Goal: Task Accomplishment & Management: Manage account settings

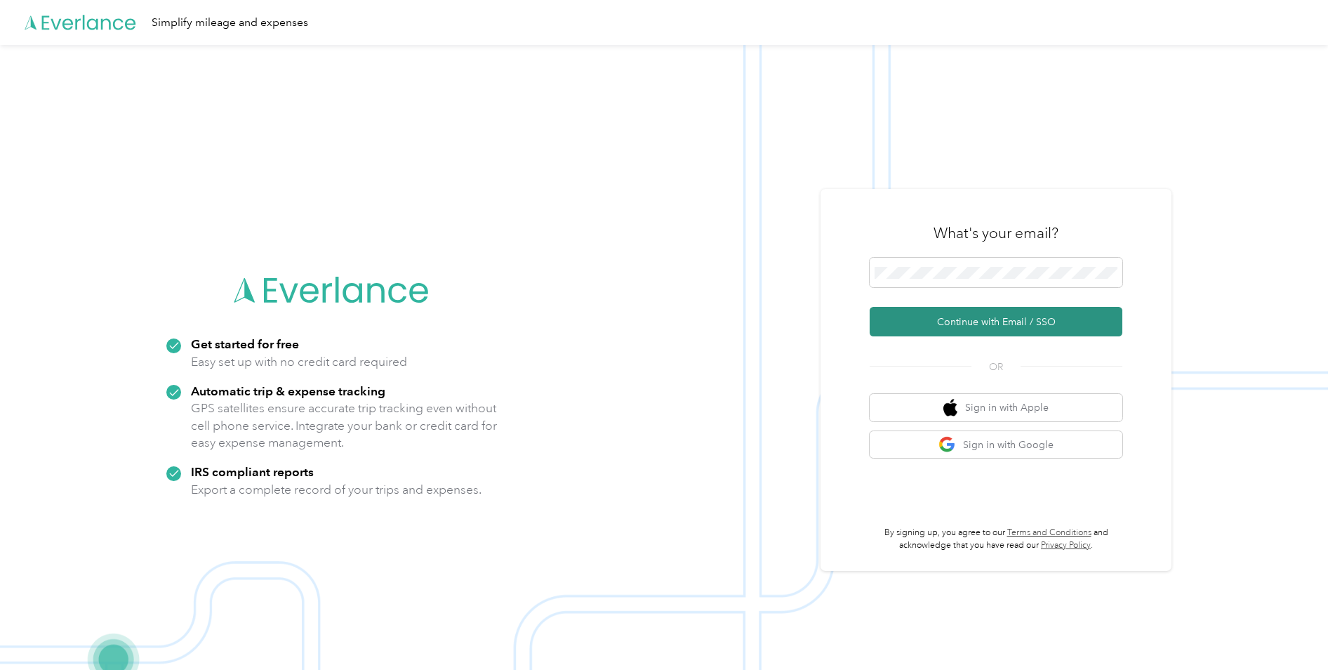
click at [983, 321] on button "Continue with Email / SSO" at bounding box center [996, 321] width 253 height 29
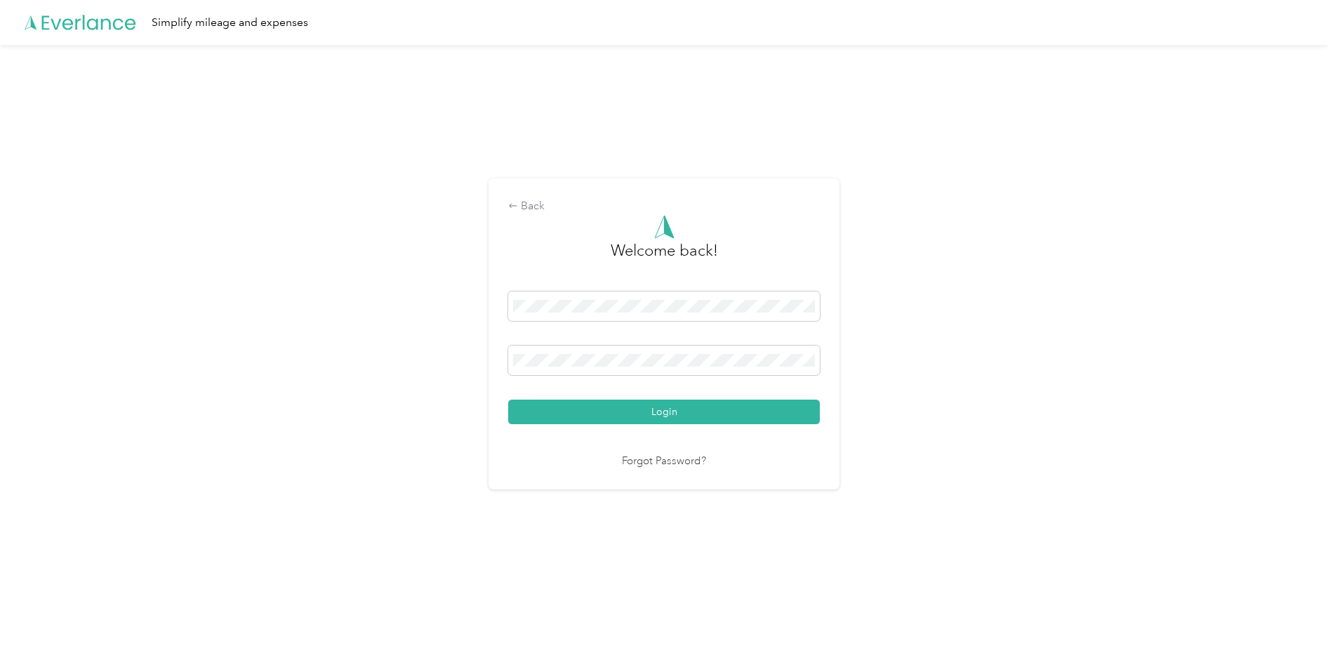
click at [508, 399] on button "Login" at bounding box center [664, 411] width 312 height 25
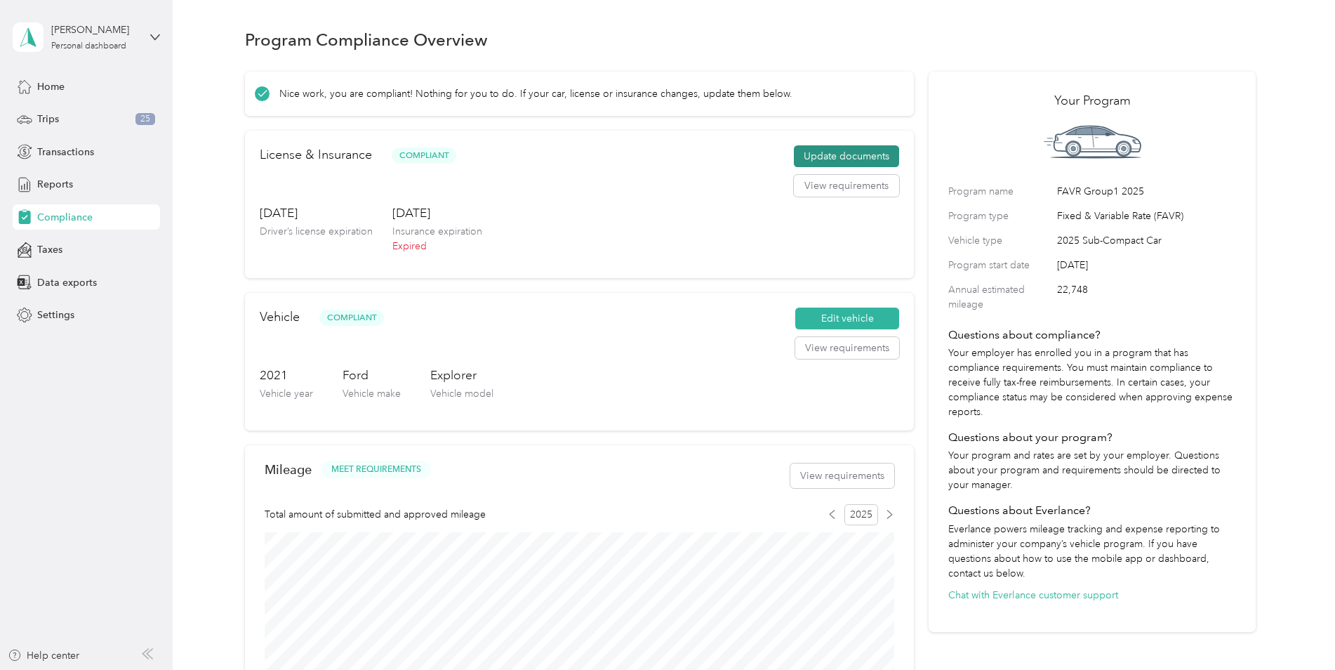
click at [834, 157] on button "Update documents" at bounding box center [846, 156] width 105 height 22
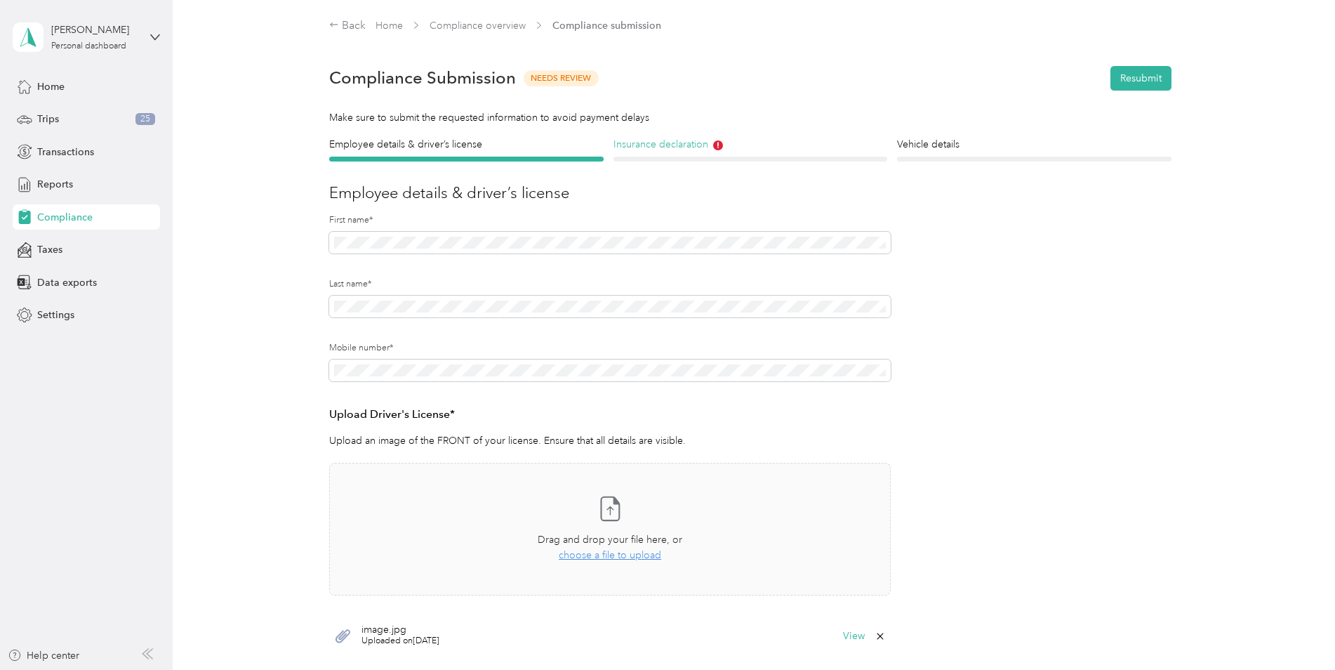
click at [671, 140] on h4 "Insurance declaration" at bounding box center [751, 144] width 274 height 15
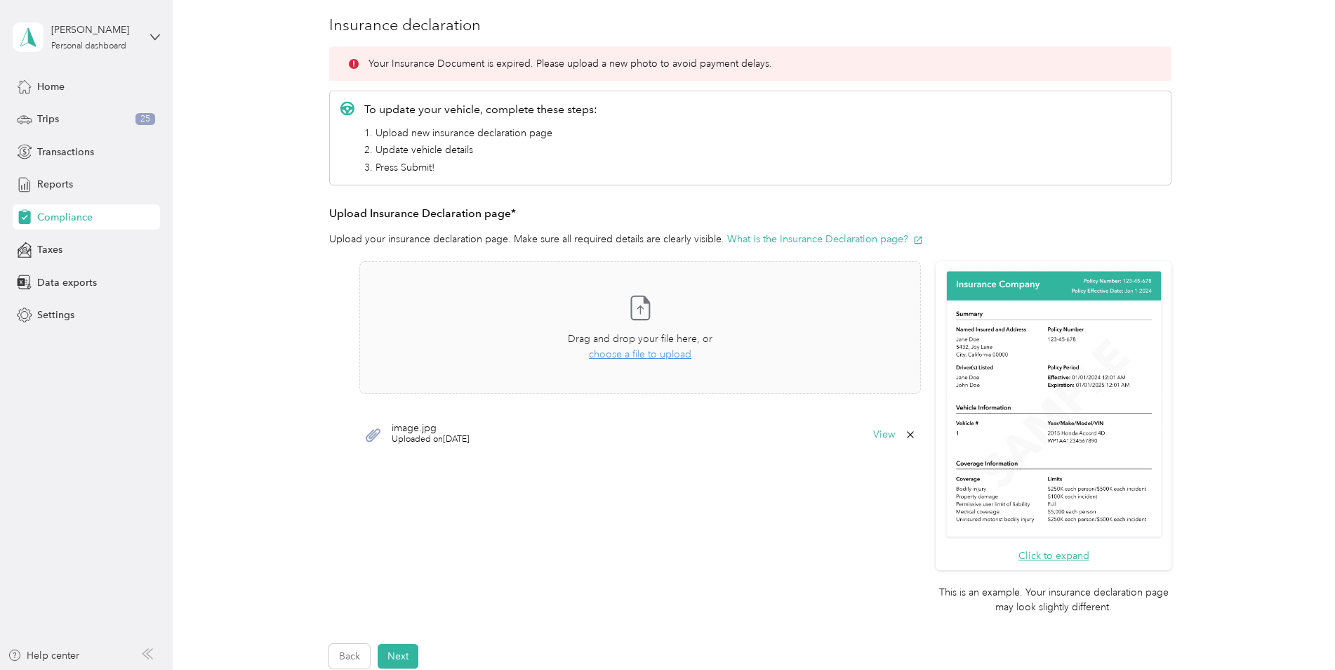
scroll to position [281, 0]
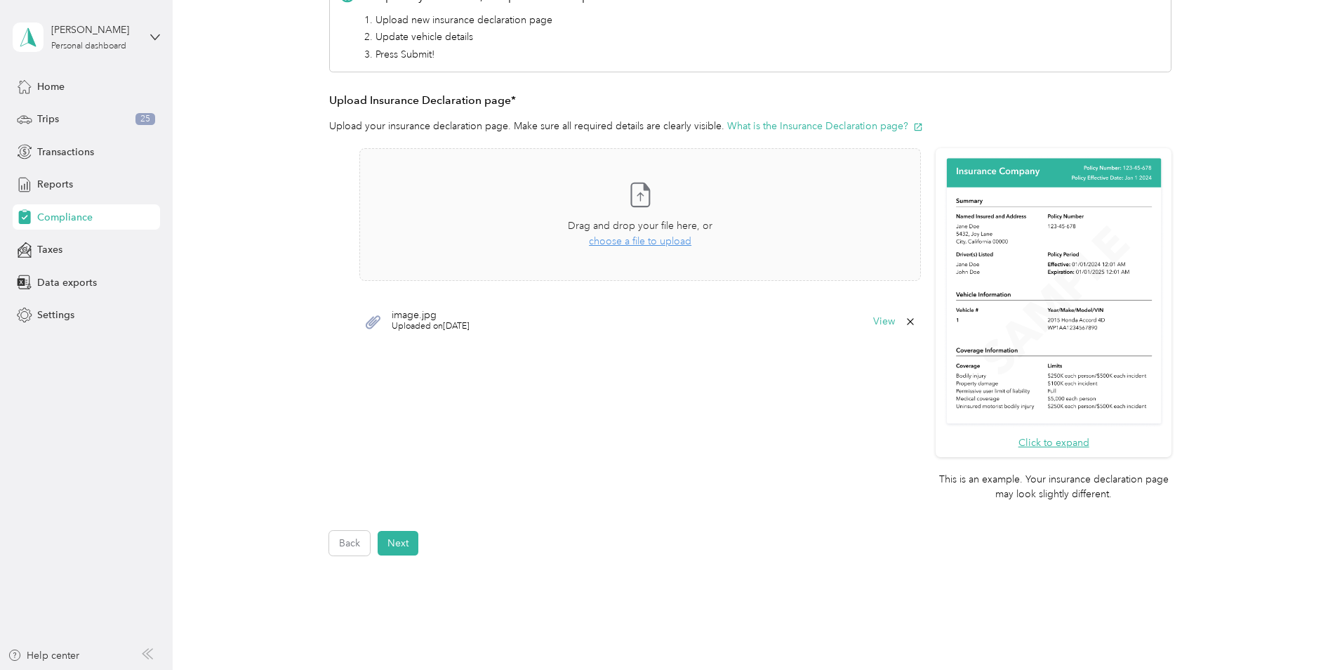
click at [399, 317] on span "image.jpg" at bounding box center [431, 315] width 78 height 10
click at [658, 244] on span "choose a file to upload" at bounding box center [640, 241] width 102 height 12
click at [402, 540] on button "Next" at bounding box center [398, 543] width 41 height 25
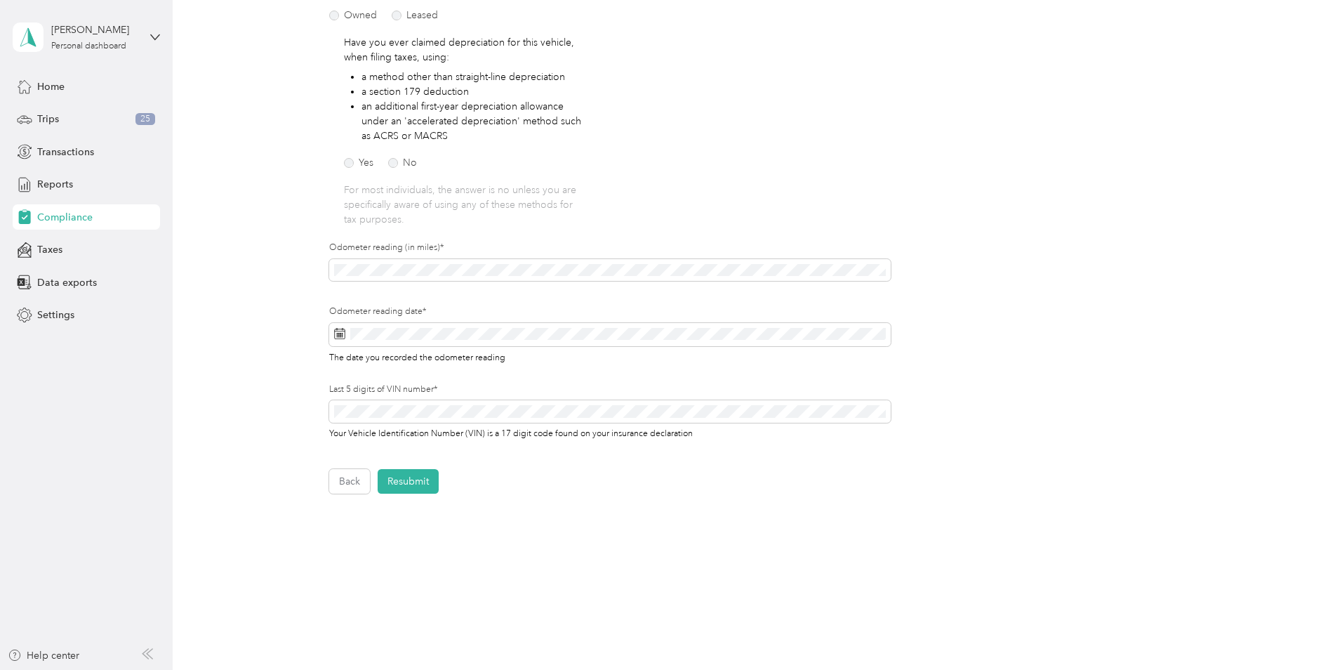
scroll to position [18, 0]
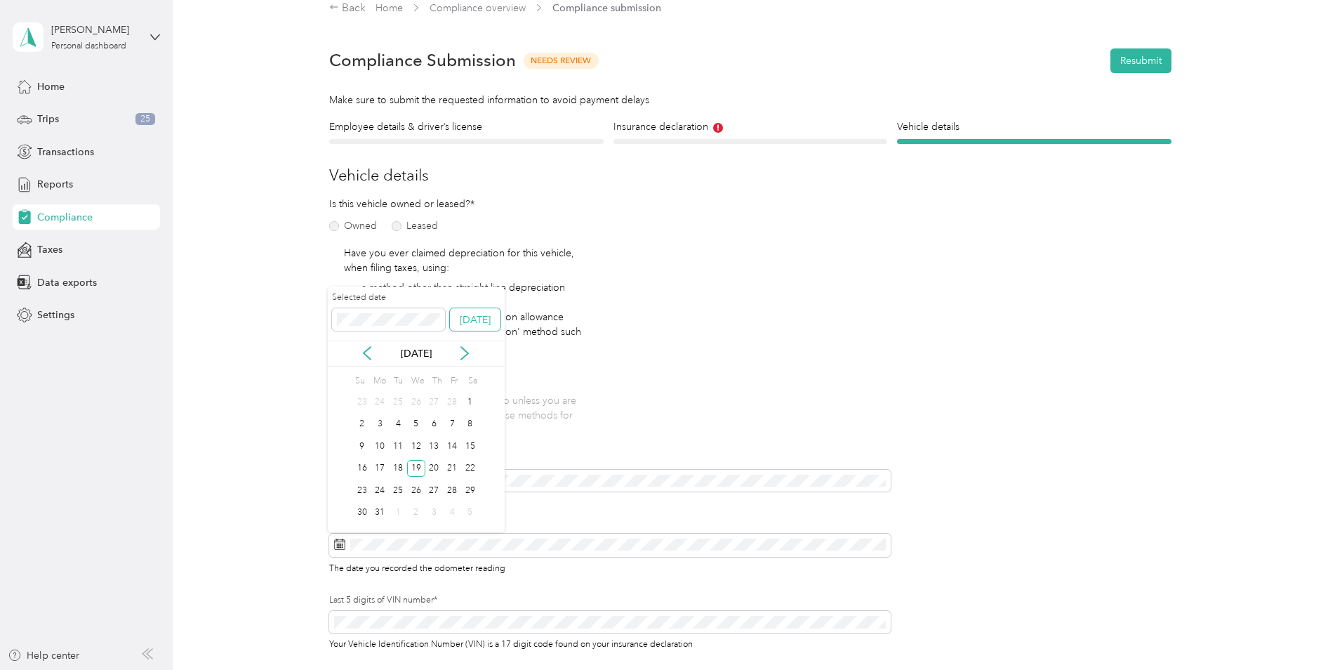
click at [468, 319] on button "[DATE]" at bounding box center [475, 319] width 51 height 22
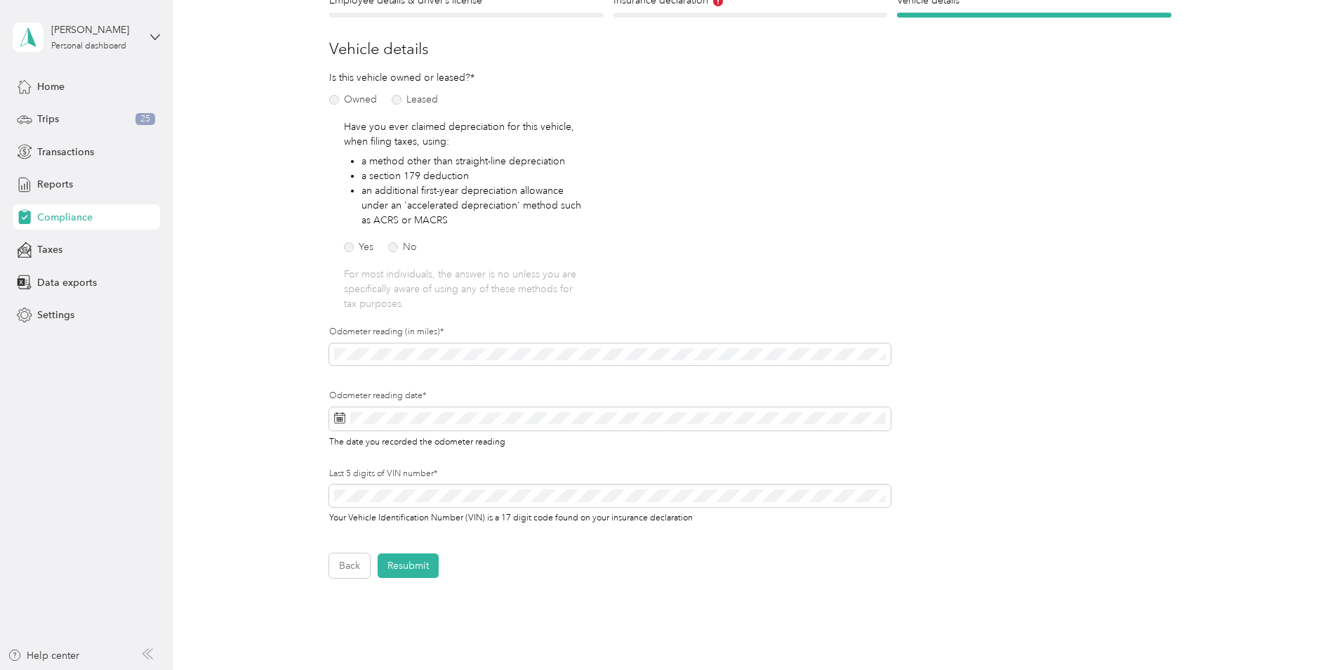
scroll to position [158, 0]
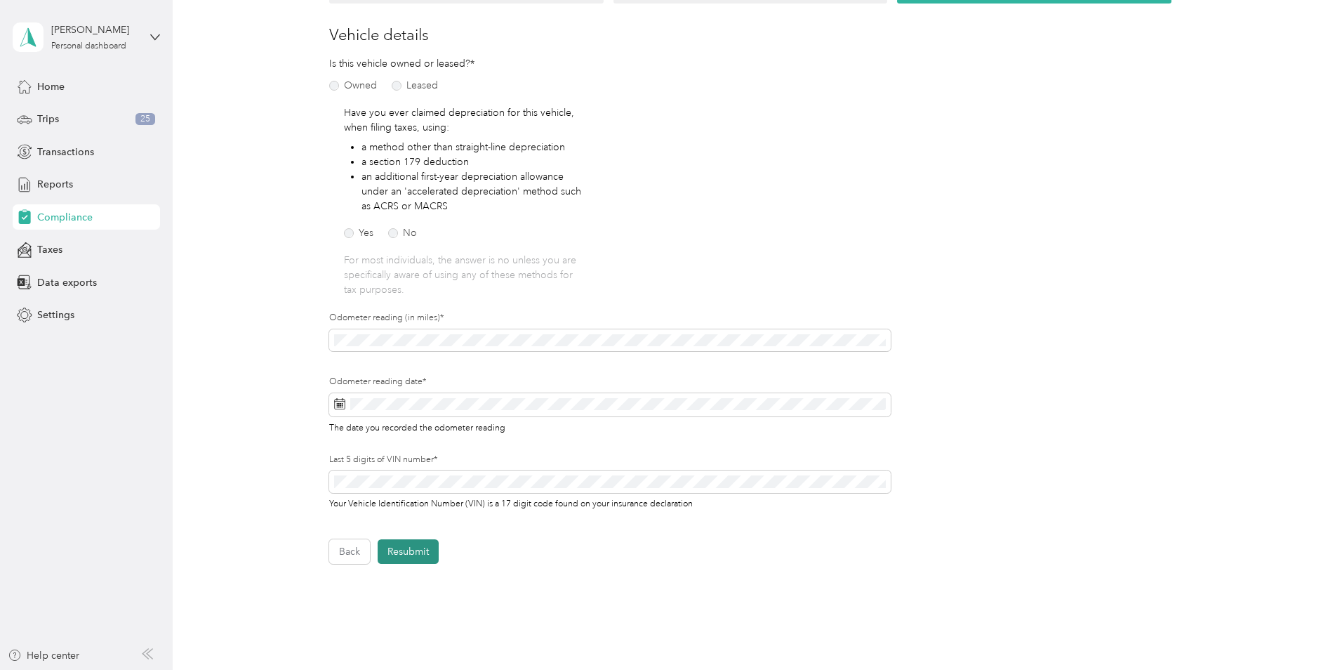
click at [392, 553] on button "Resubmit" at bounding box center [408, 551] width 61 height 25
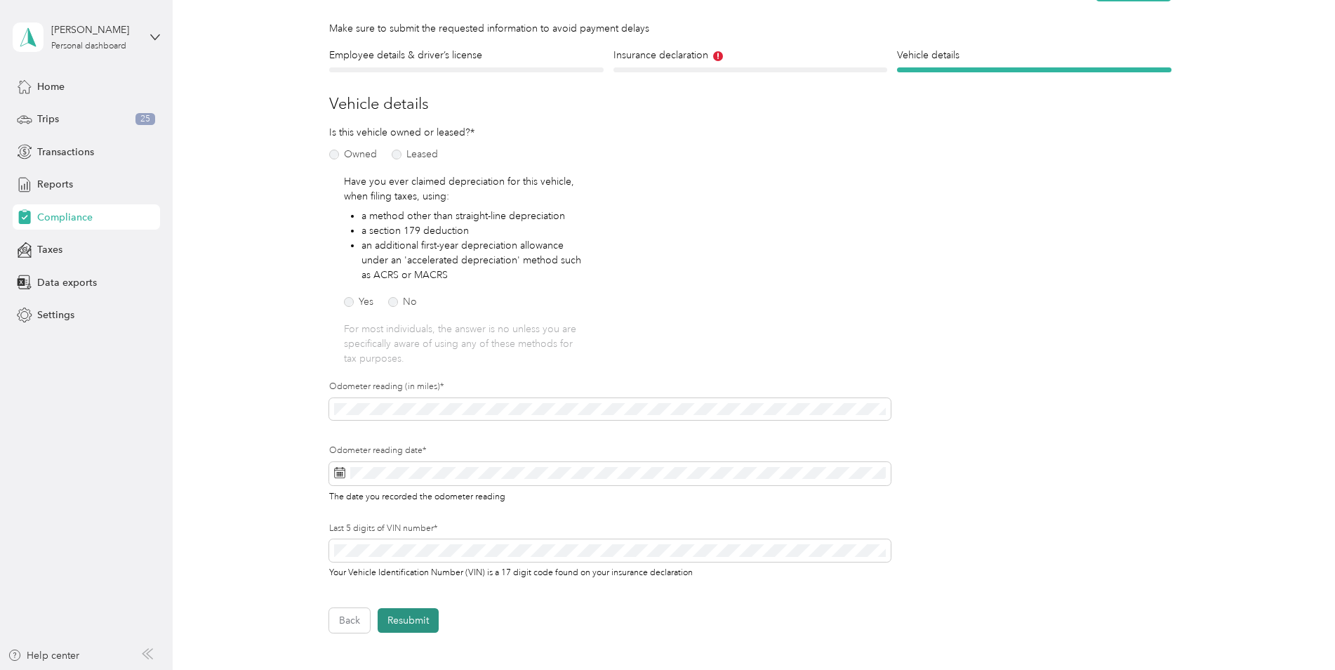
scroll to position [18, 0]
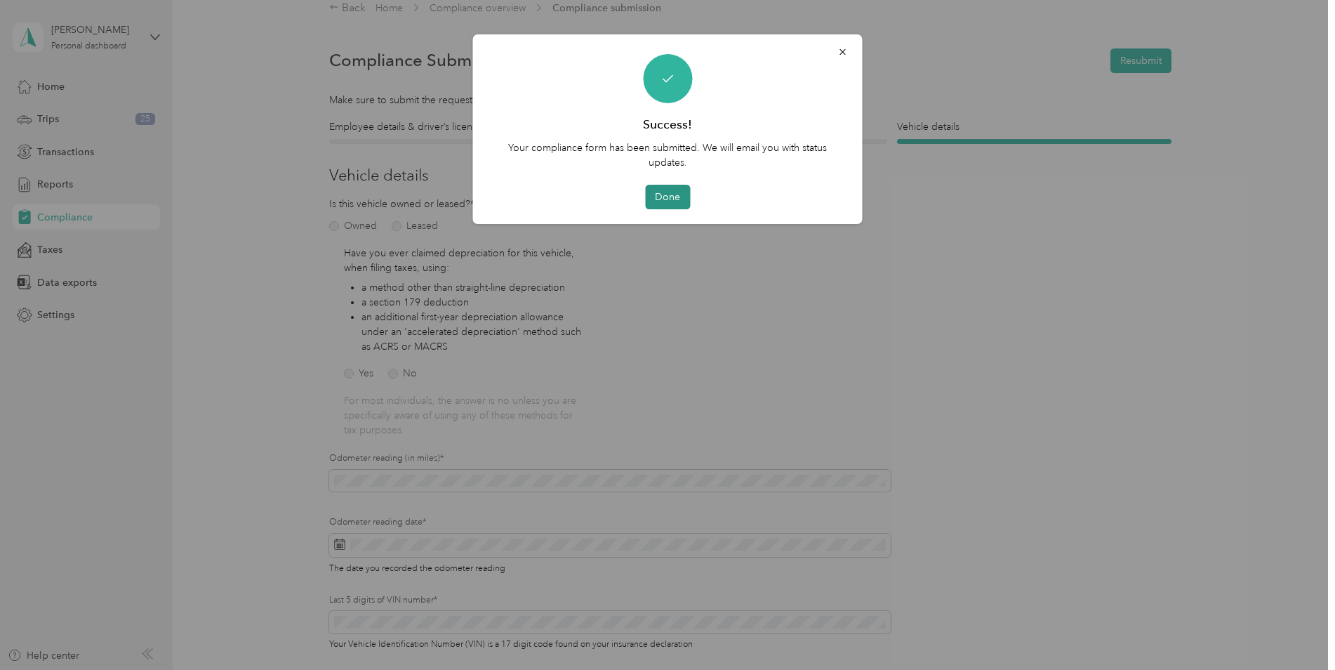
click at [656, 196] on button "Done" at bounding box center [667, 197] width 45 height 25
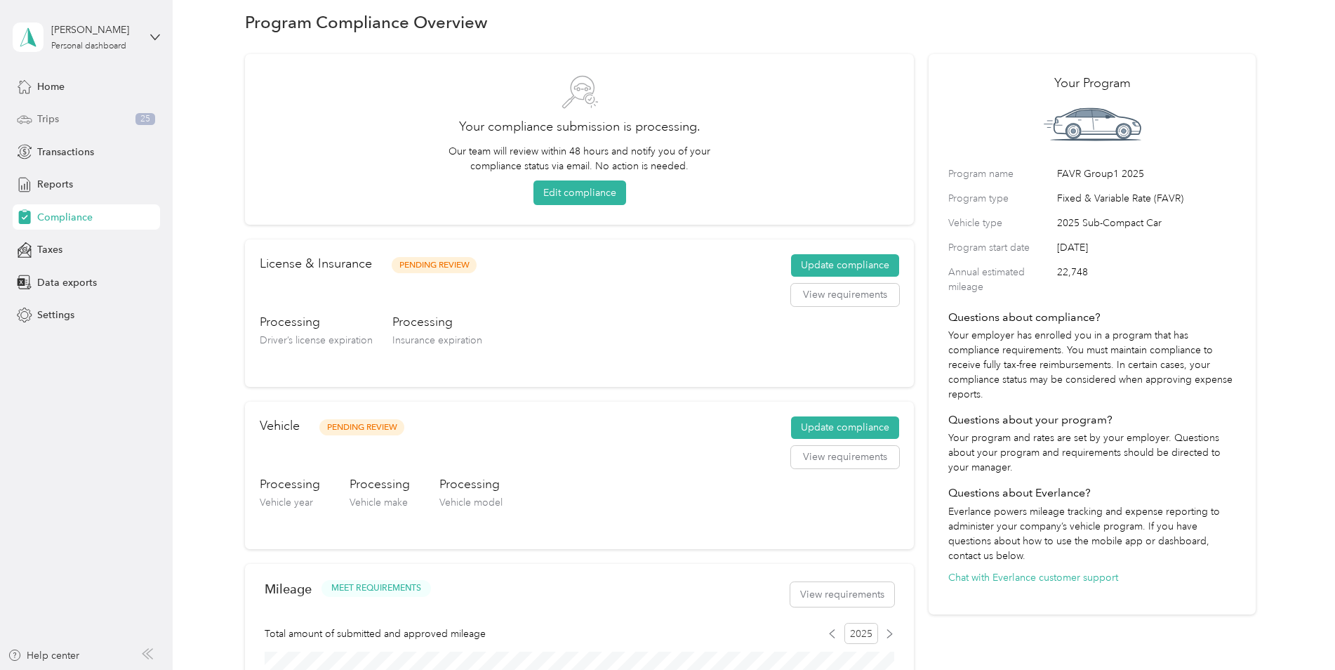
click at [46, 117] on span "Trips" at bounding box center [48, 119] width 22 height 15
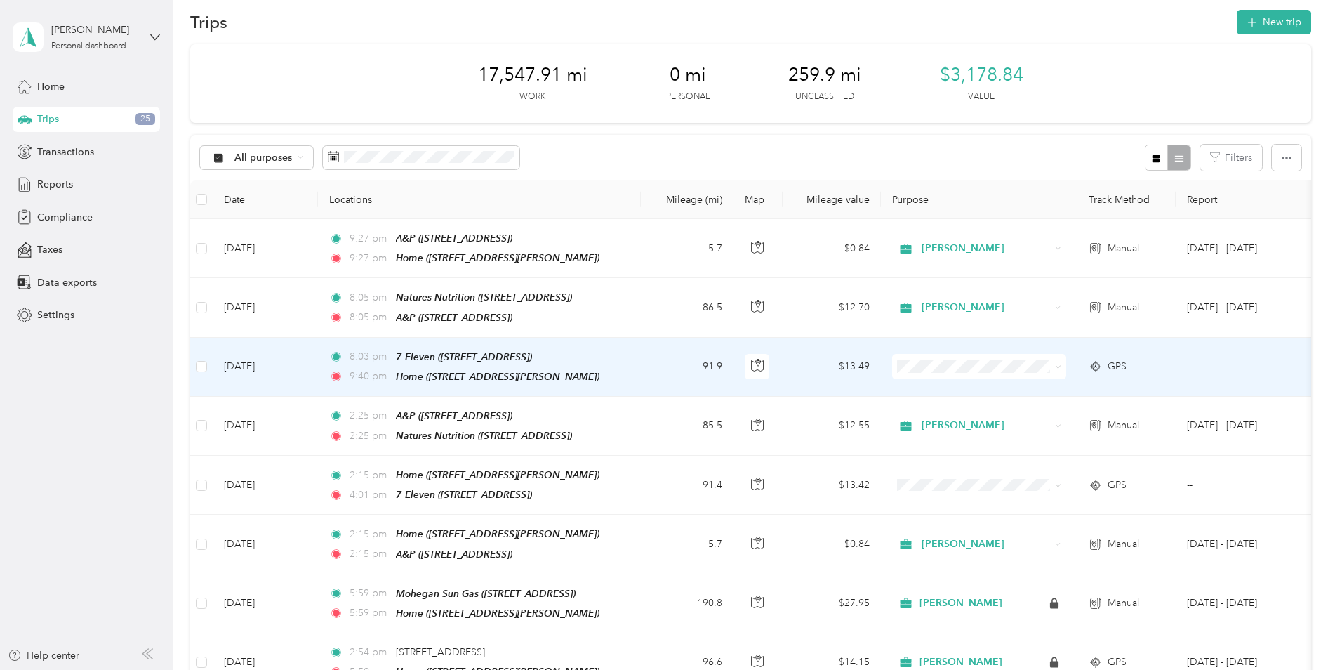
click at [1057, 364] on icon at bounding box center [1058, 367] width 6 height 6
click at [1024, 388] on span "[PERSON_NAME]" at bounding box center [992, 389] width 130 height 15
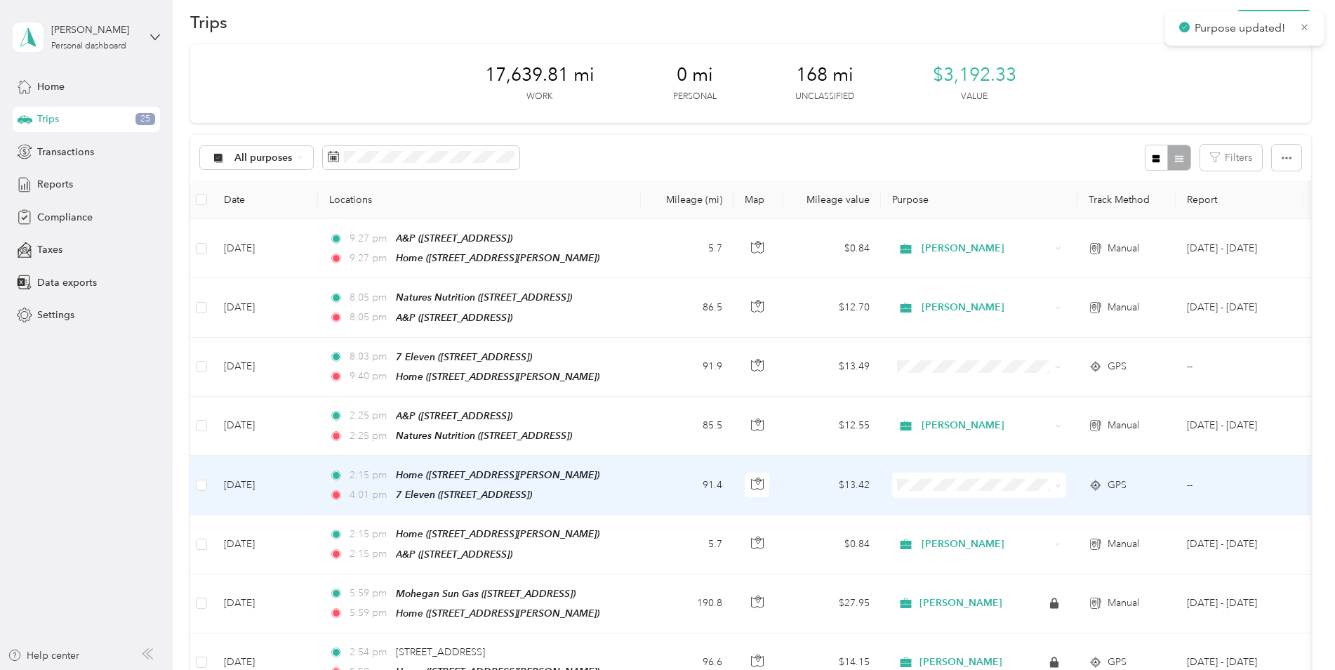
click at [1055, 482] on icon at bounding box center [1058, 485] width 6 height 6
click at [1031, 500] on span "[PERSON_NAME]" at bounding box center [992, 501] width 130 height 15
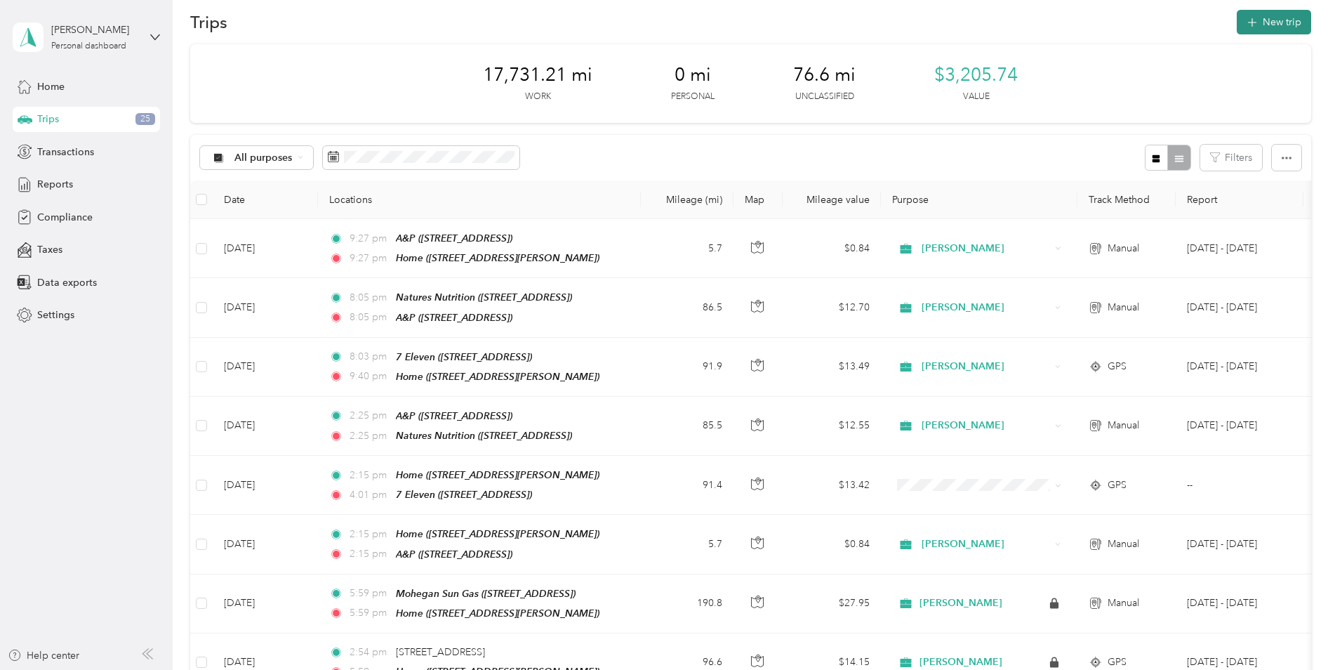
click at [1285, 20] on button "New trip" at bounding box center [1274, 22] width 74 height 25
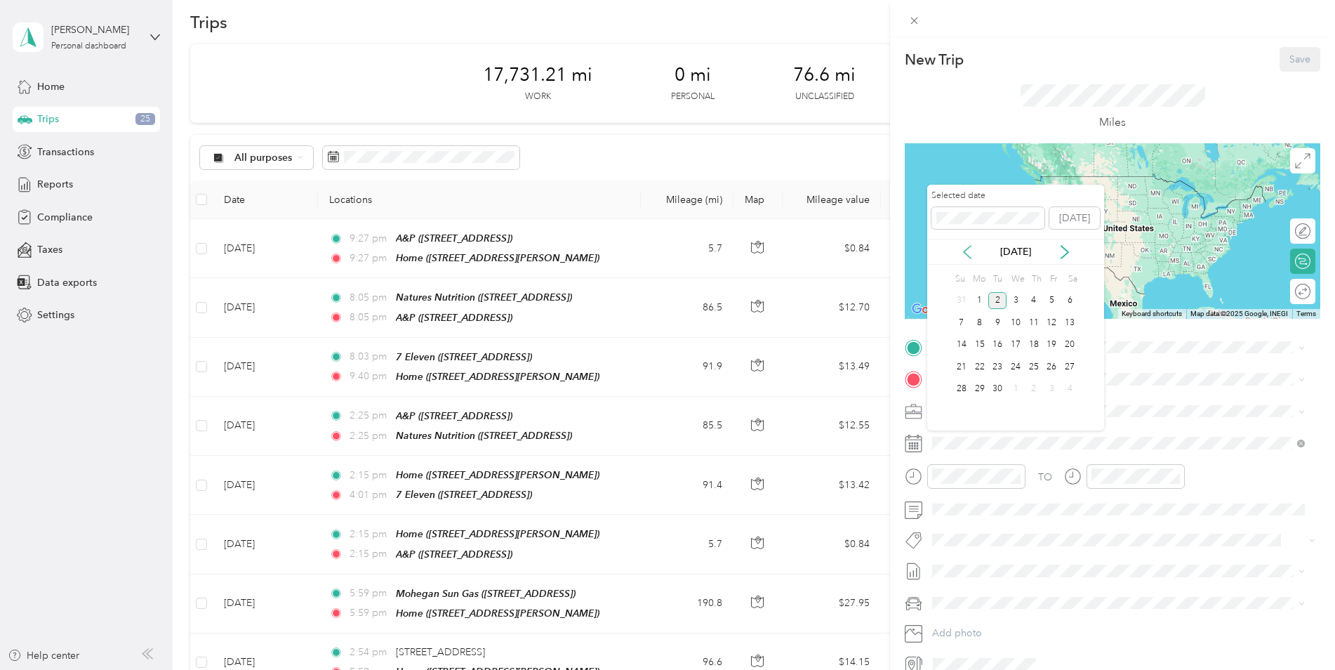
click at [967, 254] on icon at bounding box center [967, 252] width 7 height 13
click at [981, 320] on div "4" at bounding box center [980, 323] width 18 height 18
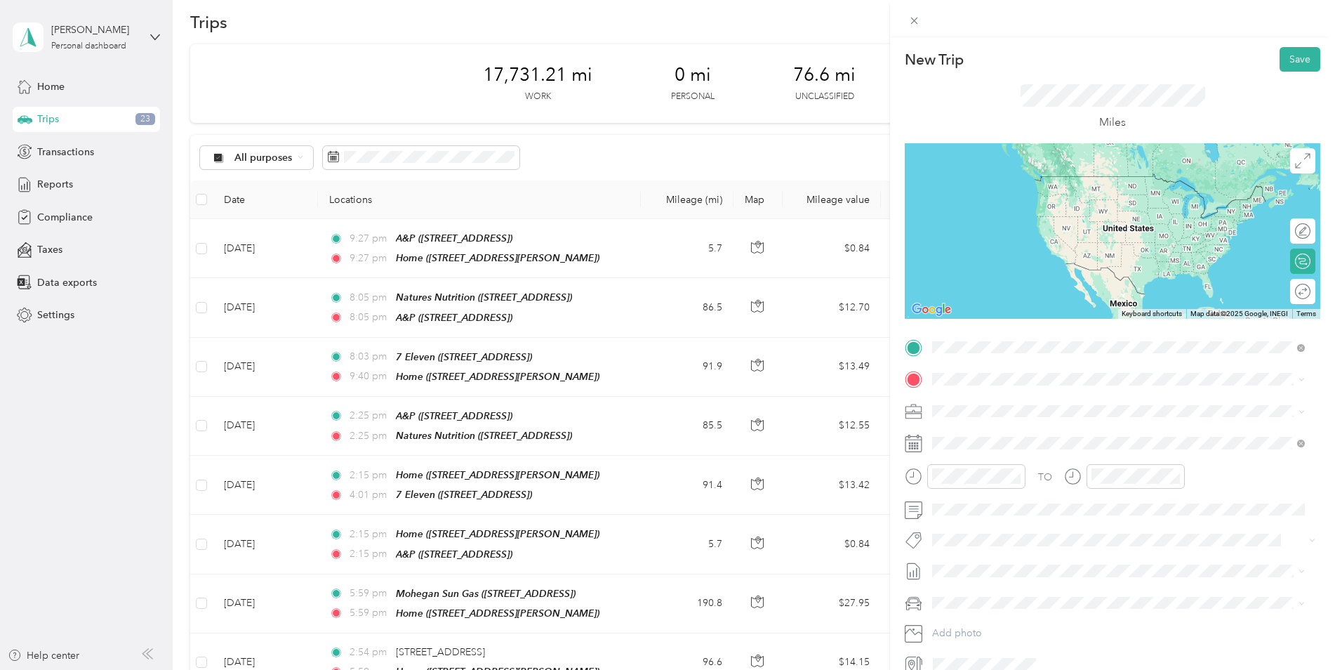
click at [1014, 407] on div "Home [STREET_ADDRESS][PERSON_NAME]" at bounding box center [1042, 411] width 167 height 29
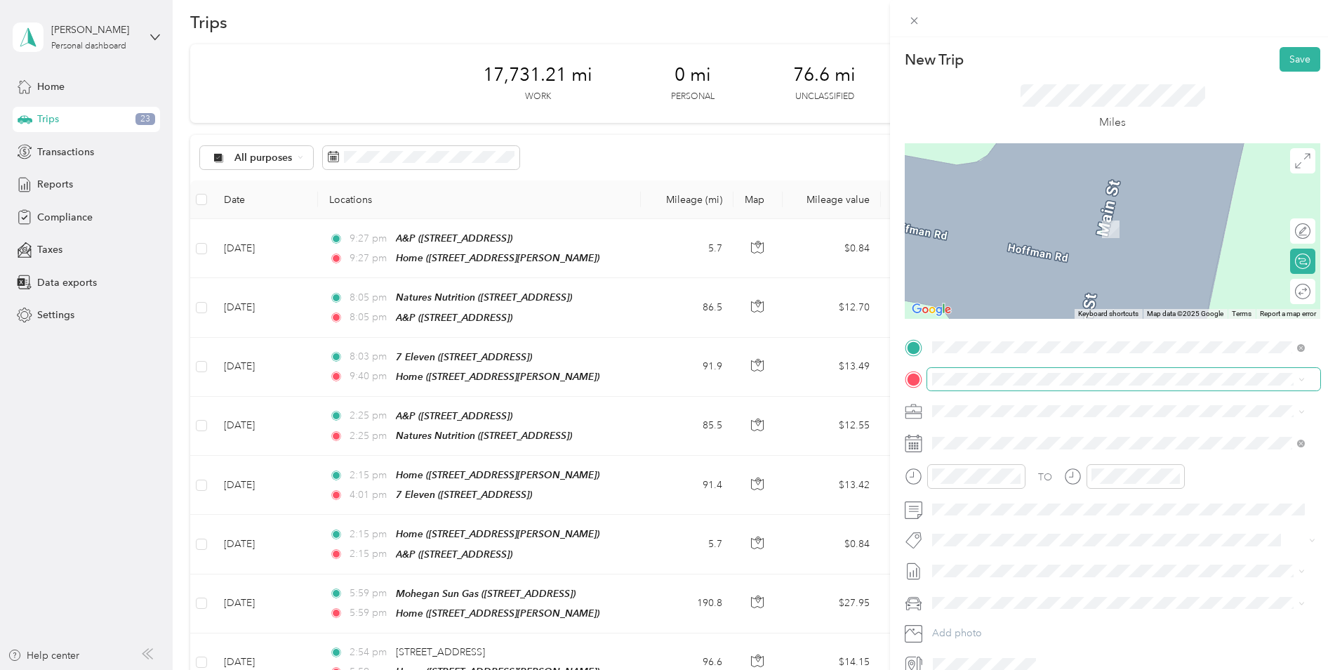
click at [1007, 370] on span at bounding box center [1123, 379] width 393 height 22
click at [982, 385] on span at bounding box center [1123, 379] width 393 height 22
click at [1055, 550] on div "TEAM ShopRite" at bounding box center [1129, 559] width 341 height 18
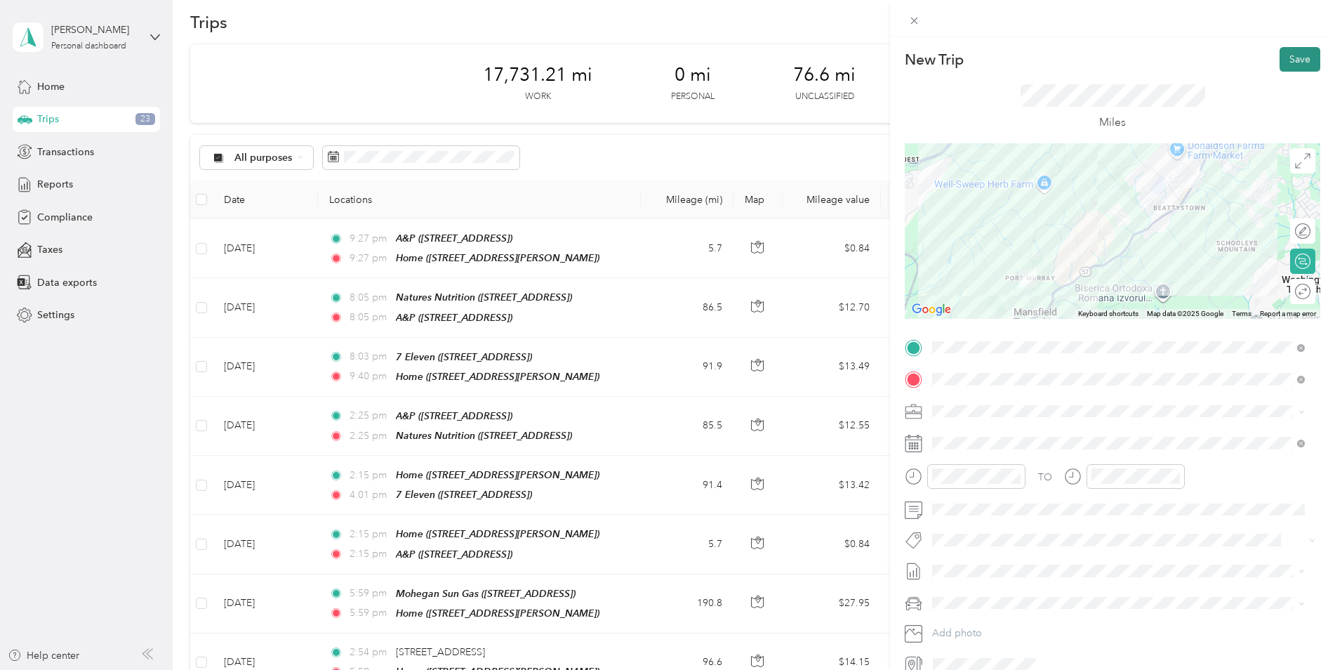
click at [1280, 65] on button "Save" at bounding box center [1300, 59] width 41 height 25
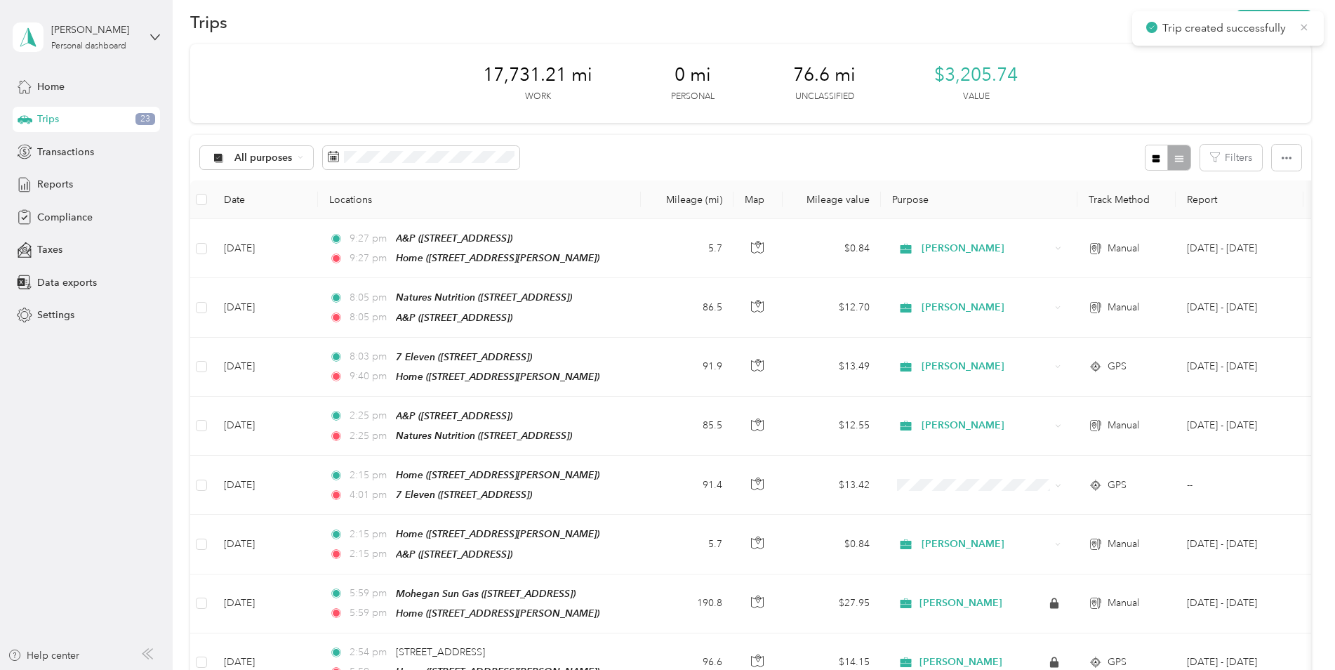
click at [1303, 27] on icon at bounding box center [1304, 27] width 11 height 13
click at [1294, 20] on button "New trip" at bounding box center [1274, 22] width 74 height 25
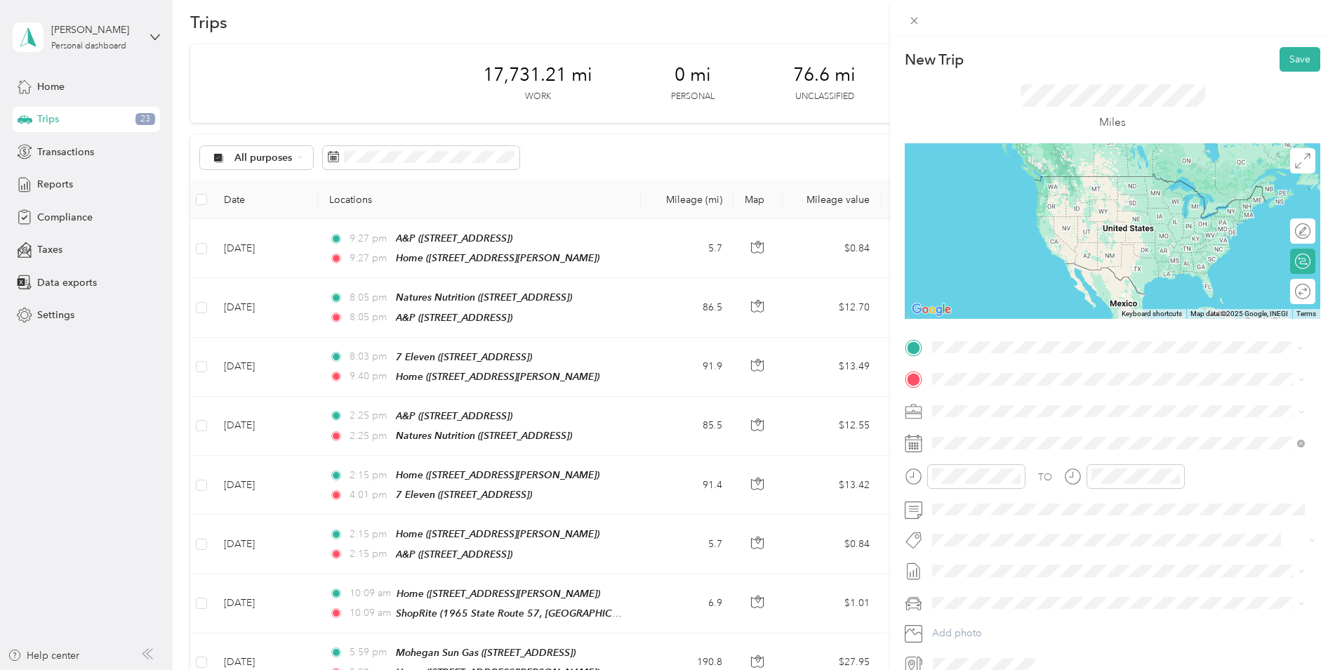
click at [1116, 524] on div "TEAM ShopRite 1965 State Route 57, 078403475, [GEOGRAPHIC_DATA], [GEOGRAPHIC_DA…" at bounding box center [1129, 548] width 341 height 49
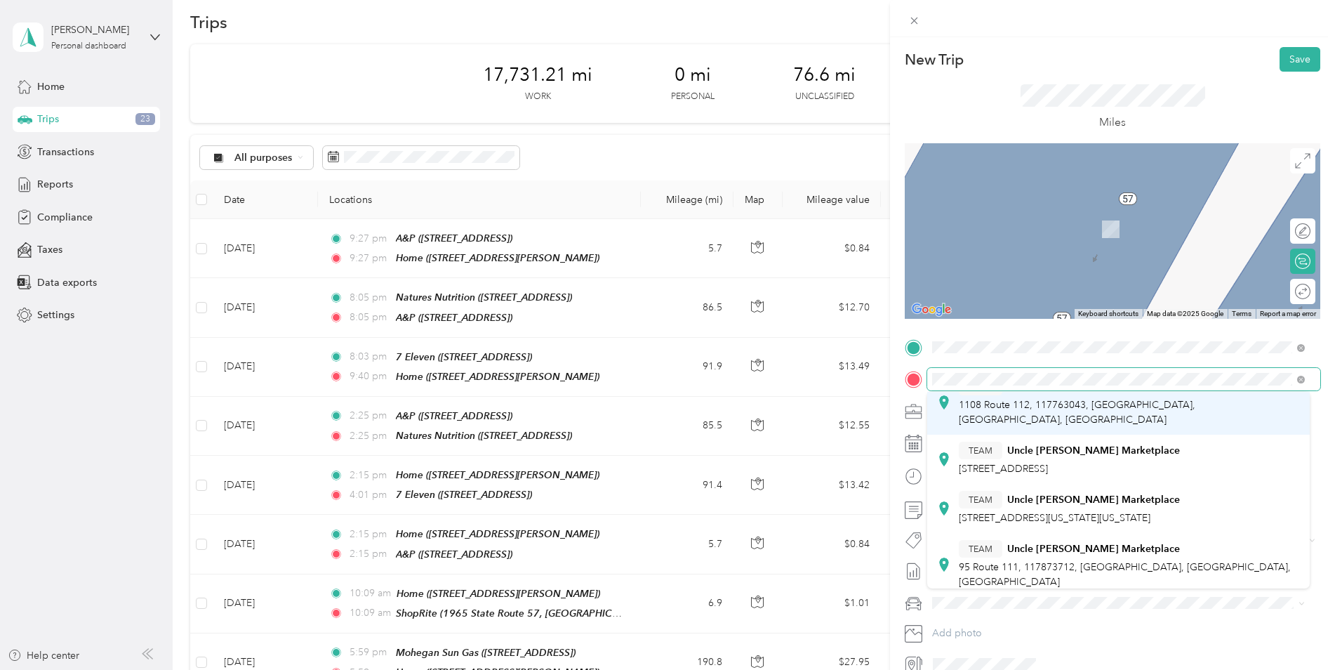
scroll to position [281, 0]
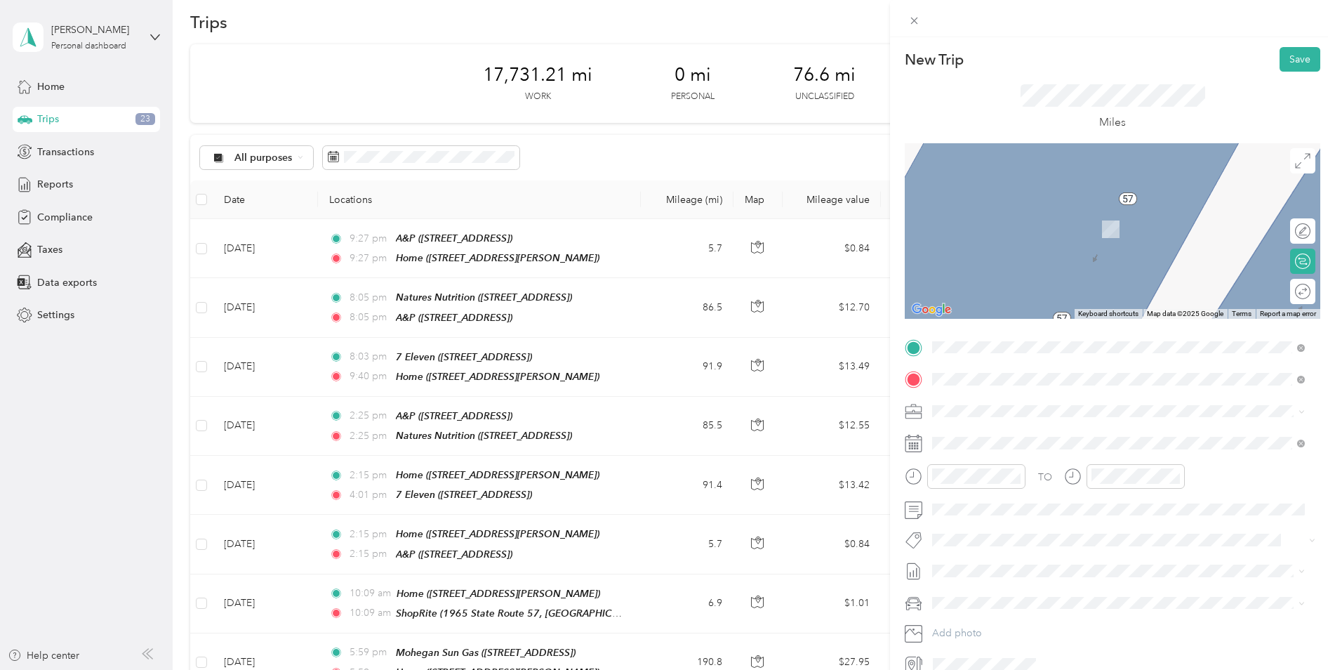
click at [1048, 591] on span "[STREET_ADDRESS]" at bounding box center [1003, 597] width 89 height 12
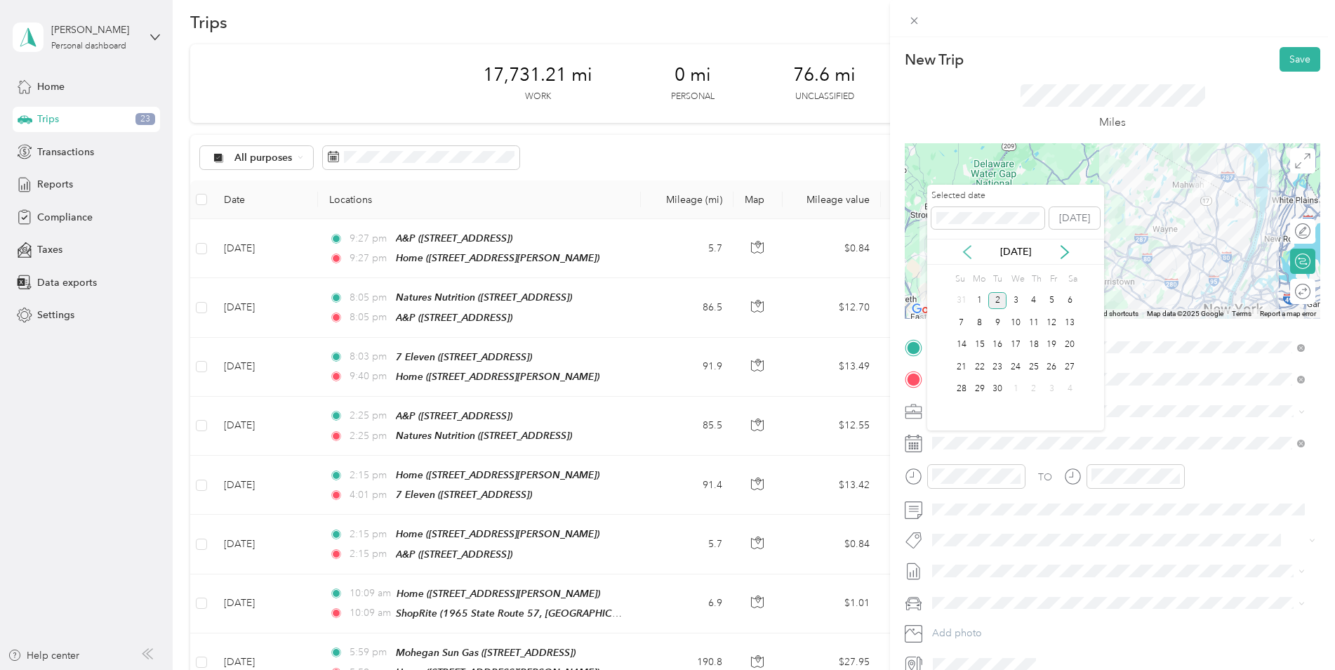
click at [970, 251] on icon at bounding box center [967, 252] width 14 height 14
click at [979, 323] on div "4" at bounding box center [980, 323] width 18 height 18
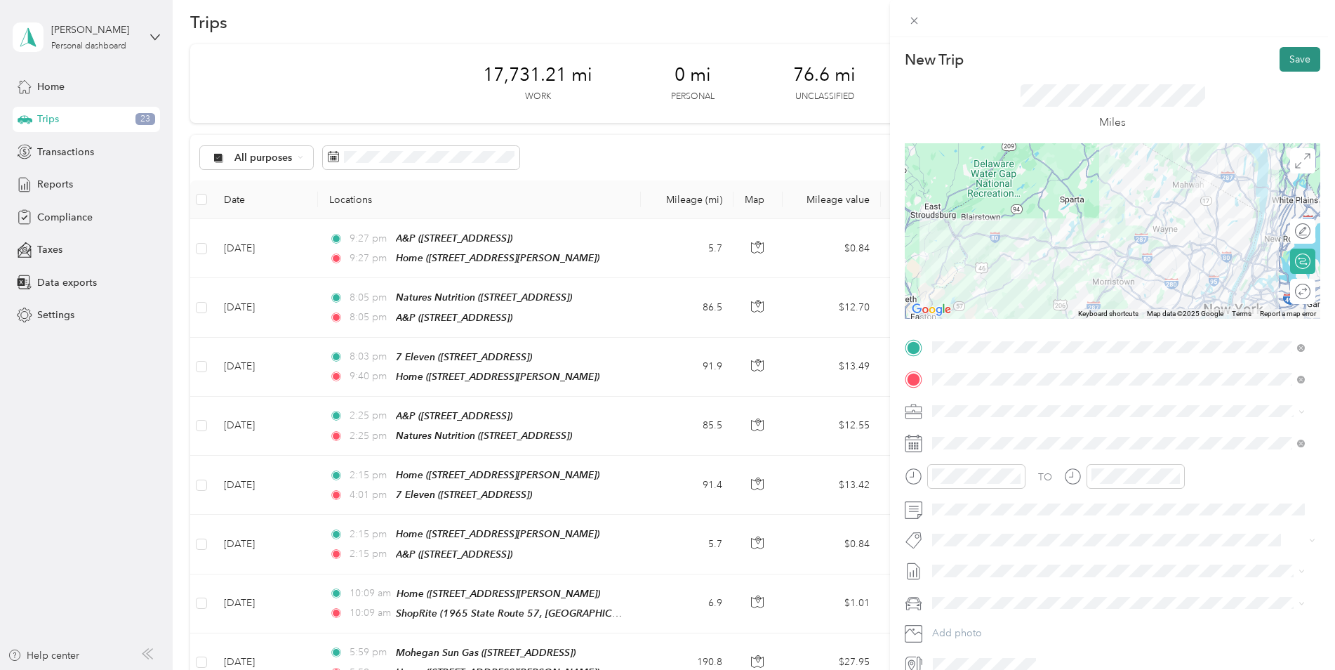
click at [1281, 66] on button "Save" at bounding box center [1300, 59] width 41 height 25
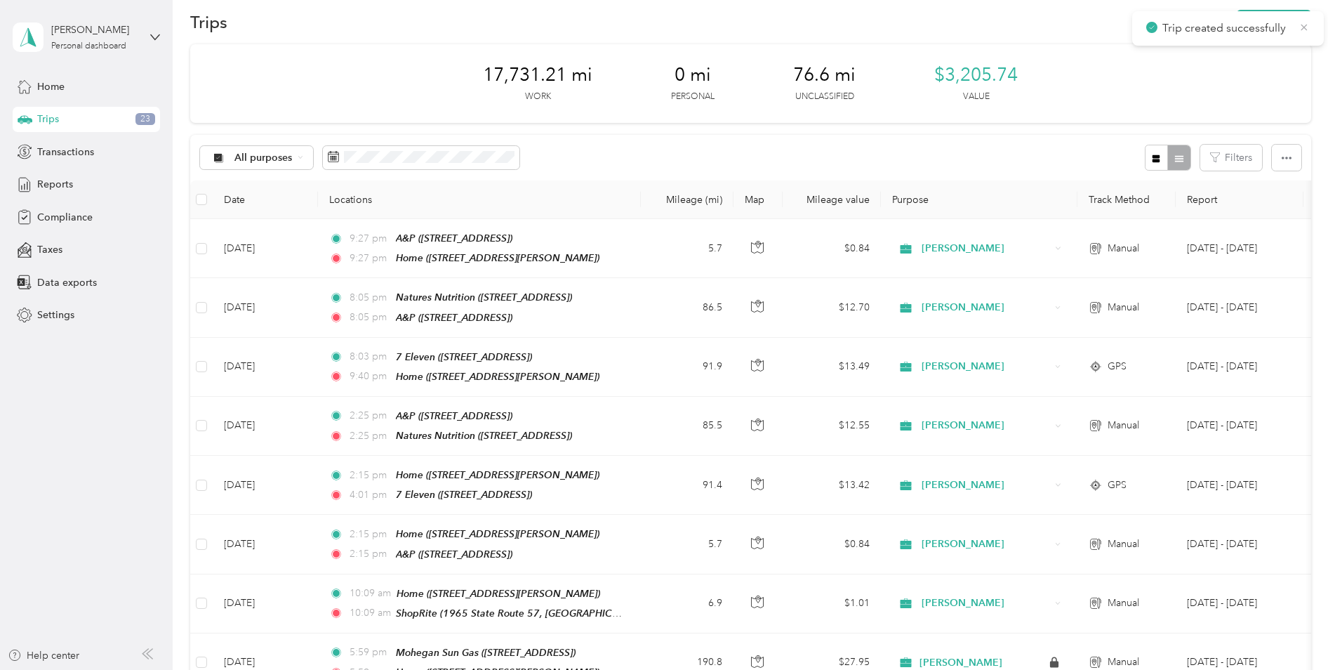
click at [1302, 25] on icon at bounding box center [1305, 27] width 6 height 6
click at [1302, 25] on button "New trip" at bounding box center [1274, 22] width 74 height 25
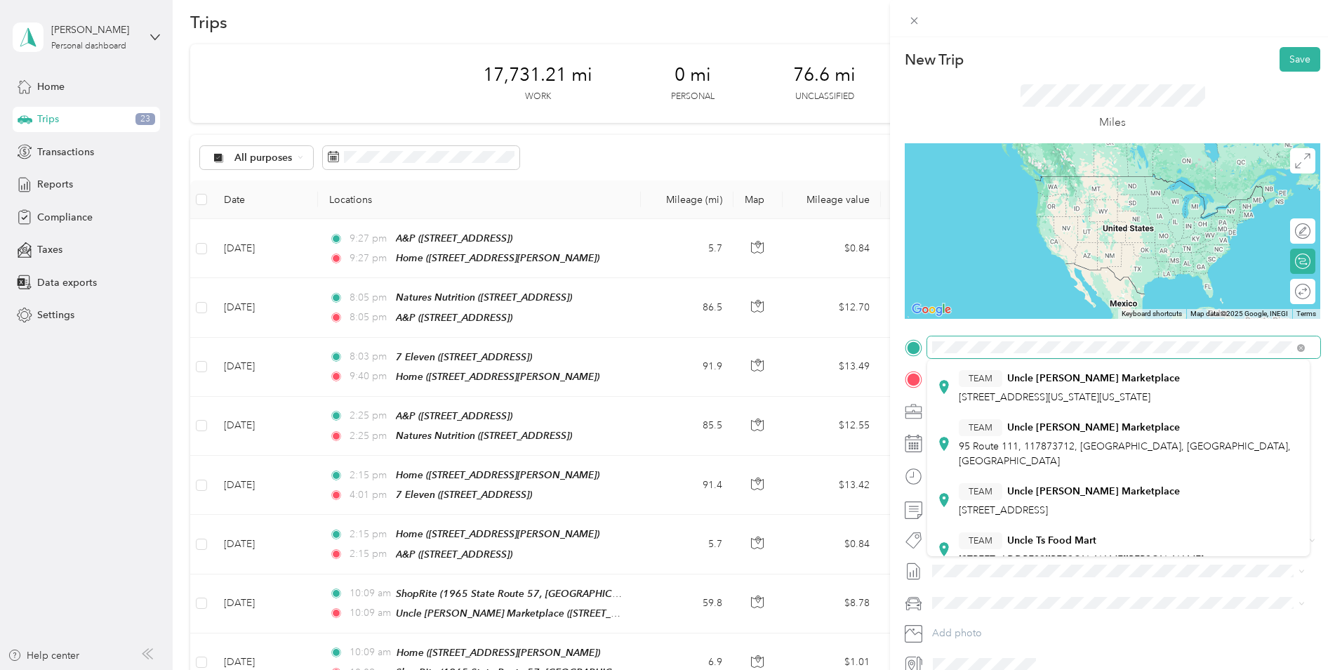
scroll to position [351, 0]
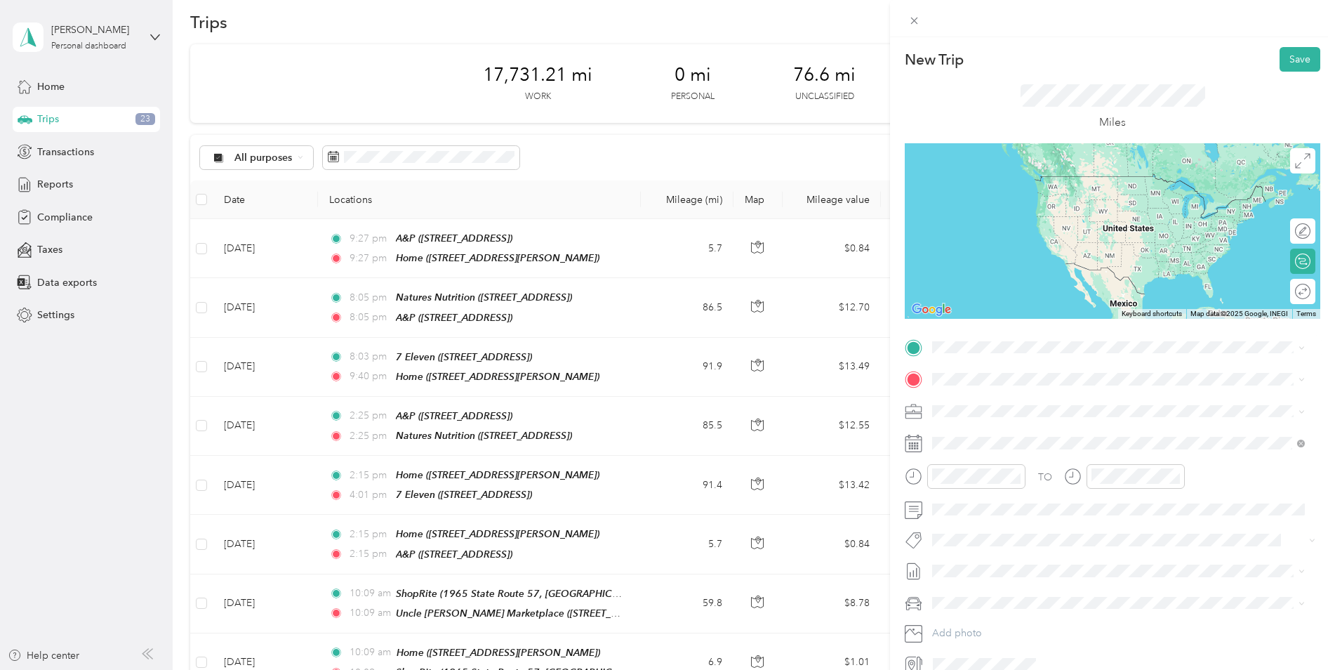
click at [1048, 484] on span "[STREET_ADDRESS]" at bounding box center [1003, 490] width 89 height 12
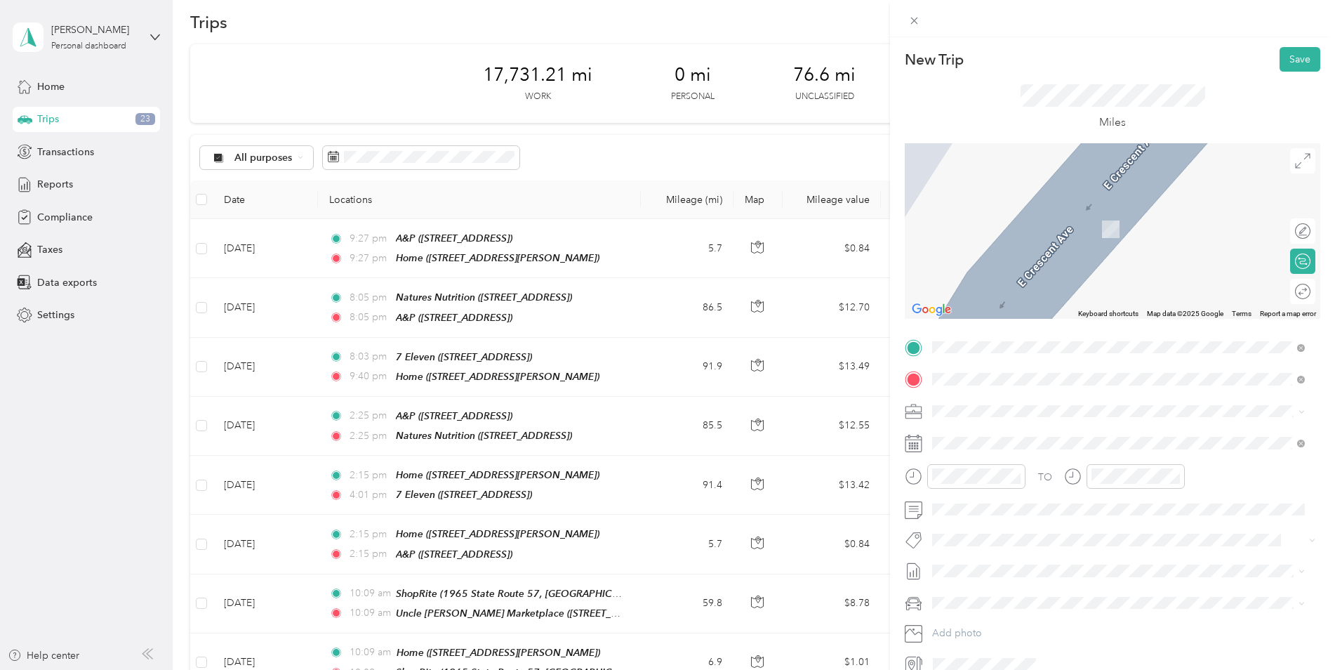
click at [1033, 556] on div "TEAM ShopRite" at bounding box center [1129, 565] width 341 height 18
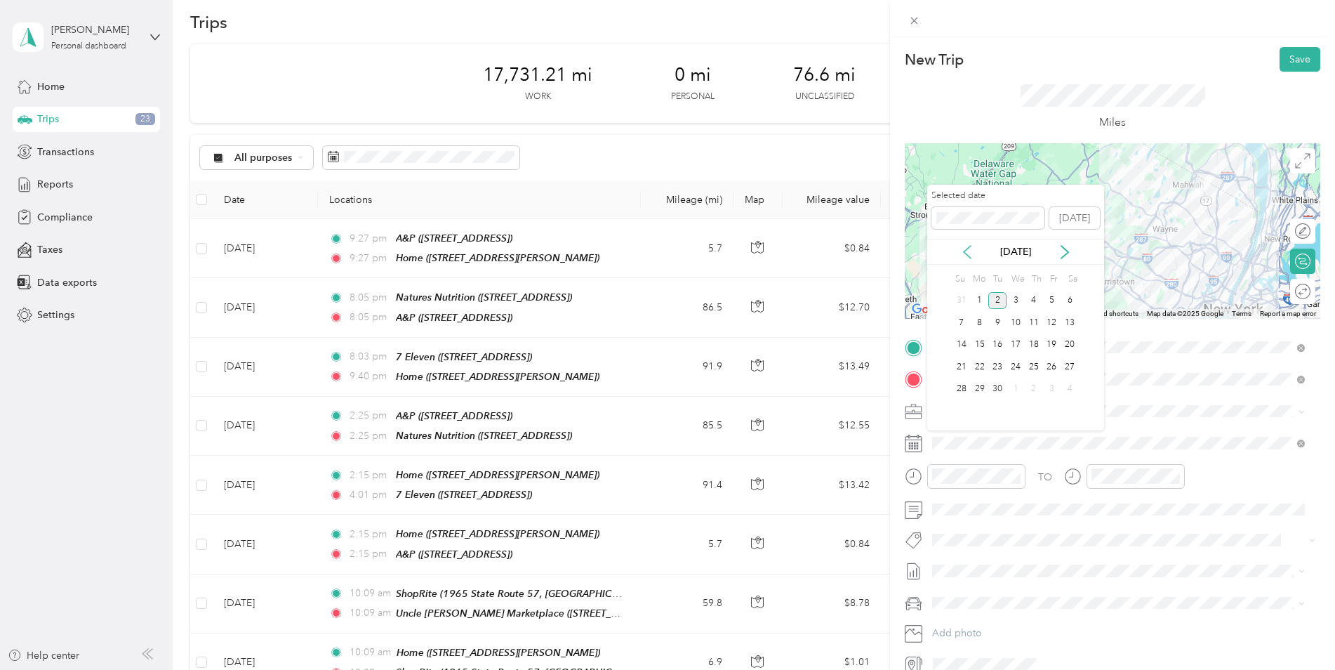
click at [970, 252] on icon at bounding box center [967, 252] width 14 height 14
click at [977, 322] on div "4" at bounding box center [980, 323] width 18 height 18
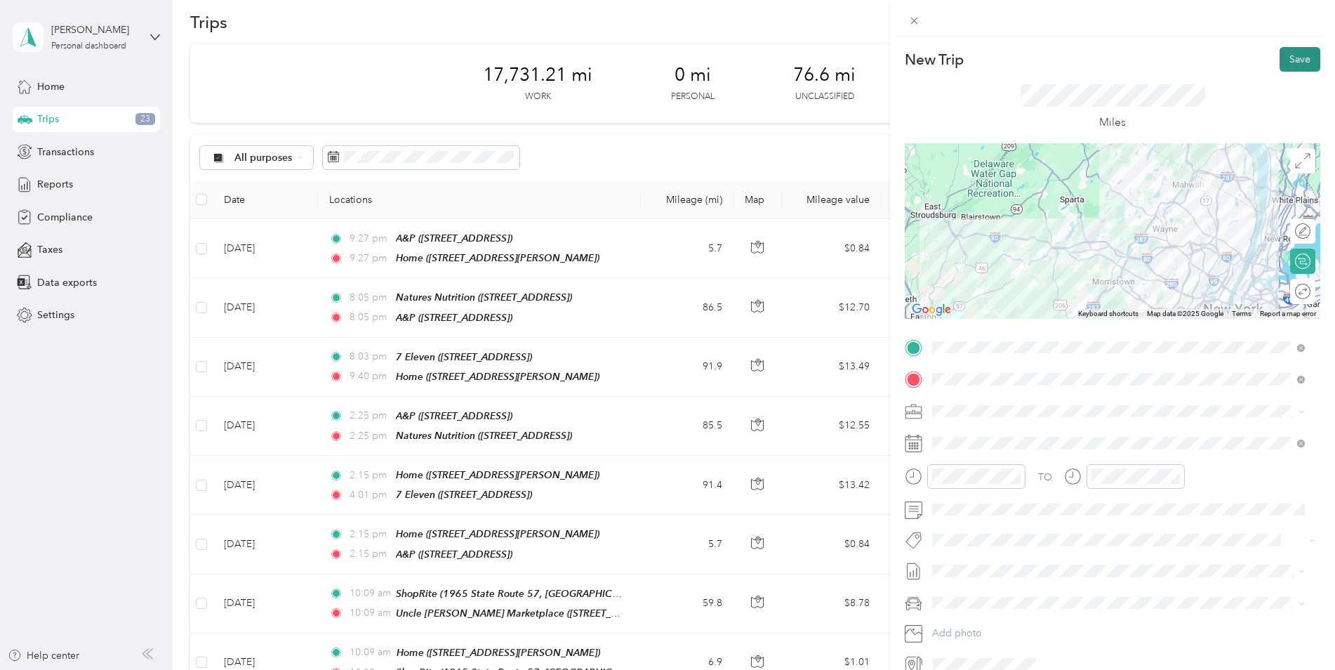
click at [1300, 68] on button "Save" at bounding box center [1300, 59] width 41 height 25
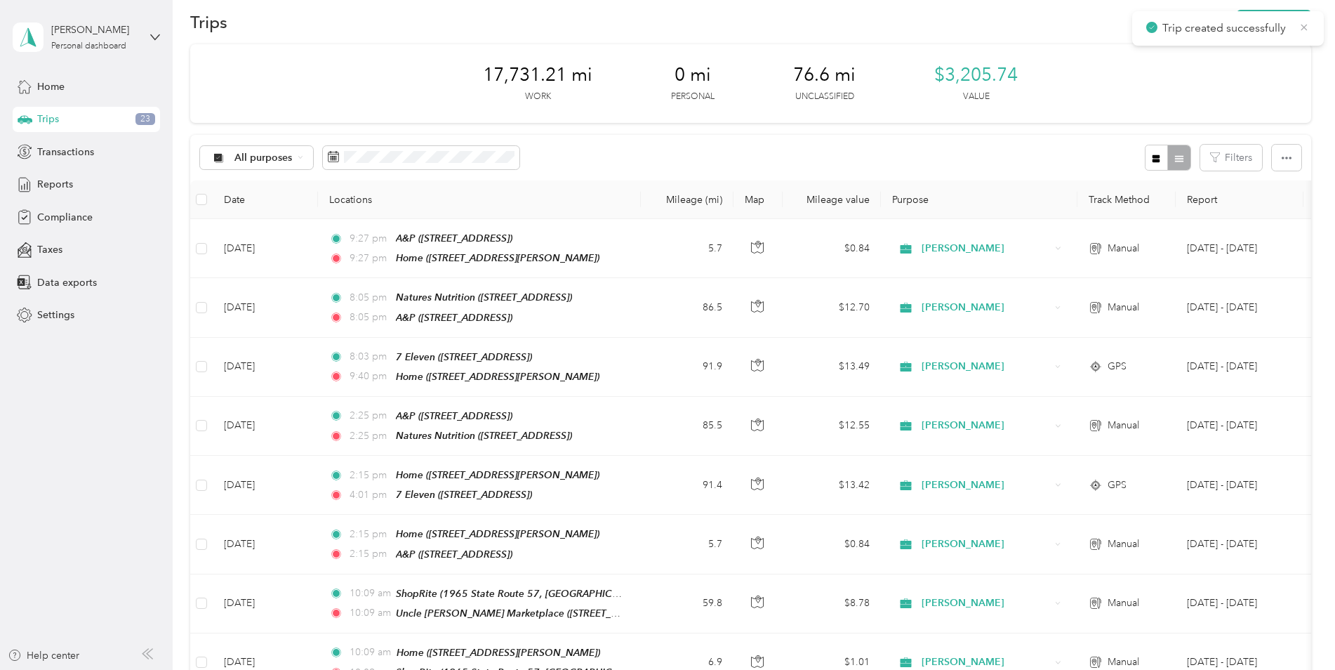
click at [1309, 30] on icon at bounding box center [1304, 27] width 11 height 13
click at [1293, 21] on button "New trip" at bounding box center [1274, 22] width 74 height 25
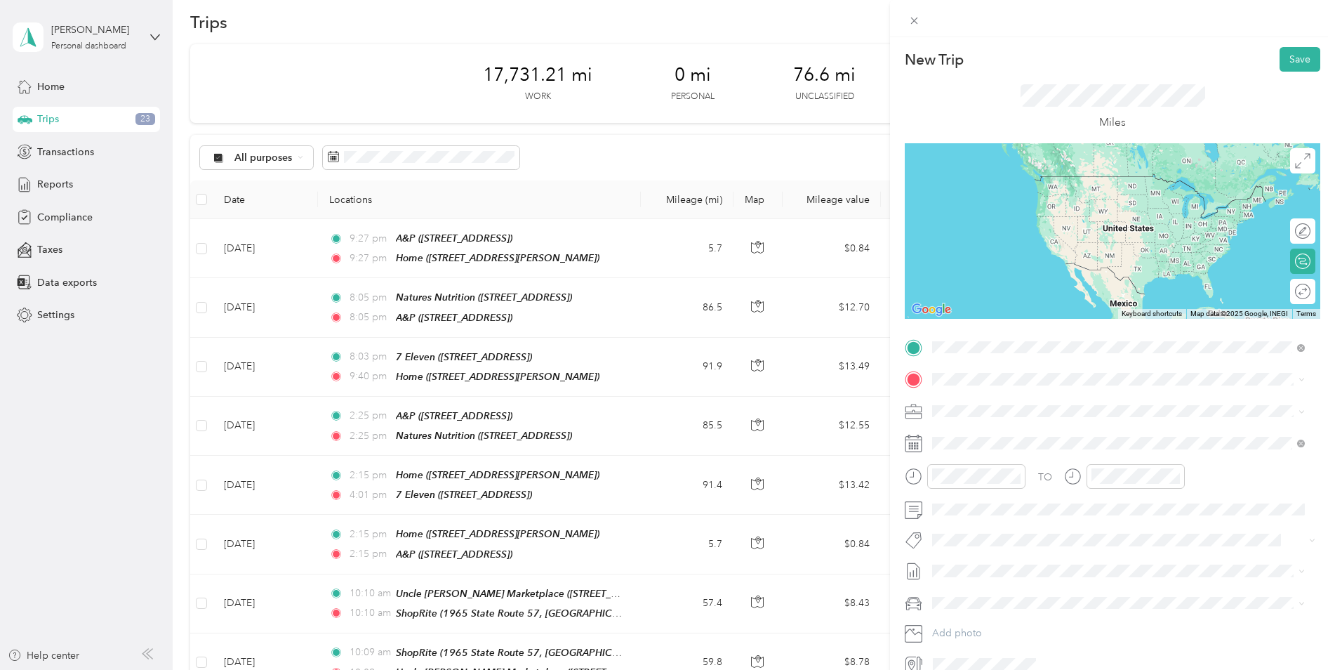
click at [1038, 524] on div "TEAM ShopRite" at bounding box center [1129, 533] width 341 height 18
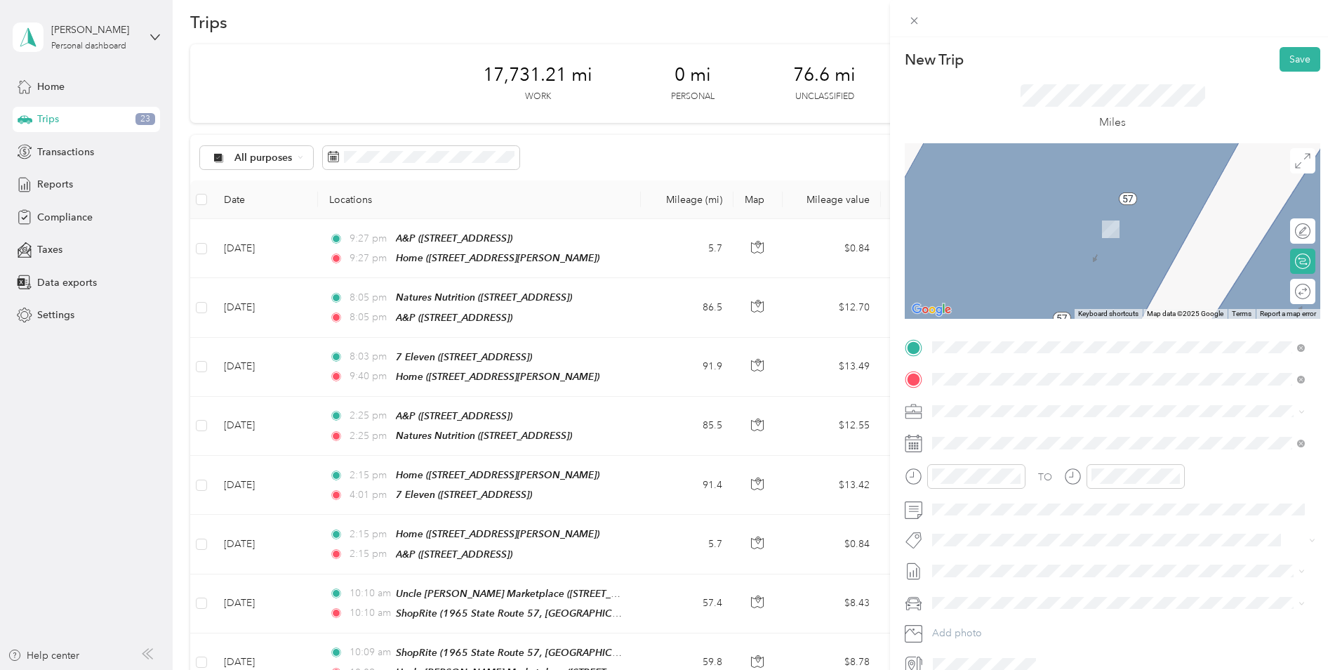
click at [1015, 447] on span "[STREET_ADDRESS][PERSON_NAME]" at bounding box center [1042, 450] width 167 height 12
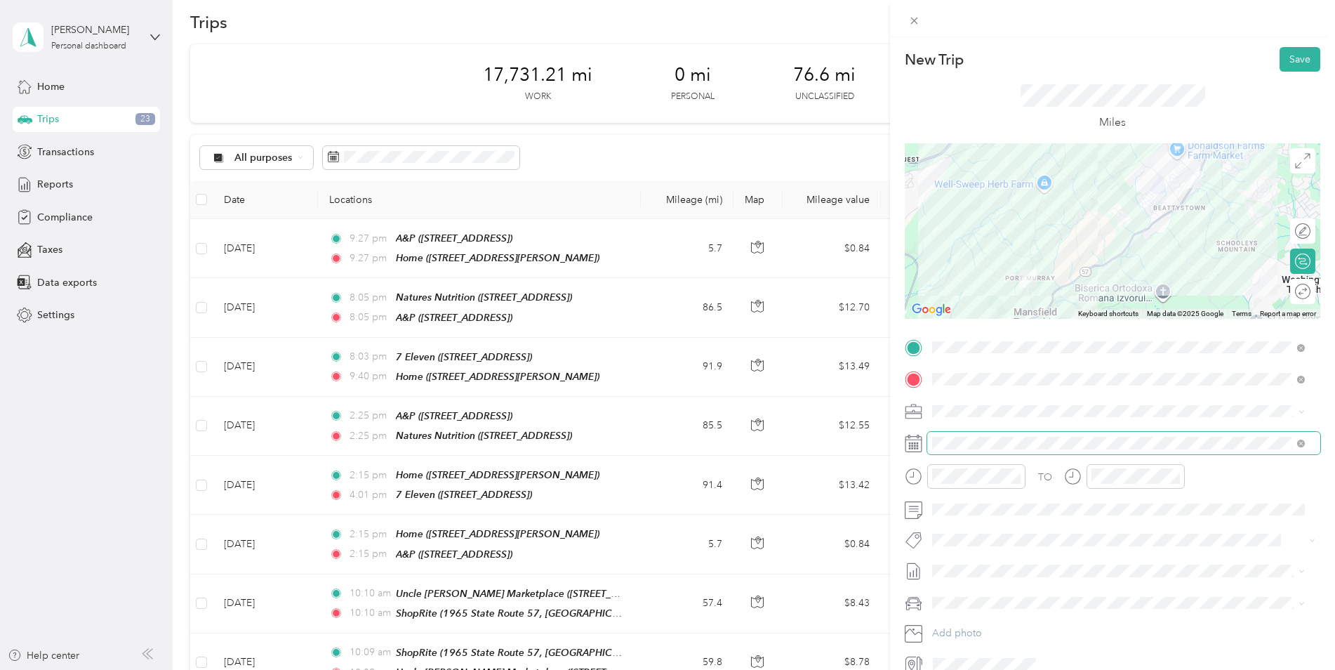
click at [994, 435] on span at bounding box center [1123, 443] width 393 height 22
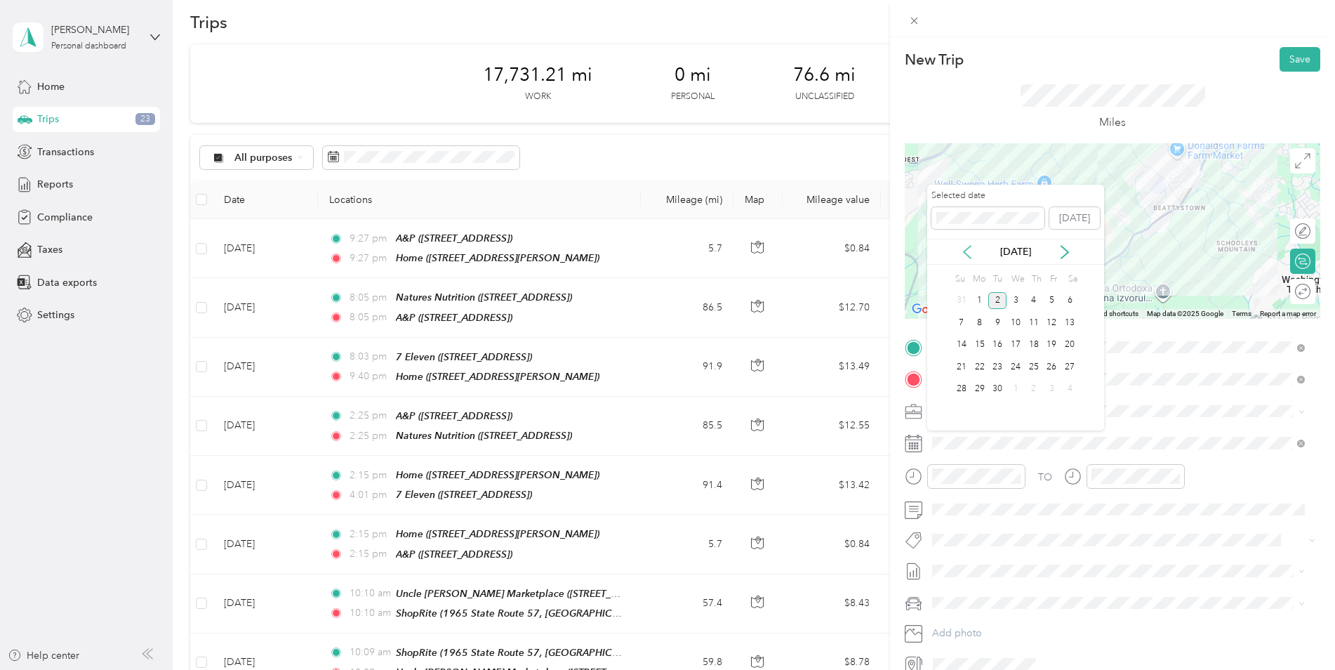
click at [967, 254] on icon at bounding box center [967, 252] width 7 height 13
click at [981, 324] on div "4" at bounding box center [980, 323] width 18 height 18
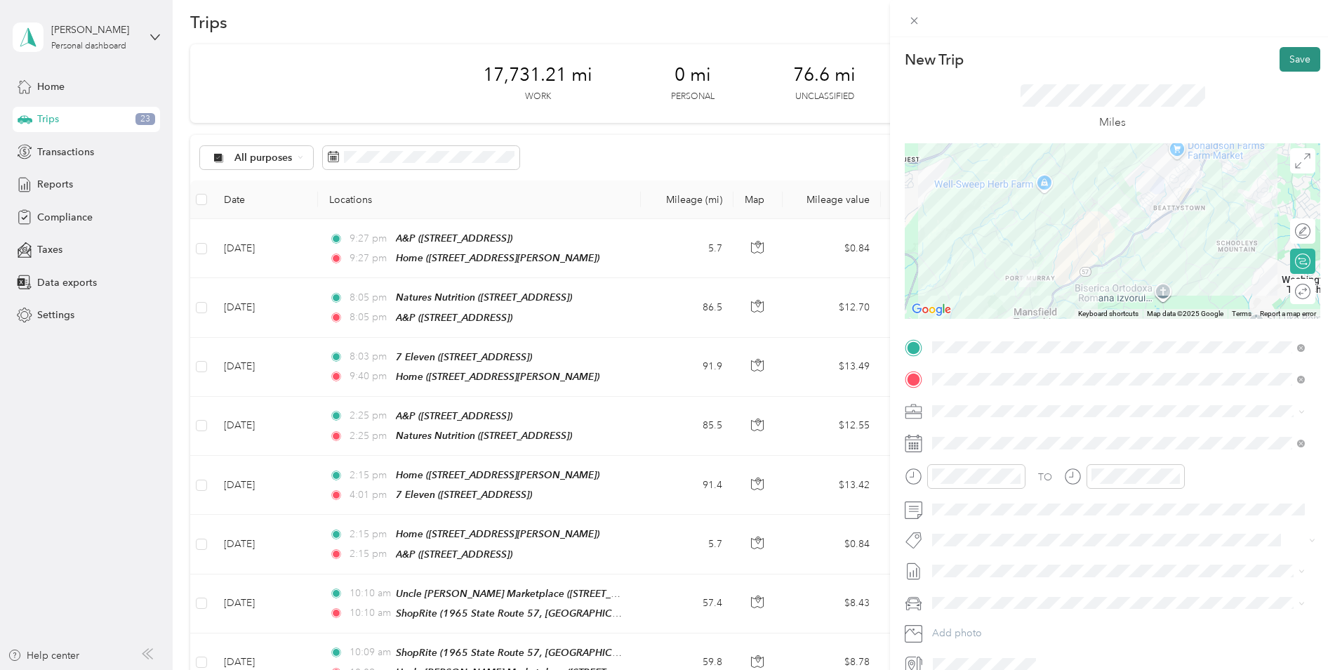
click at [1286, 53] on button "Save" at bounding box center [1300, 59] width 41 height 25
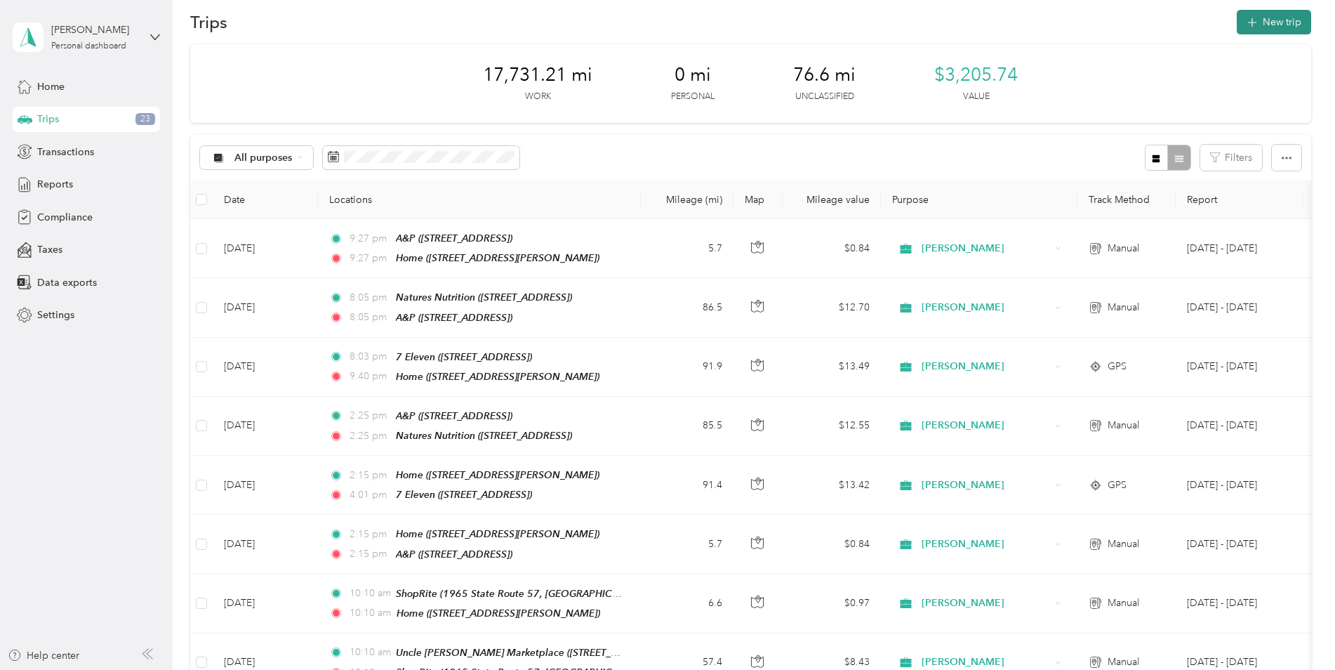
click at [1285, 29] on button "New trip" at bounding box center [1274, 22] width 74 height 25
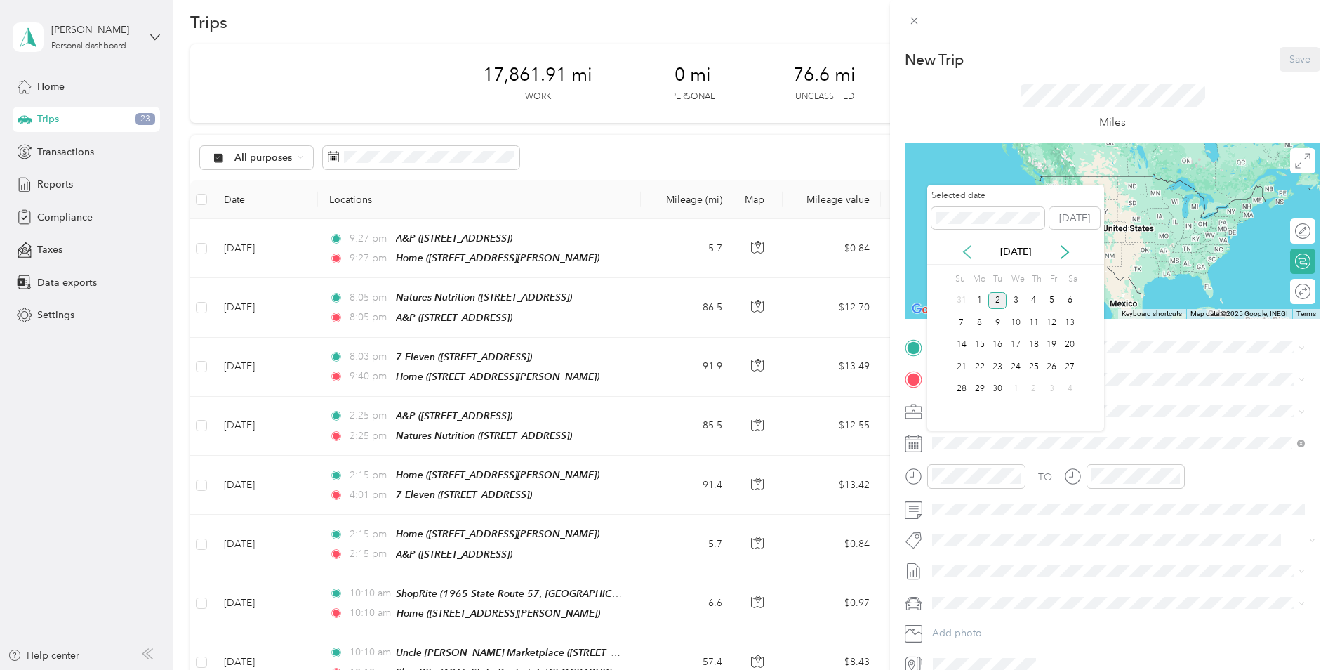
click at [966, 251] on icon at bounding box center [967, 252] width 14 height 14
click at [1033, 324] on div "7" at bounding box center [1034, 323] width 18 height 18
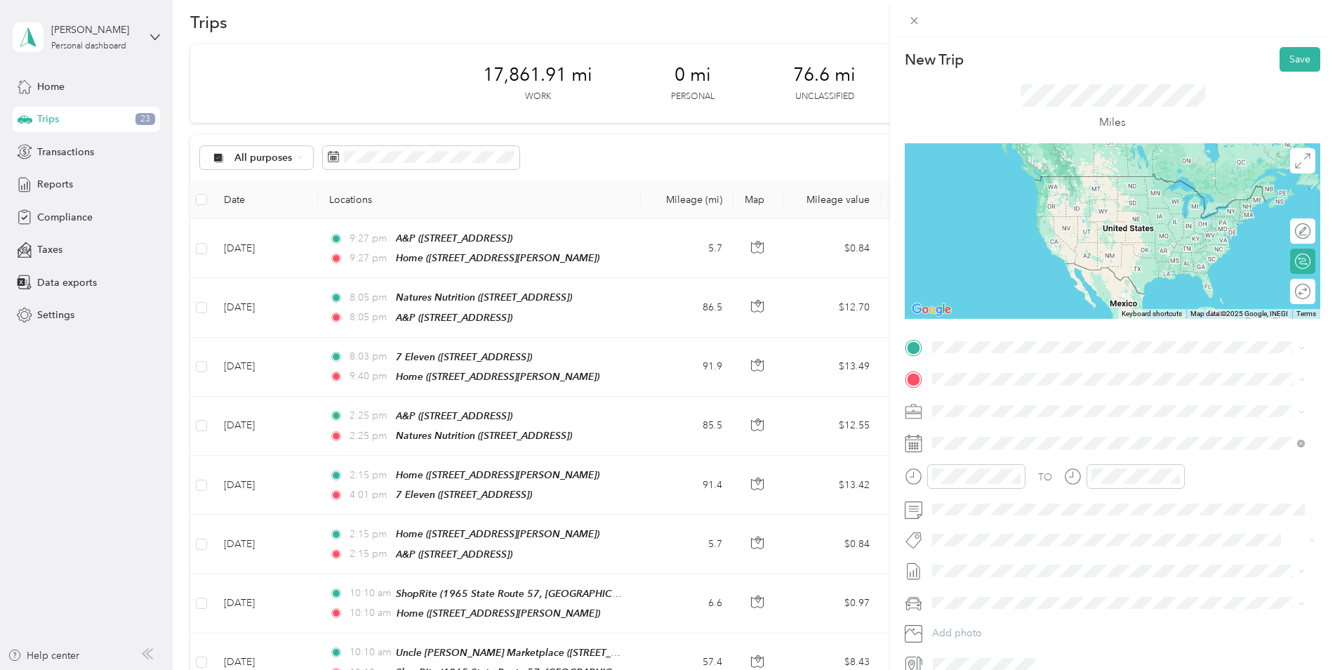
click at [1005, 403] on div "Home" at bounding box center [1042, 401] width 167 height 13
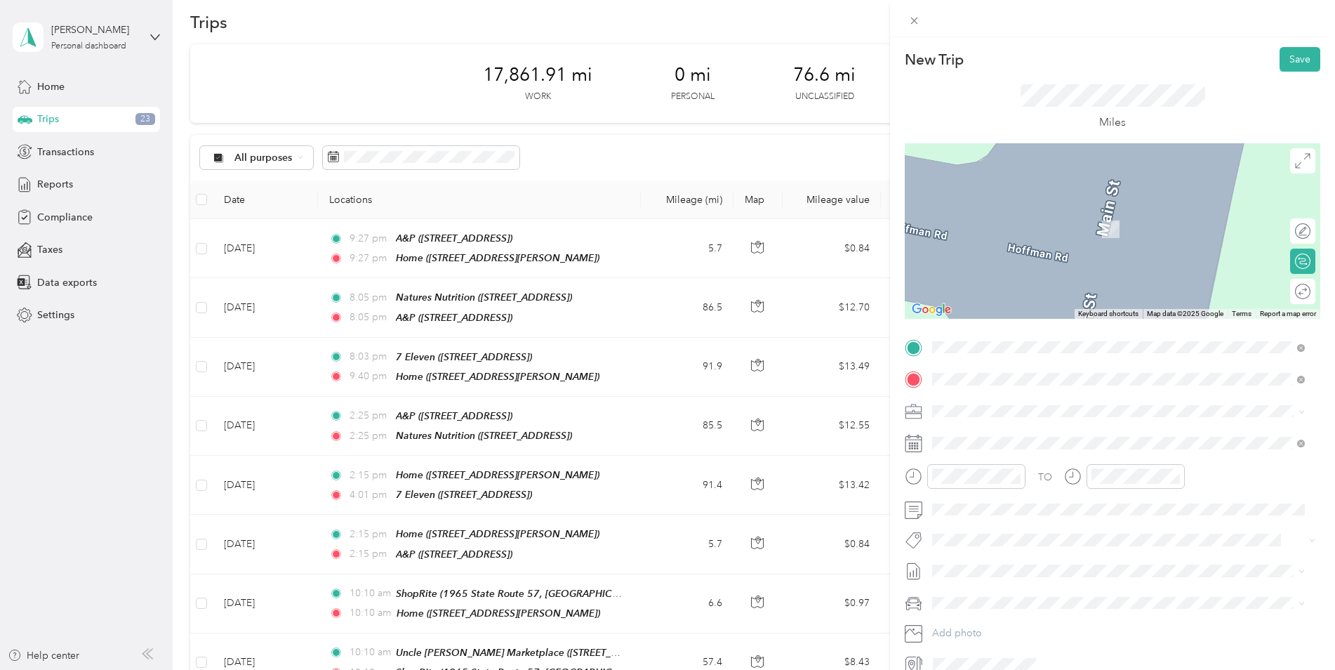
click at [1090, 577] on span "1965 State Route 57, 078403475, [GEOGRAPHIC_DATA], [GEOGRAPHIC_DATA], [GEOGRAPH…" at bounding box center [1087, 590] width 256 height 27
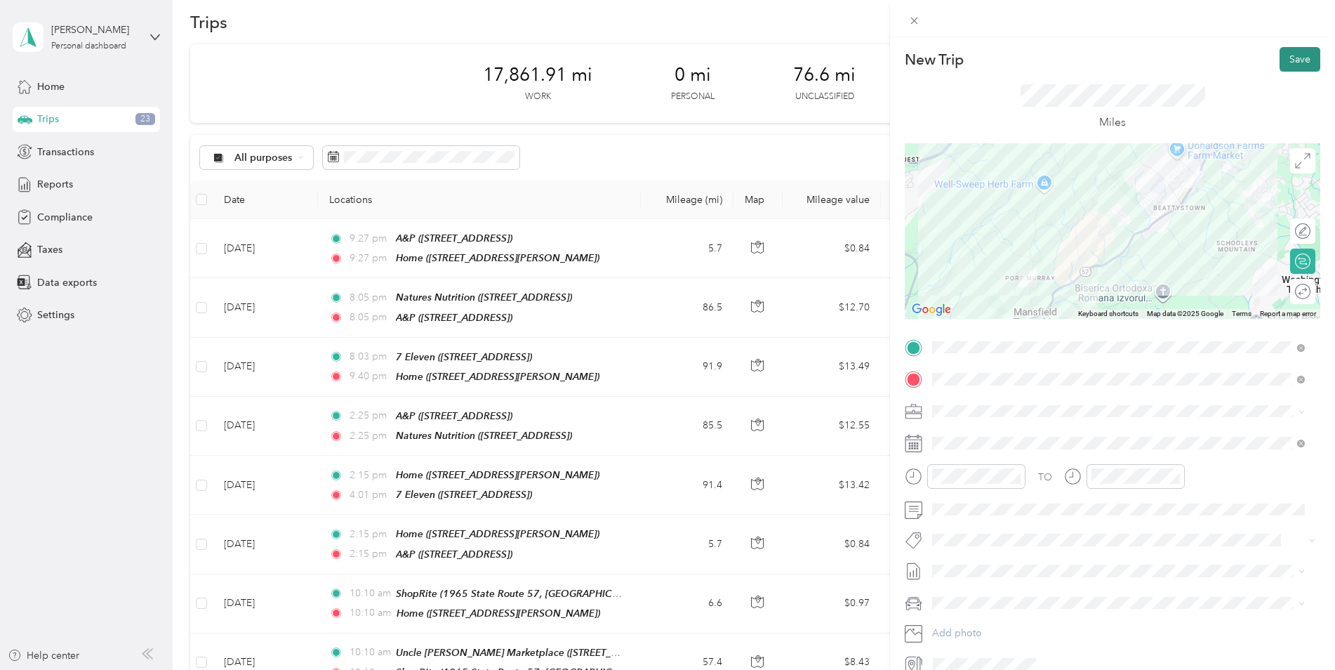
click at [1280, 62] on button "Save" at bounding box center [1300, 59] width 41 height 25
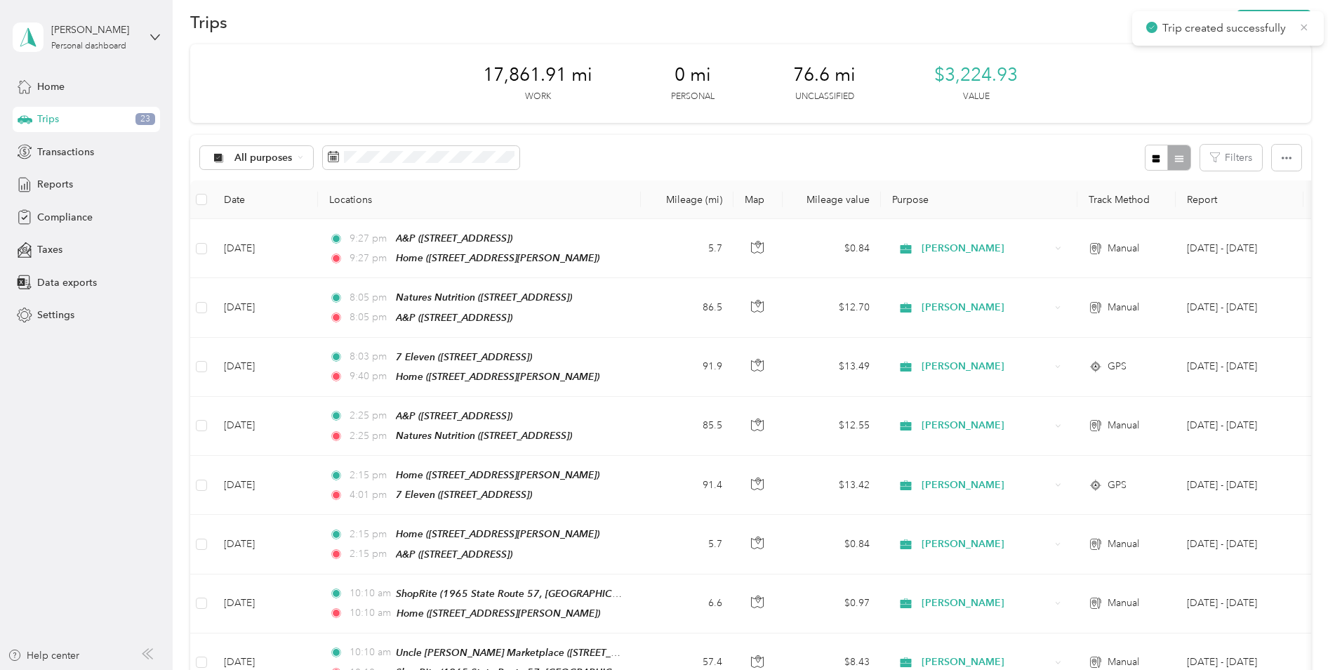
click at [1306, 29] on icon at bounding box center [1305, 27] width 6 height 6
click at [1292, 20] on button "New trip" at bounding box center [1274, 22] width 74 height 25
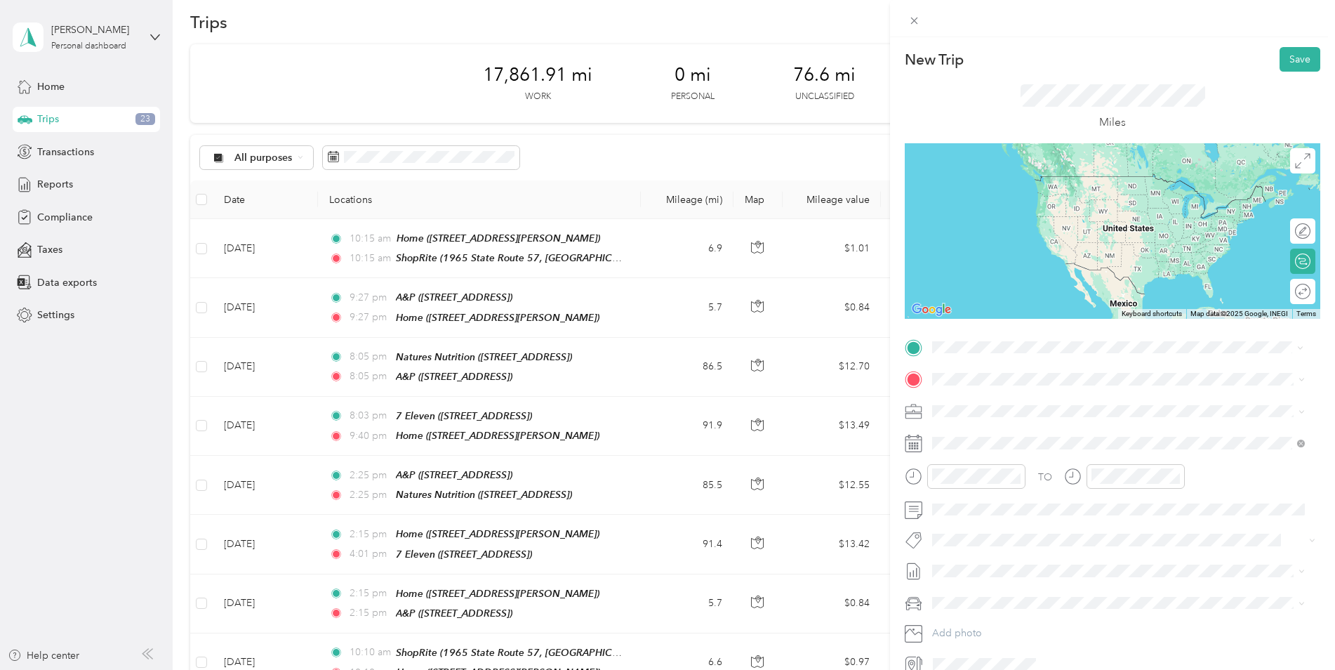
click at [1044, 524] on div "TEAM ShopRite 1965 State Route 57, 078403475, [GEOGRAPHIC_DATA], [GEOGRAPHIC_DA…" at bounding box center [1129, 548] width 341 height 49
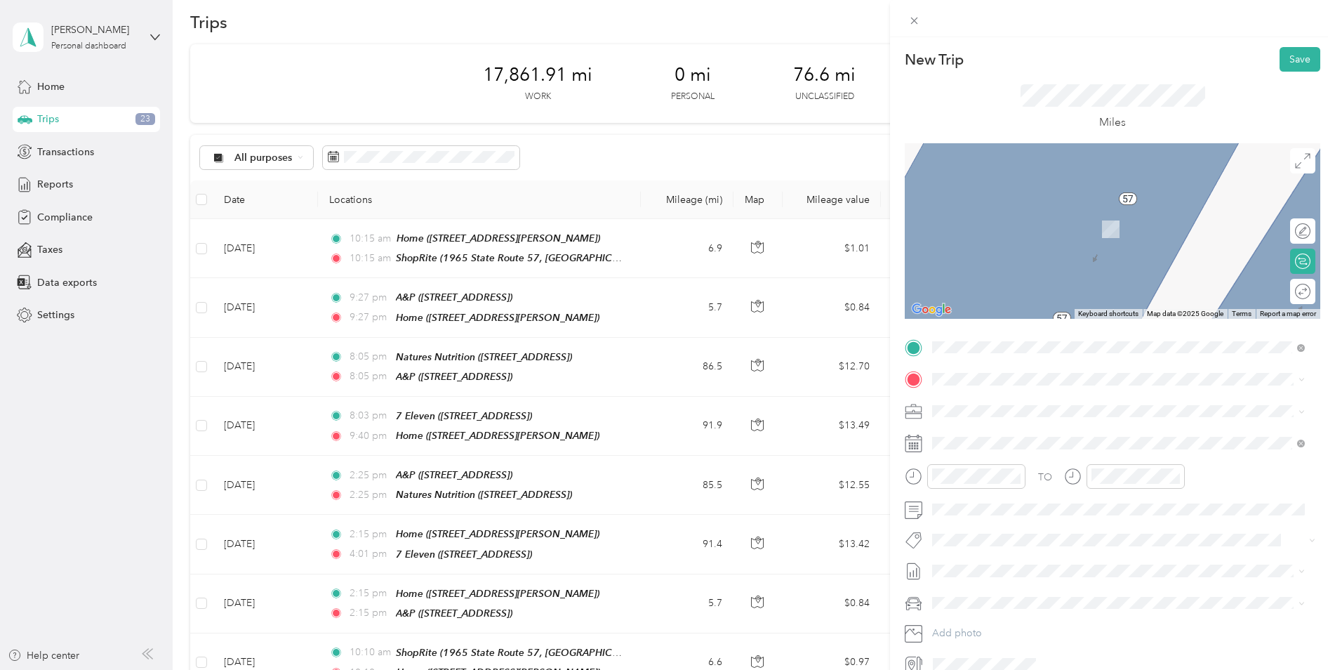
click at [1048, 551] on span "[STREET_ADDRESS]" at bounding box center [1003, 557] width 89 height 12
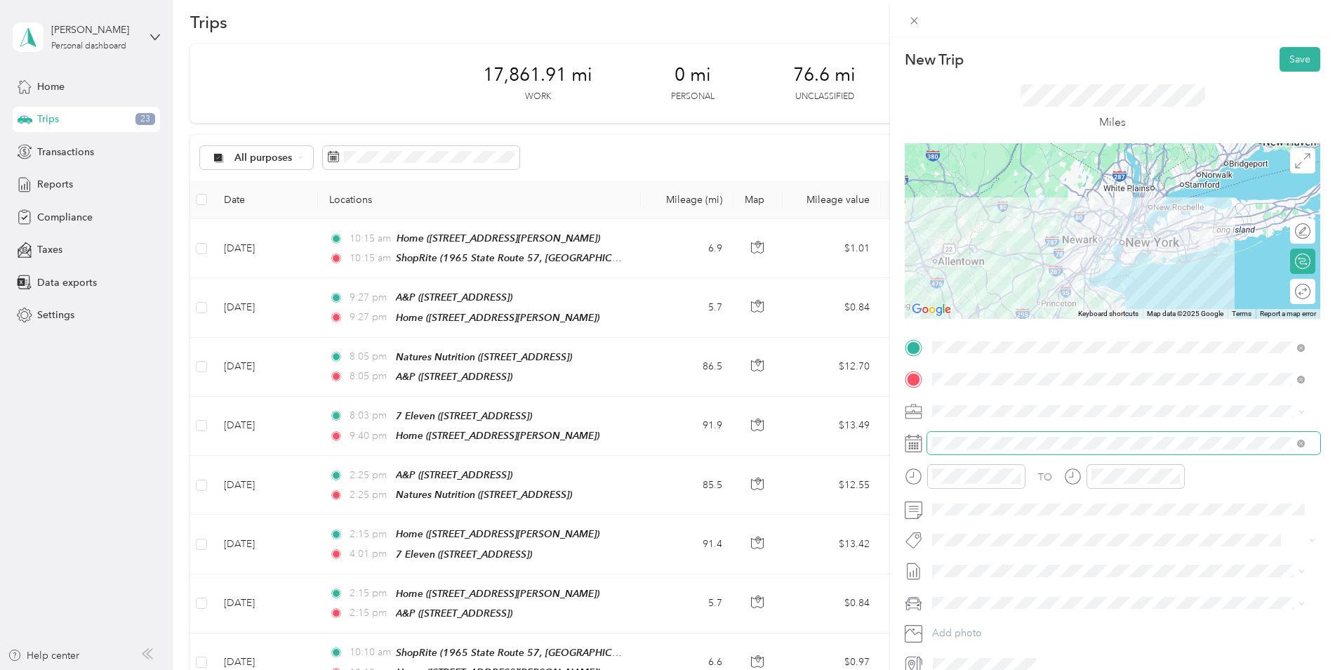
click at [987, 432] on span at bounding box center [1123, 443] width 393 height 22
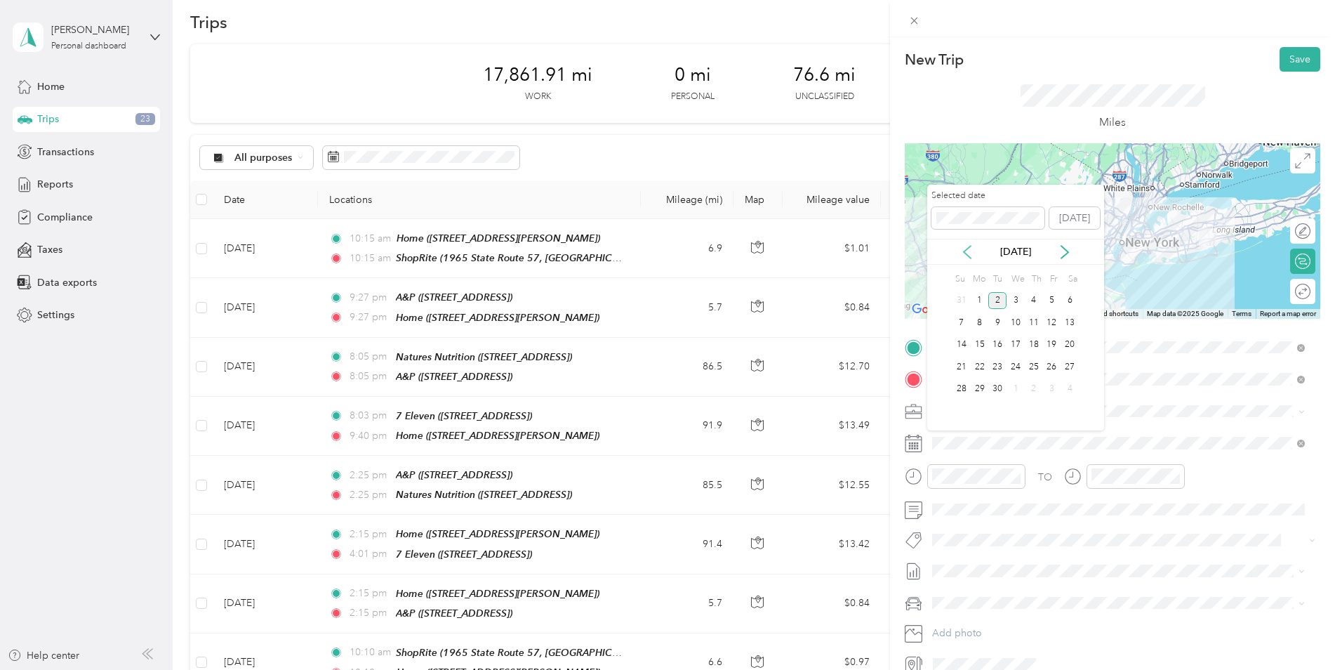
click at [966, 251] on icon at bounding box center [967, 252] width 14 height 14
click at [1036, 319] on div "7" at bounding box center [1034, 323] width 18 height 18
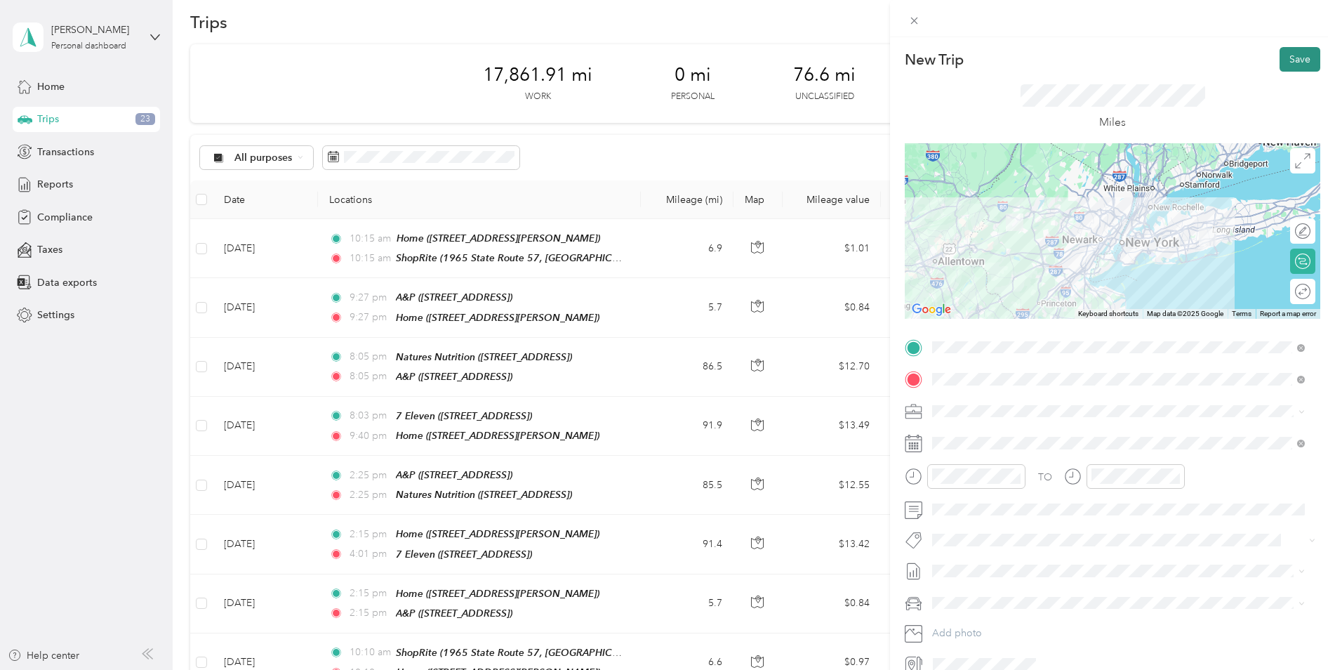
click at [1283, 58] on button "Save" at bounding box center [1300, 59] width 41 height 25
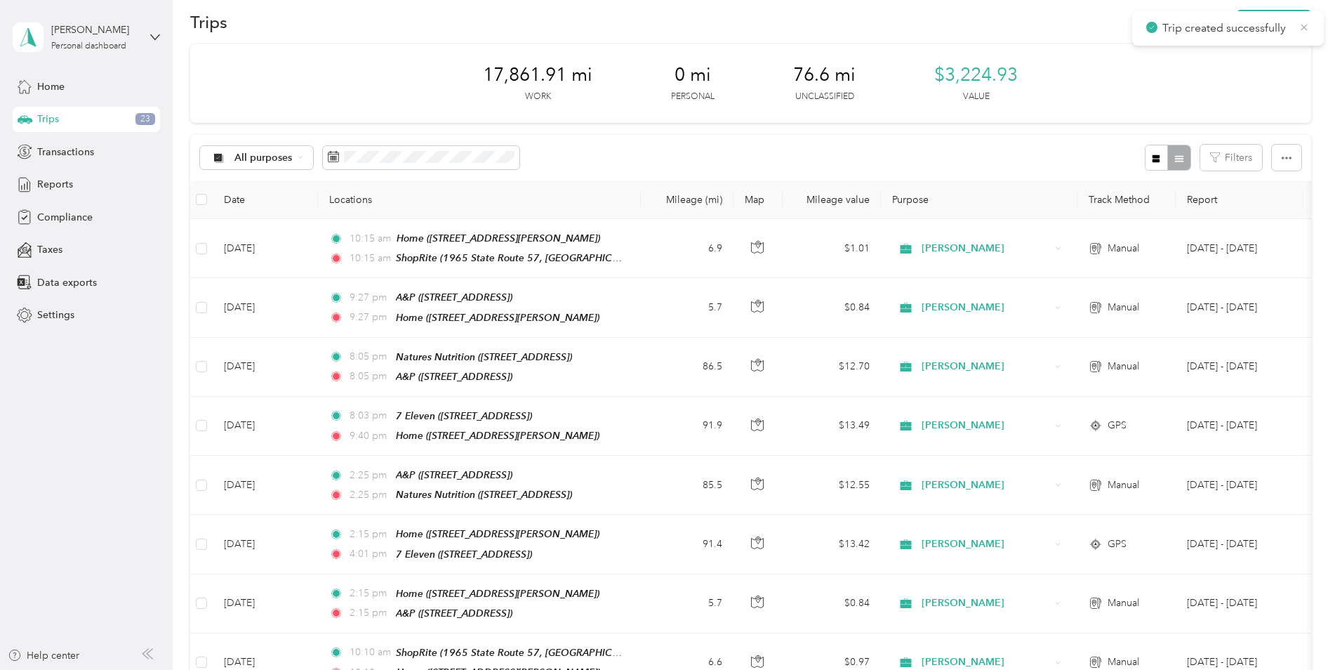
click at [1302, 31] on icon at bounding box center [1304, 27] width 11 height 13
click at [1295, 23] on button "New trip" at bounding box center [1274, 22] width 74 height 25
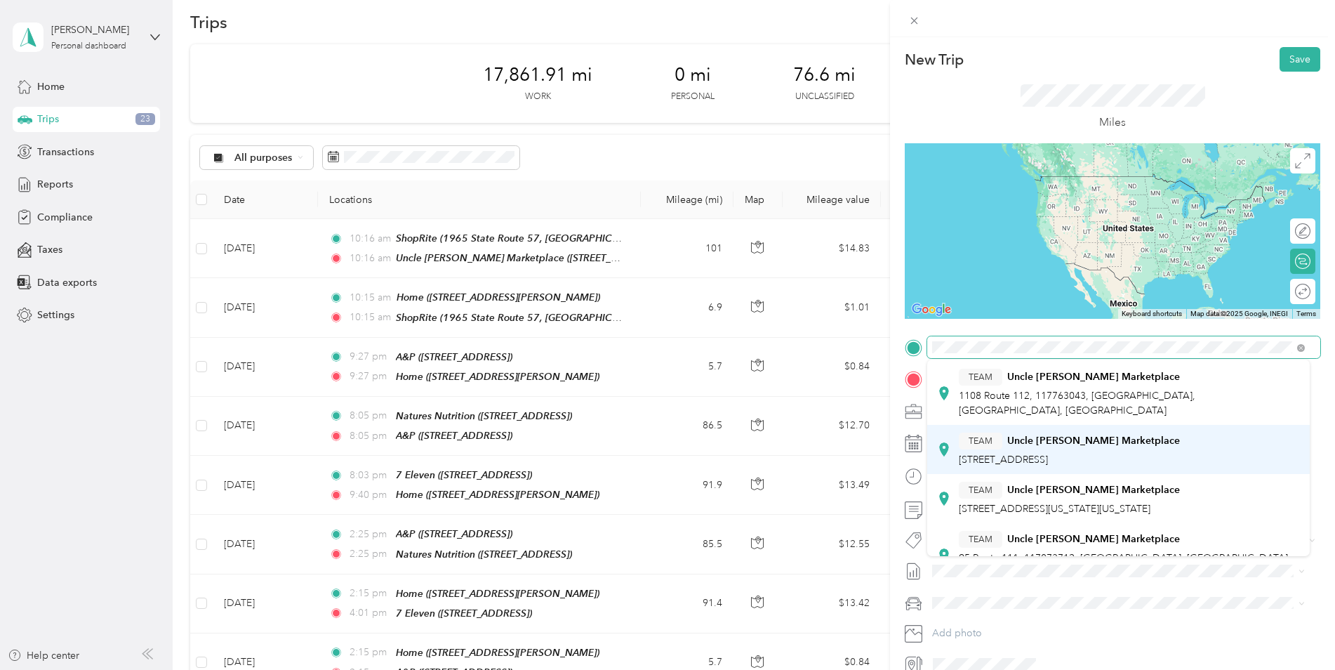
scroll to position [140, 0]
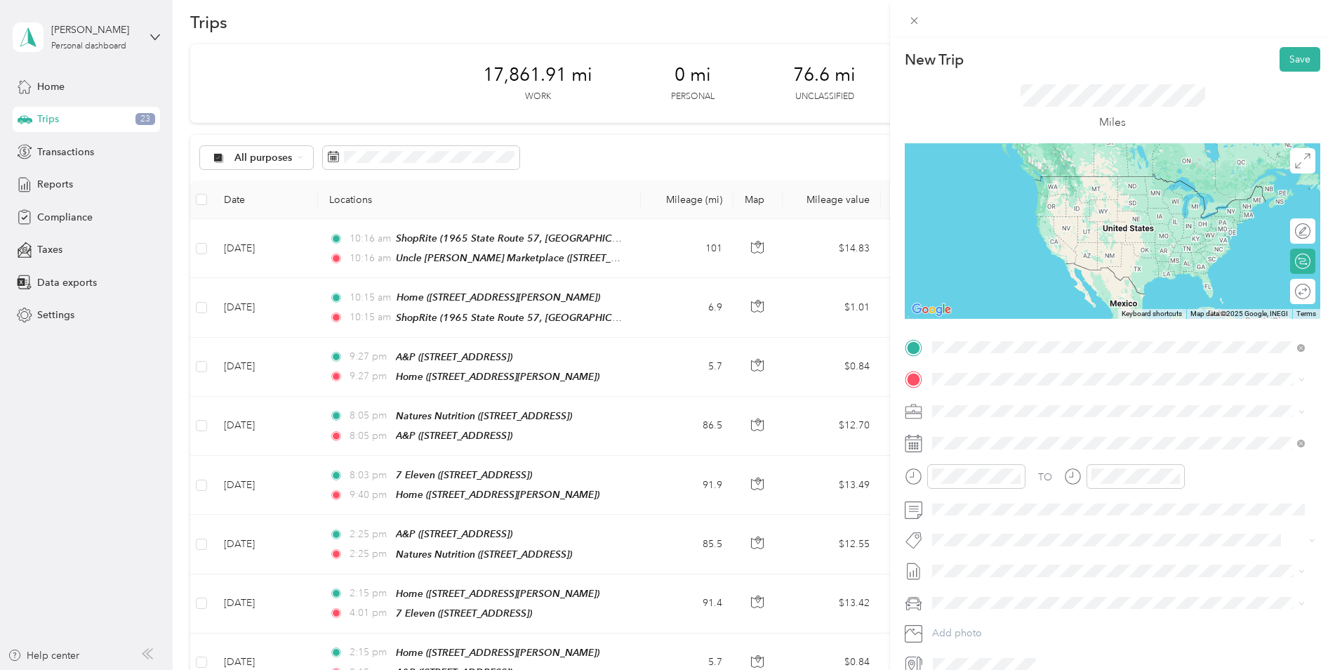
click at [1066, 435] on div "TEAM Uncle [PERSON_NAME] Marketplace [STREET_ADDRESS]" at bounding box center [1118, 435] width 363 height 39
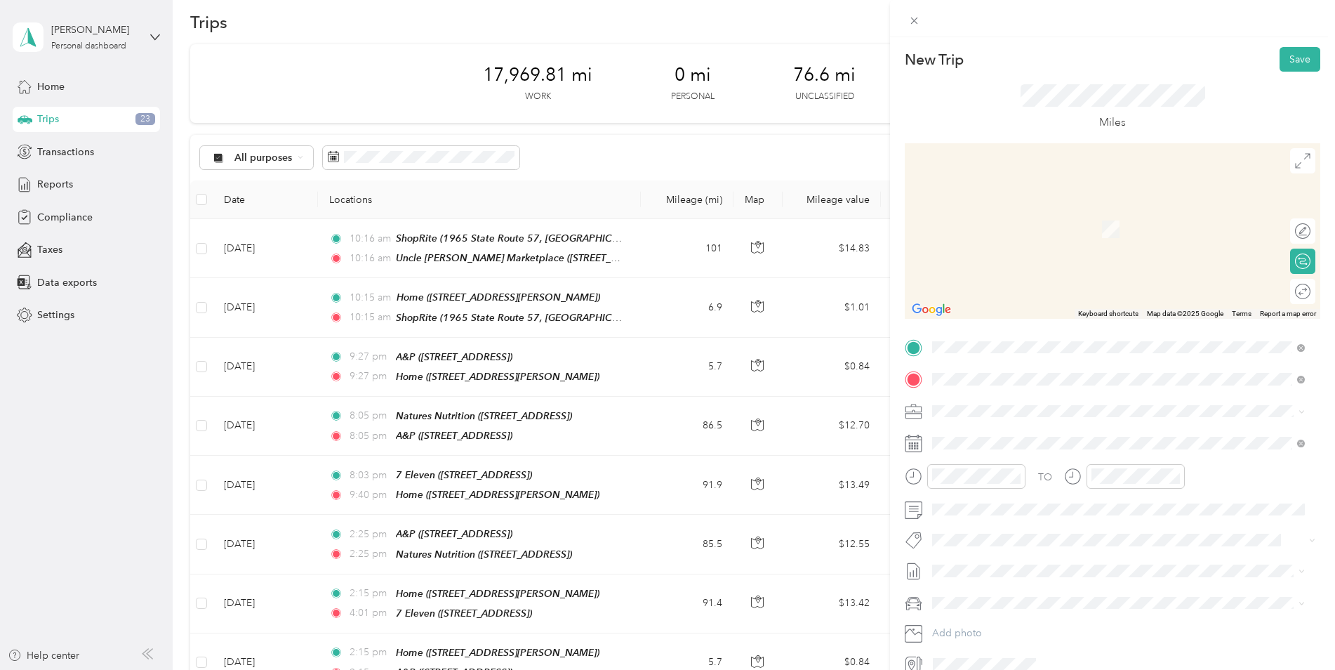
click at [1058, 556] on div "TEAM ShopRite 1965 State Route 57, 078403475, [GEOGRAPHIC_DATA], [GEOGRAPHIC_DA…" at bounding box center [1129, 580] width 341 height 49
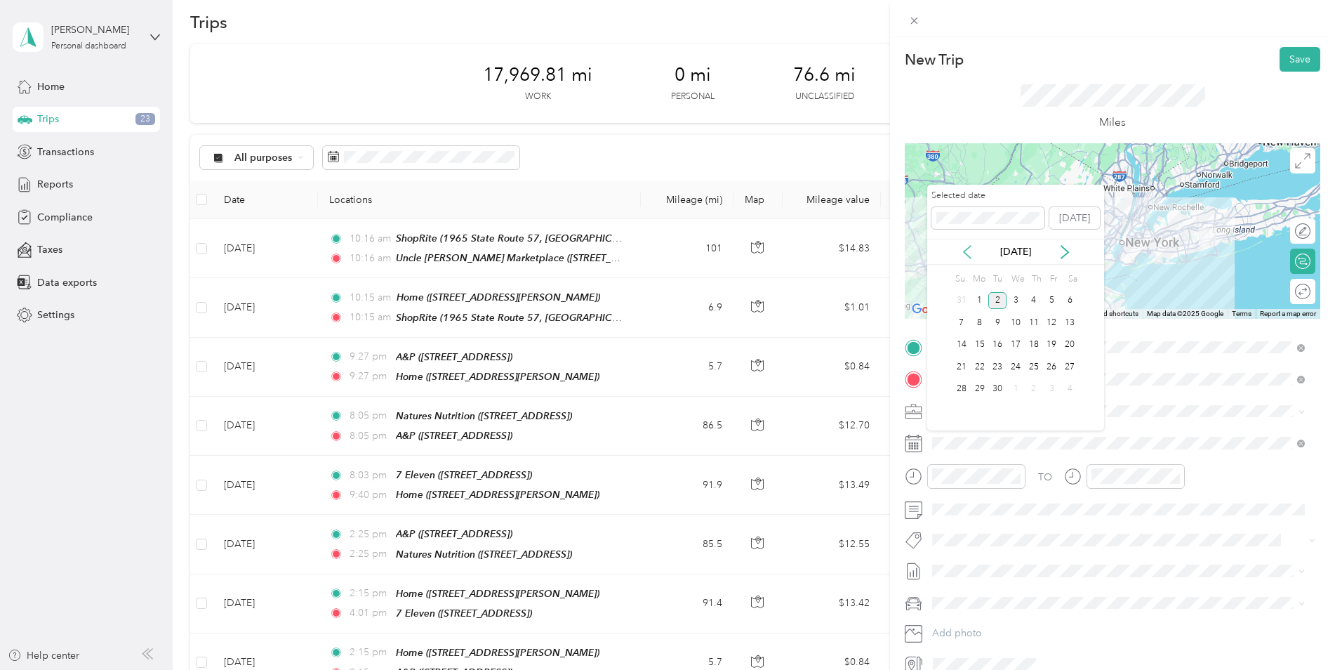
click at [965, 255] on icon at bounding box center [967, 252] width 14 height 14
click at [1038, 321] on div "7" at bounding box center [1034, 323] width 18 height 18
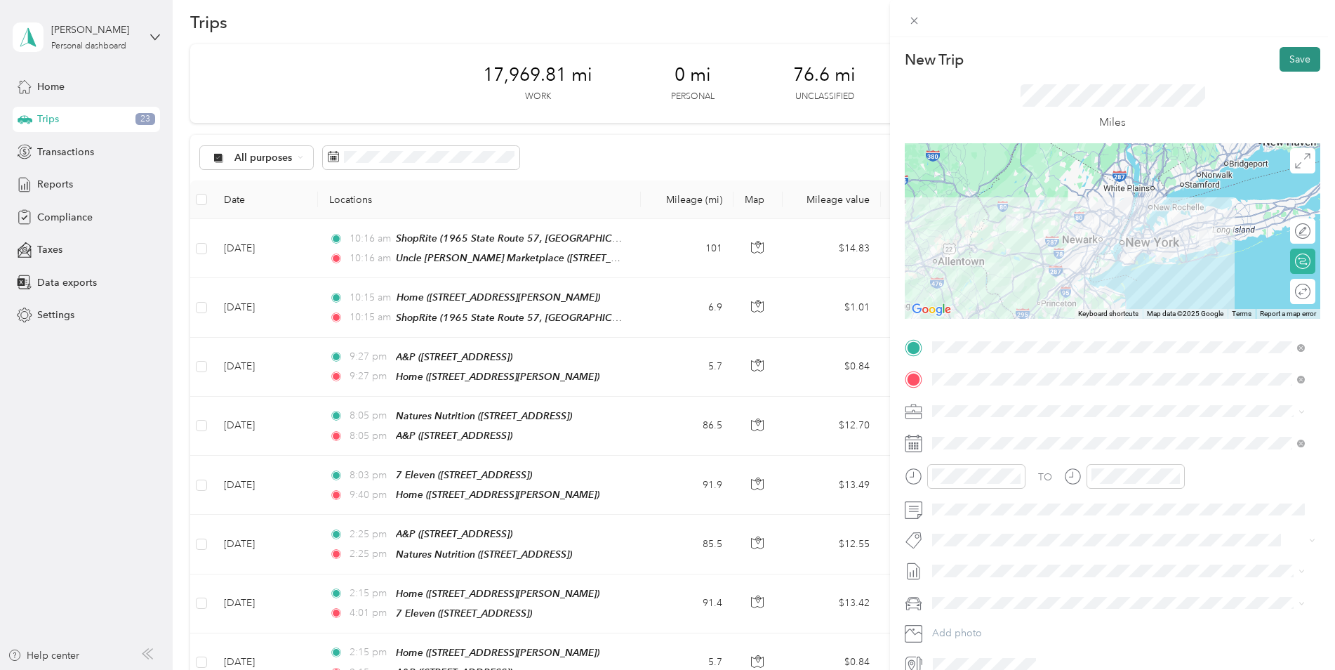
click at [1286, 66] on button "Save" at bounding box center [1300, 59] width 41 height 25
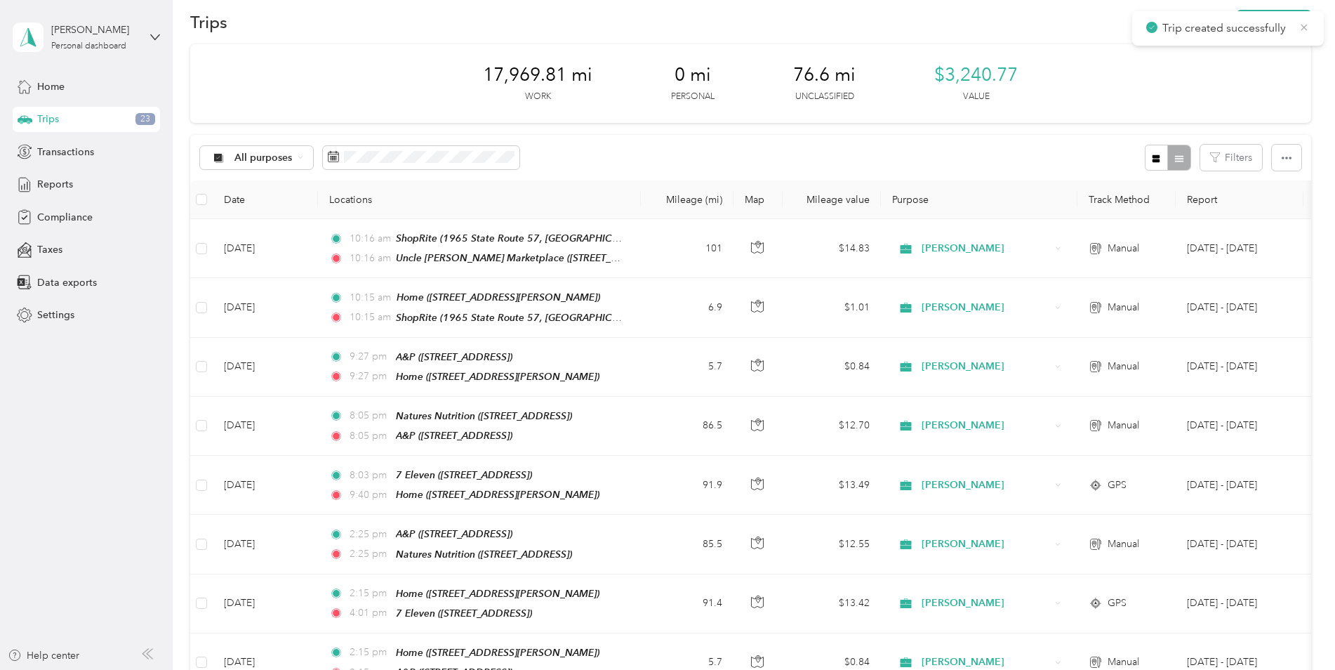
click at [1305, 27] on icon at bounding box center [1305, 27] width 6 height 6
click at [1302, 25] on button "New trip" at bounding box center [1274, 22] width 74 height 25
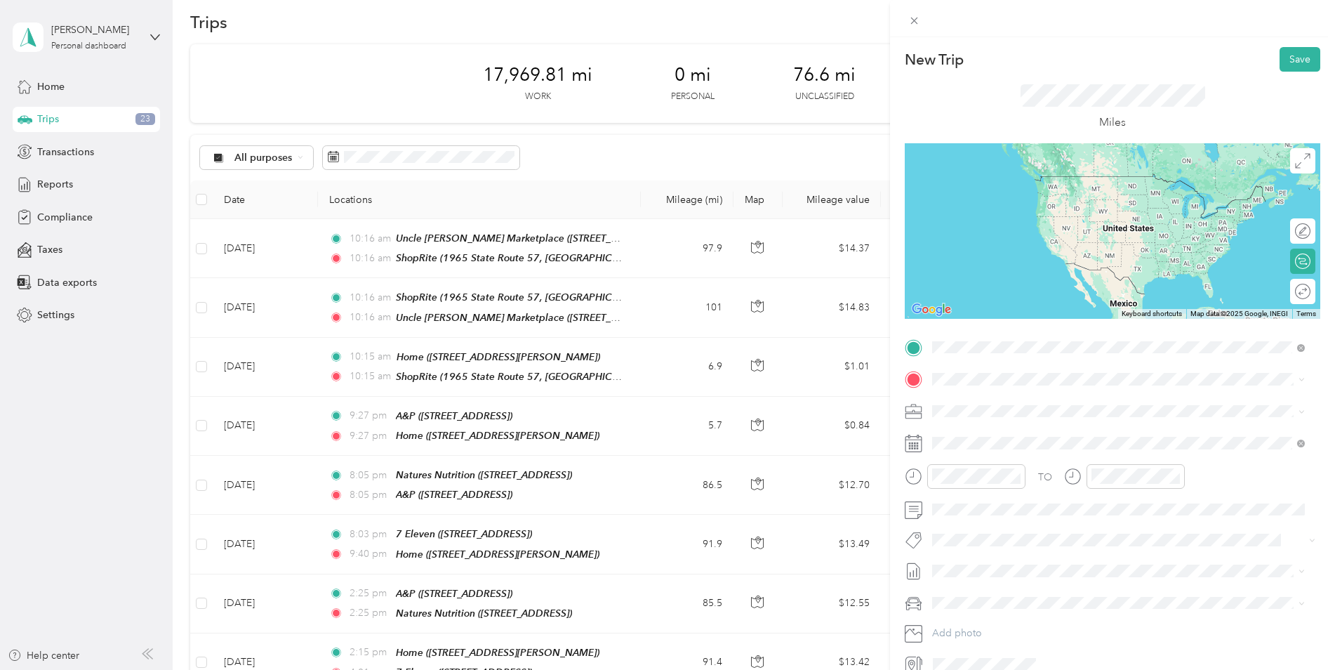
click at [1111, 524] on div "TEAM ShopRite 1965 State Route 57, 078403475, [GEOGRAPHIC_DATA], [GEOGRAPHIC_DA…" at bounding box center [1129, 548] width 341 height 49
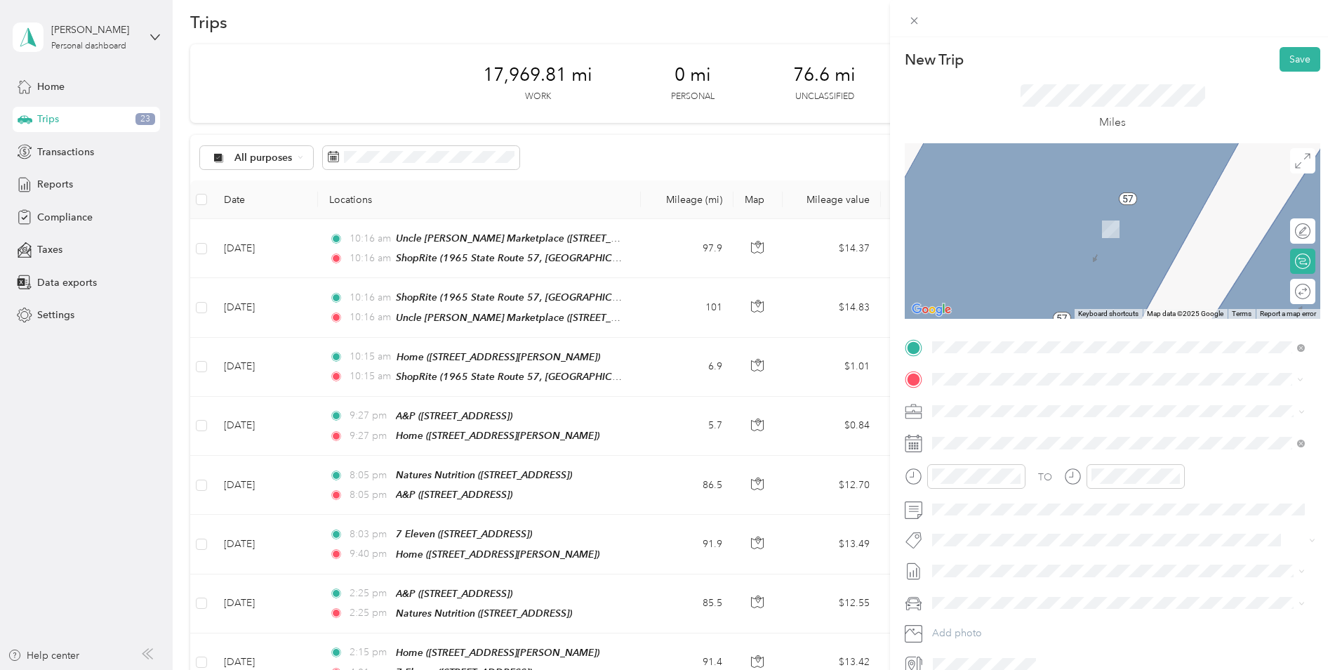
click at [1044, 538] on div "Home [STREET_ADDRESS][PERSON_NAME]" at bounding box center [1042, 541] width 167 height 29
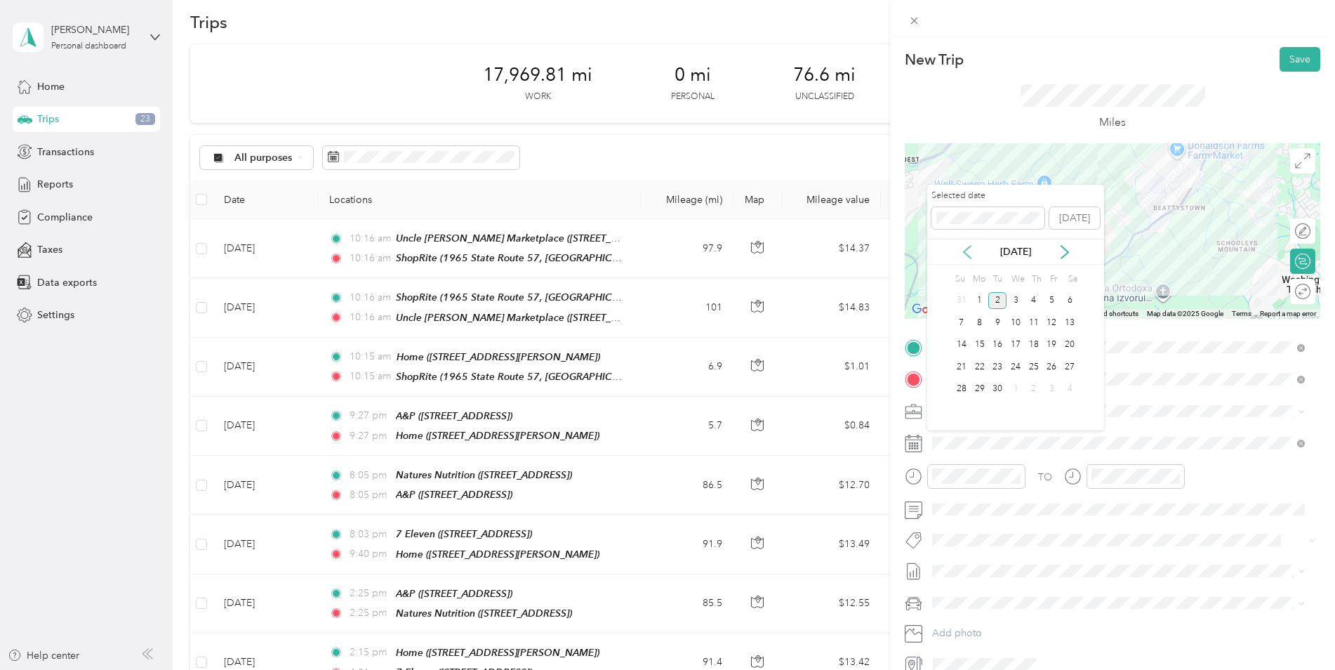
click at [967, 248] on icon at bounding box center [967, 252] width 14 height 14
click at [1040, 319] on div "7" at bounding box center [1034, 323] width 18 height 18
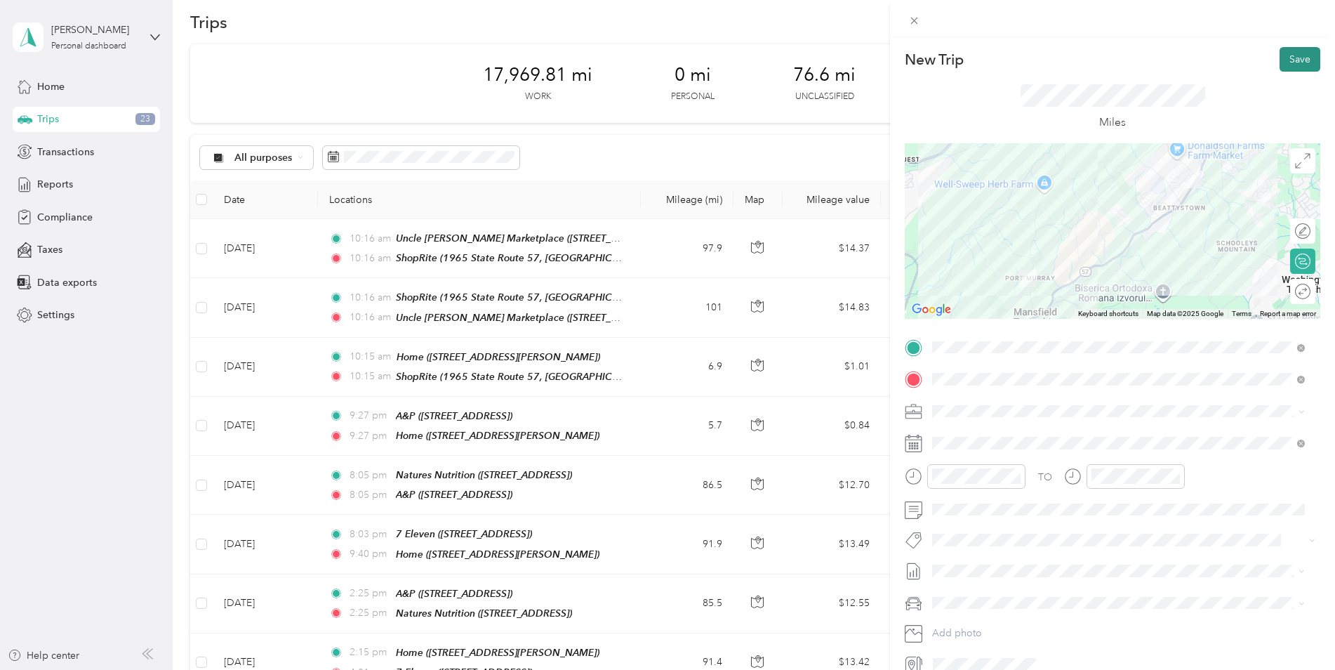
click at [1281, 58] on button "Save" at bounding box center [1300, 59] width 41 height 25
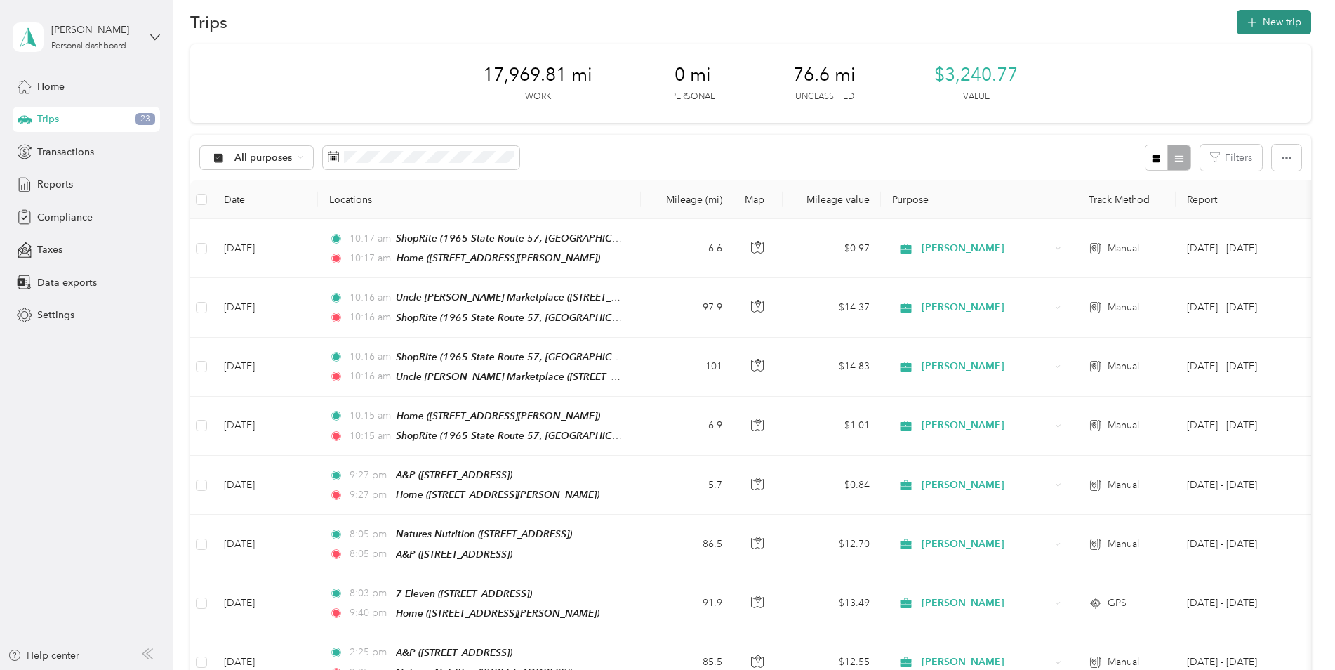
click at [1284, 20] on button "New trip" at bounding box center [1274, 22] width 74 height 25
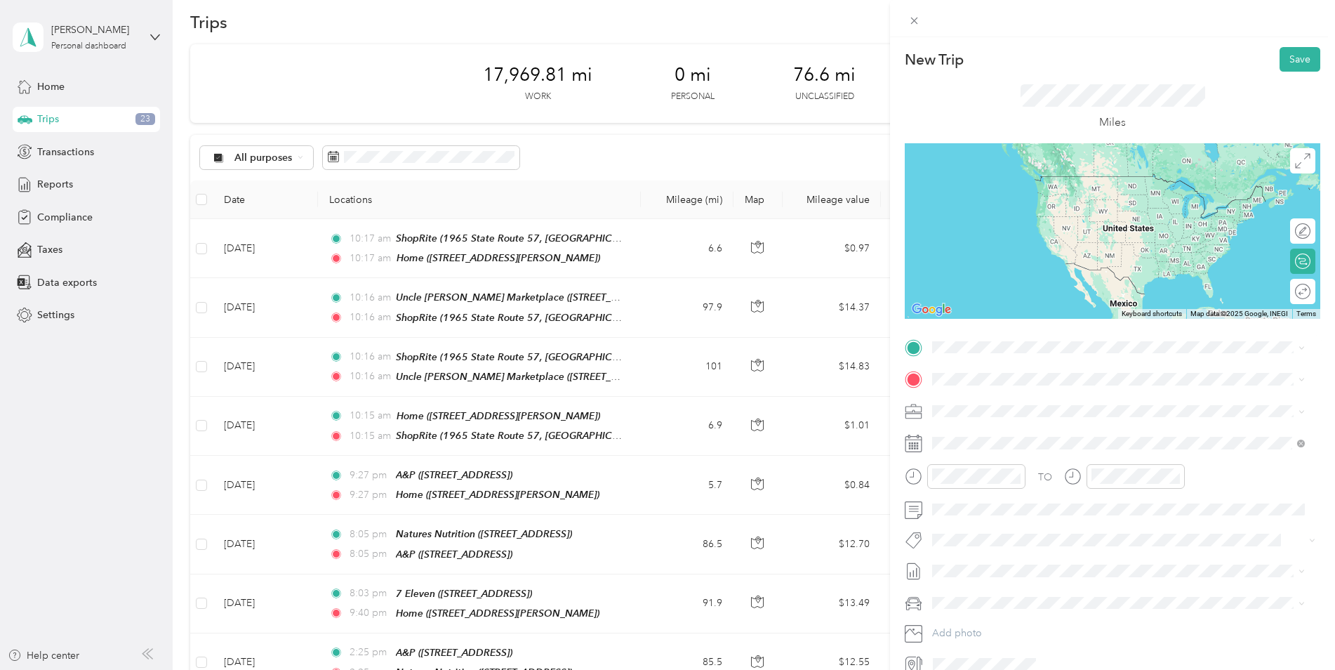
click at [1010, 410] on div "Home [STREET_ADDRESS][PERSON_NAME]" at bounding box center [1042, 409] width 167 height 29
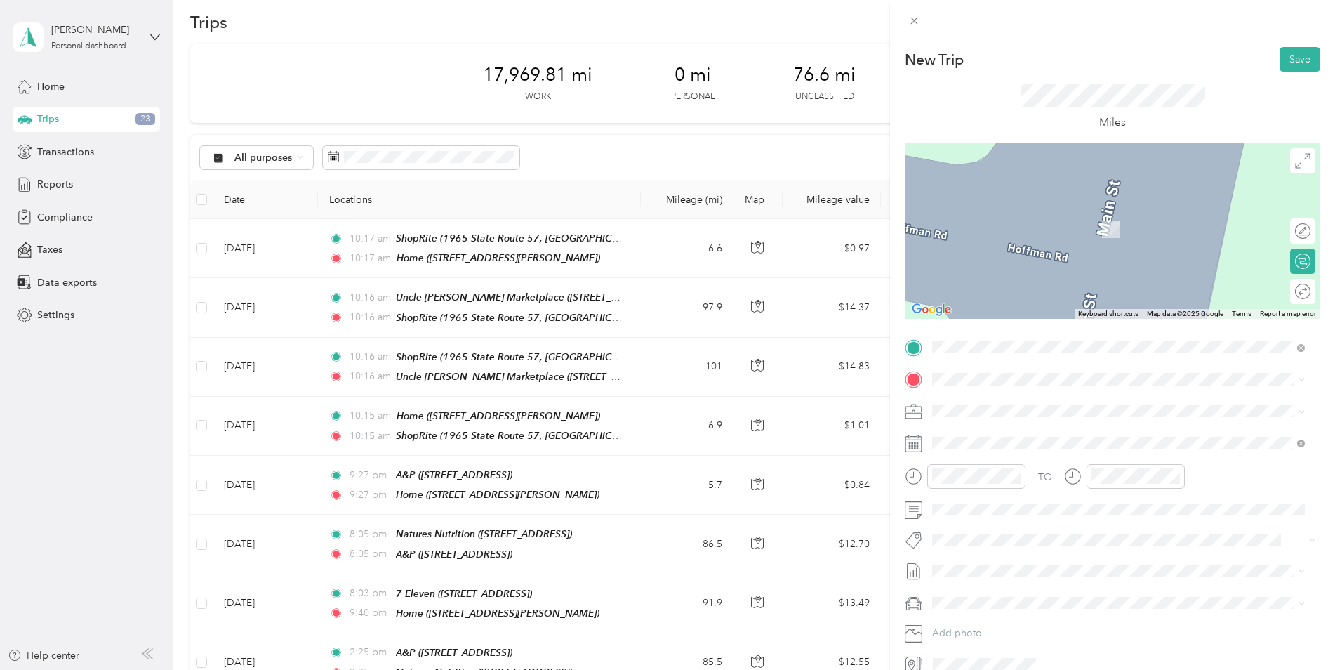
click at [1099, 552] on div "TEAM ShopRite 1965 State Route 57, 078403475, [GEOGRAPHIC_DATA], [GEOGRAPHIC_DA…" at bounding box center [1129, 576] width 341 height 49
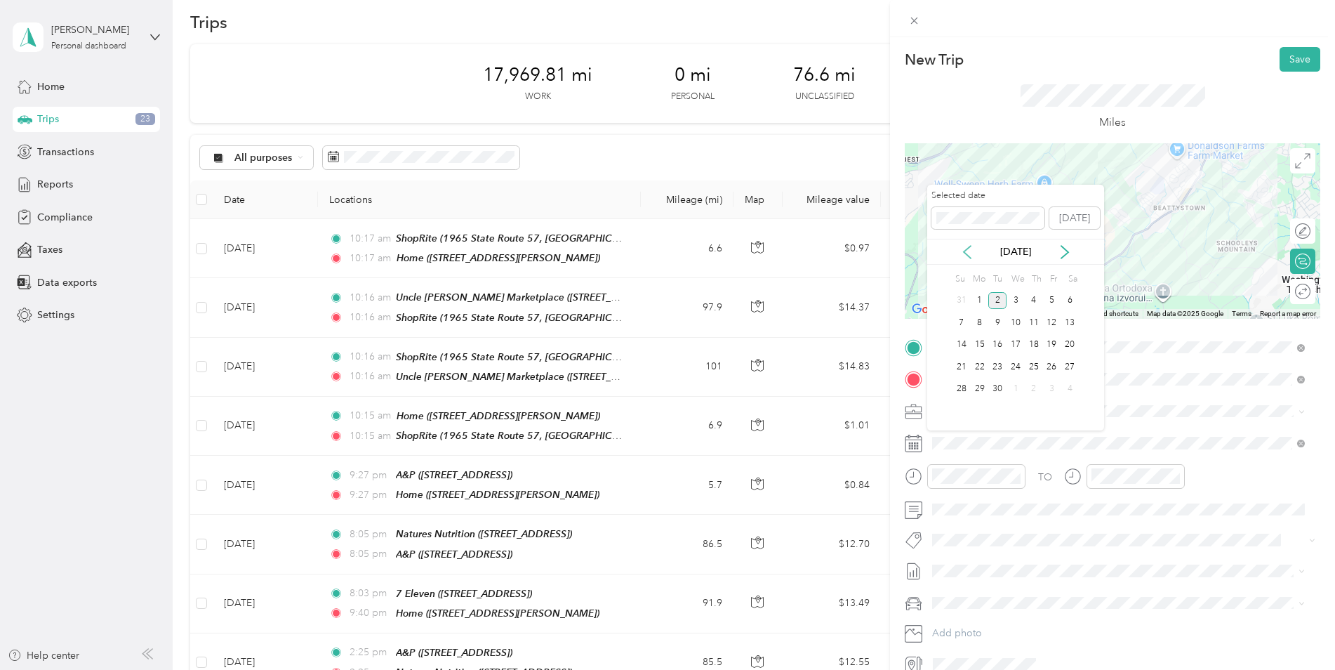
click at [968, 249] on icon at bounding box center [967, 252] width 14 height 14
click at [978, 344] on div "11" at bounding box center [980, 345] width 18 height 18
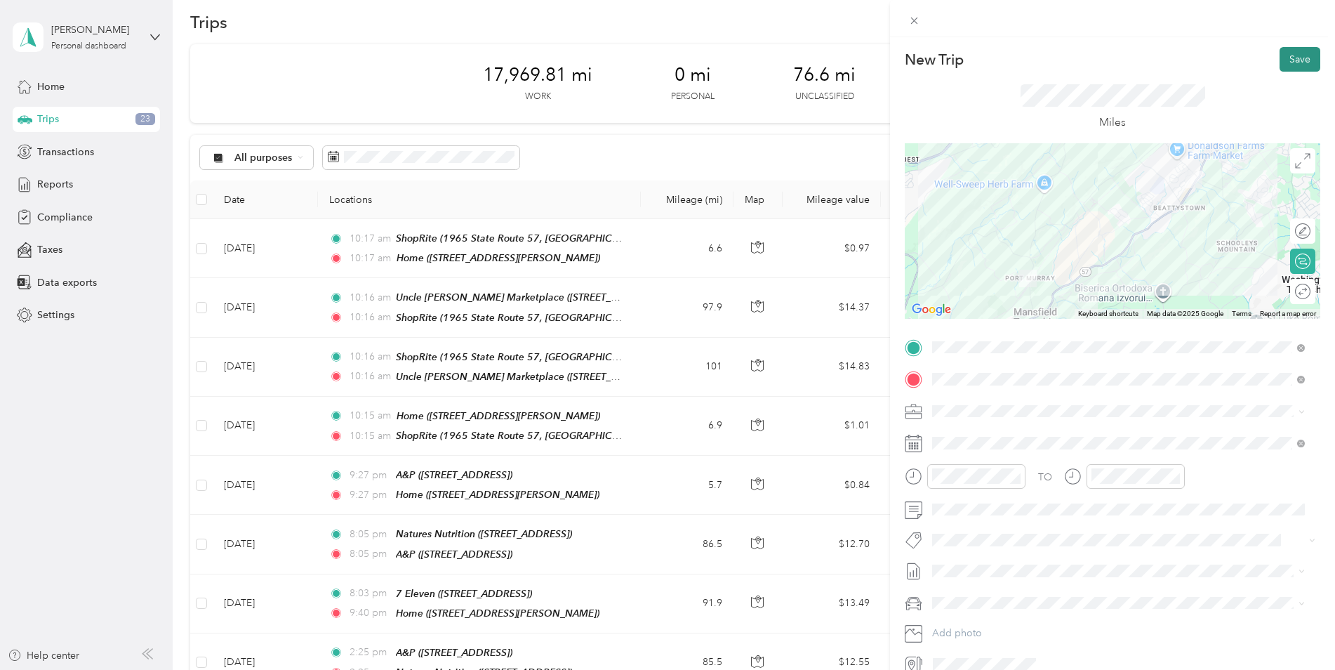
click at [1281, 65] on button "Save" at bounding box center [1300, 59] width 41 height 25
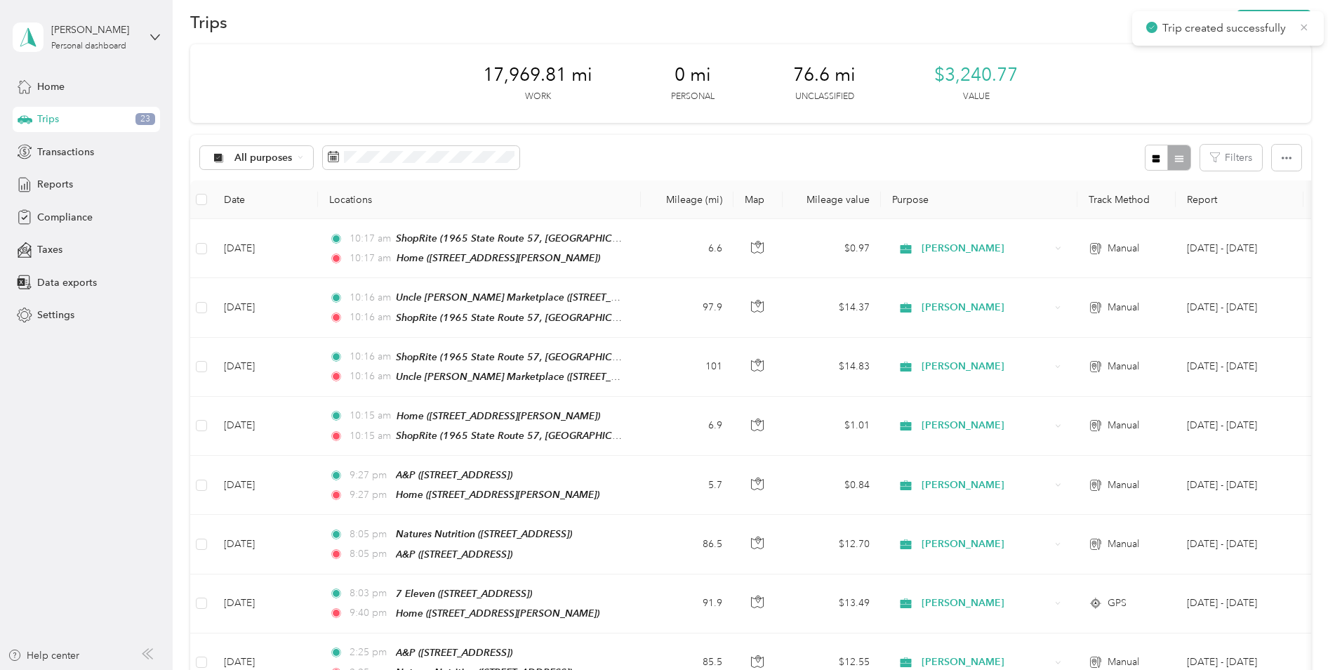
click at [1300, 29] on icon at bounding box center [1304, 27] width 11 height 13
click at [1300, 27] on button "New trip" at bounding box center [1274, 22] width 74 height 25
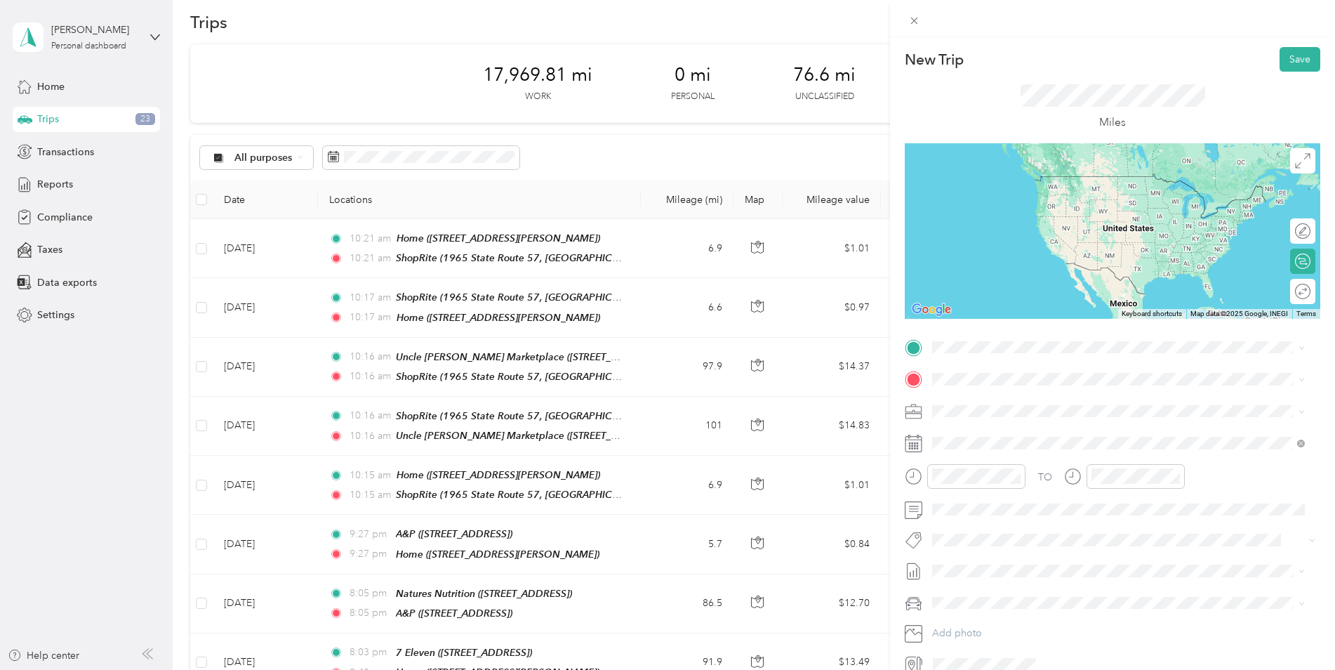
click at [1038, 523] on div "TEAM ShopRite 1965 State Route 57, 078403475, [GEOGRAPHIC_DATA], [GEOGRAPHIC_DA…" at bounding box center [1118, 544] width 363 height 54
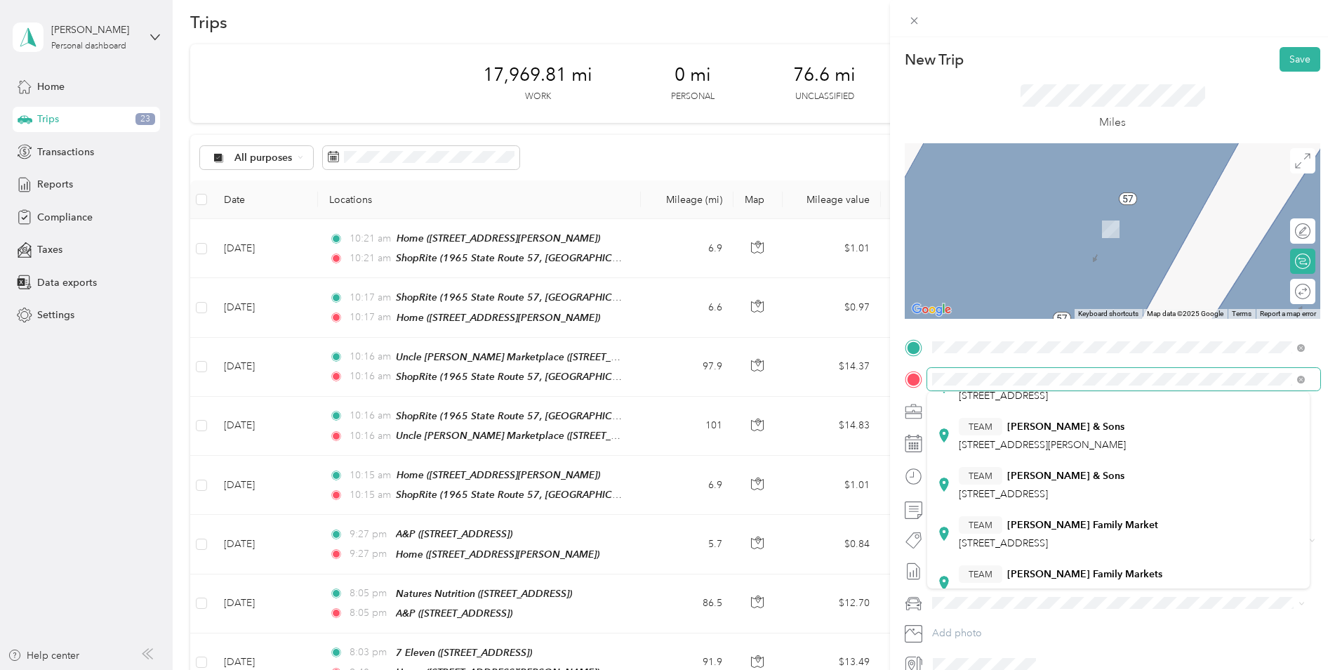
scroll to position [281, 0]
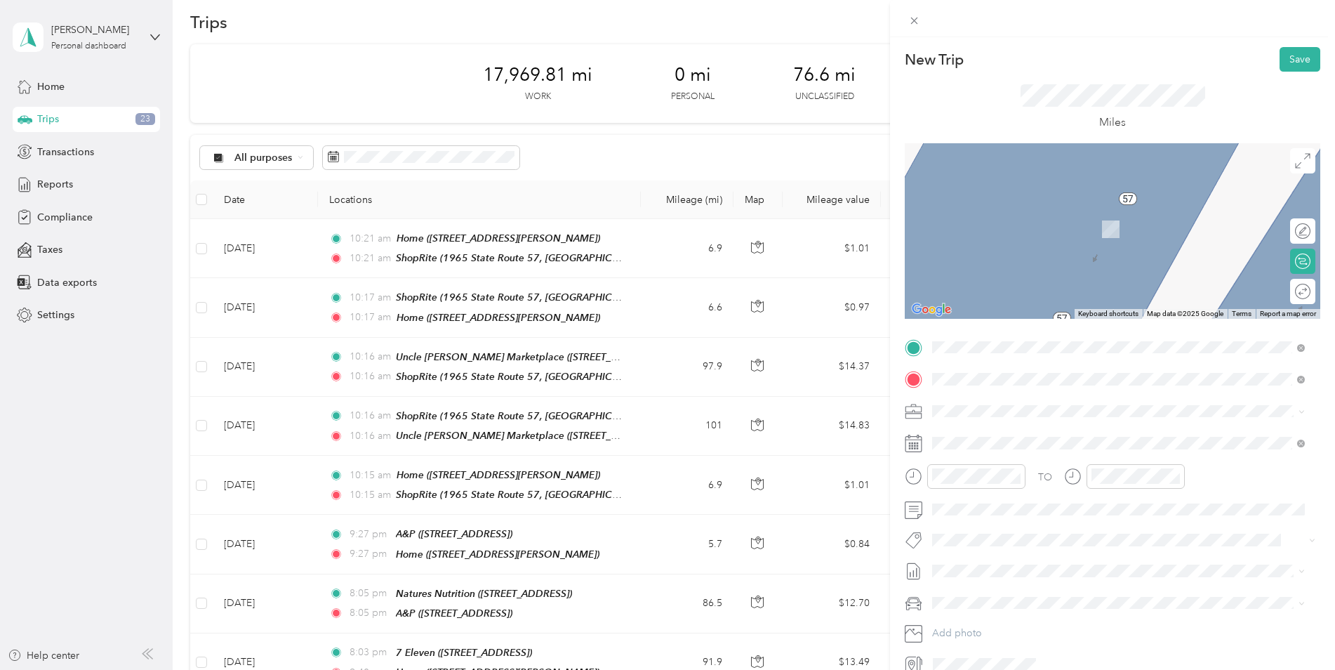
click at [1076, 470] on div "TEAM [PERSON_NAME] & Sons [STREET_ADDRESS]" at bounding box center [1118, 459] width 363 height 39
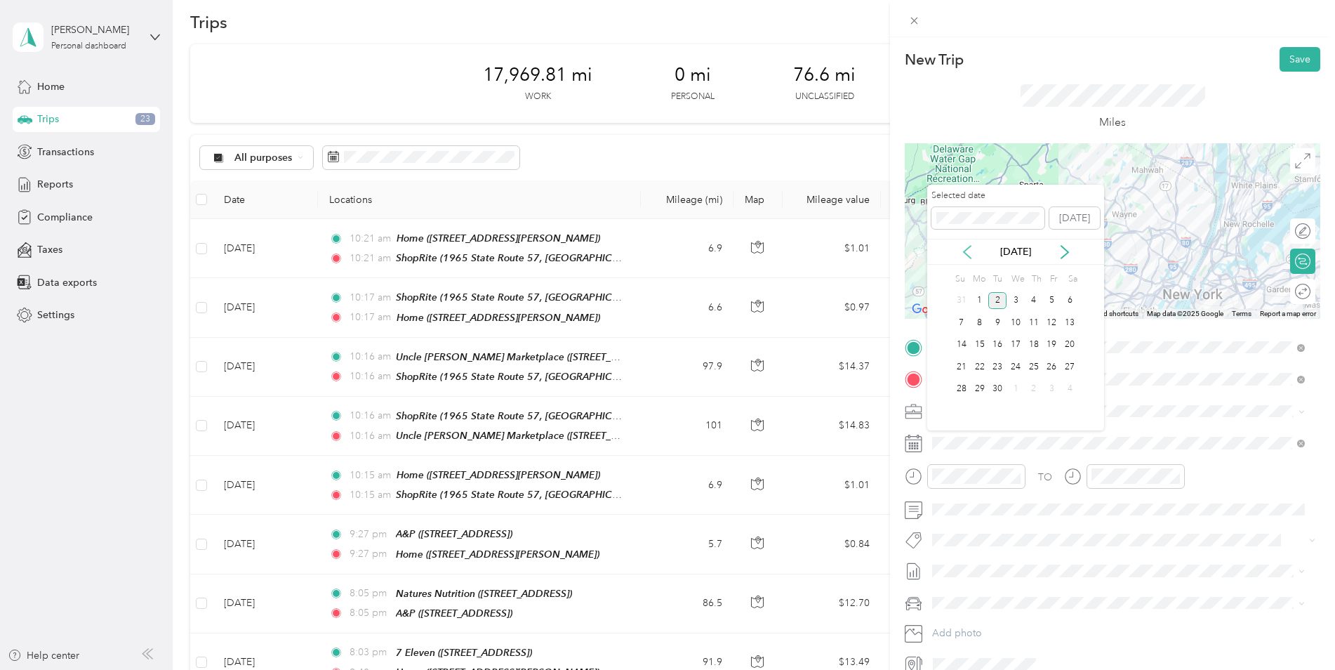
click at [971, 255] on icon at bounding box center [967, 252] width 14 height 14
click at [979, 348] on div "11" at bounding box center [980, 345] width 18 height 18
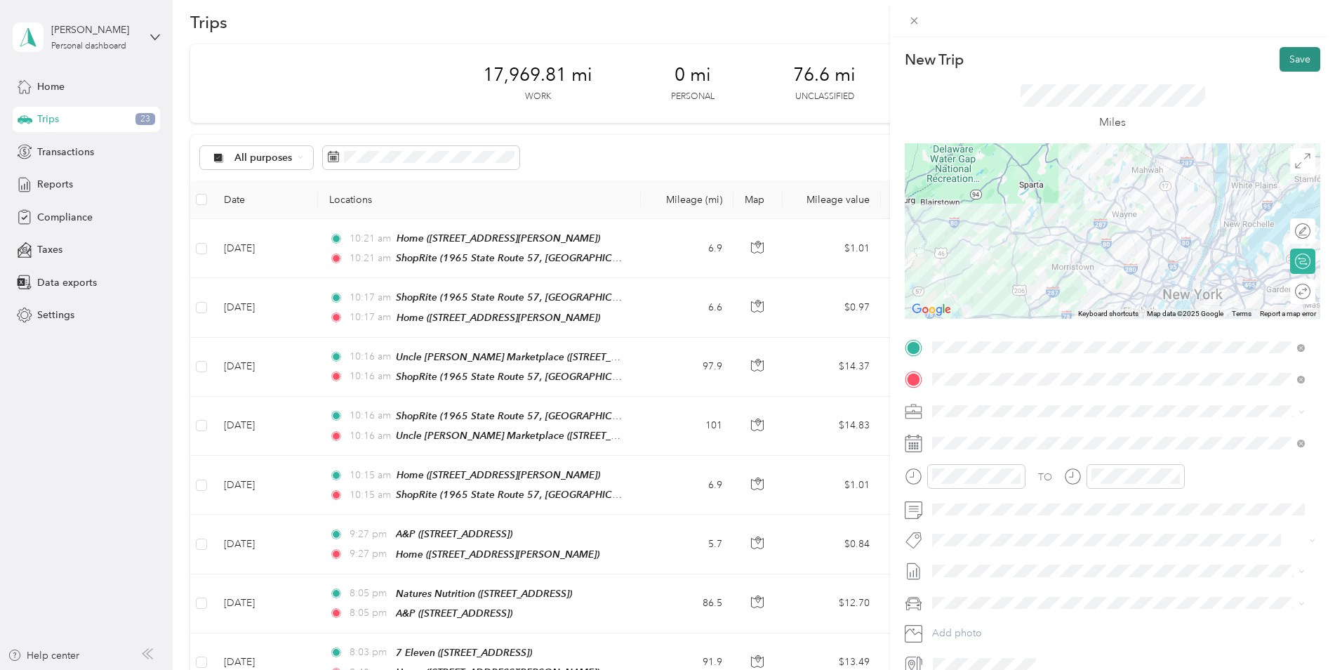
click at [1280, 61] on button "Save" at bounding box center [1300, 59] width 41 height 25
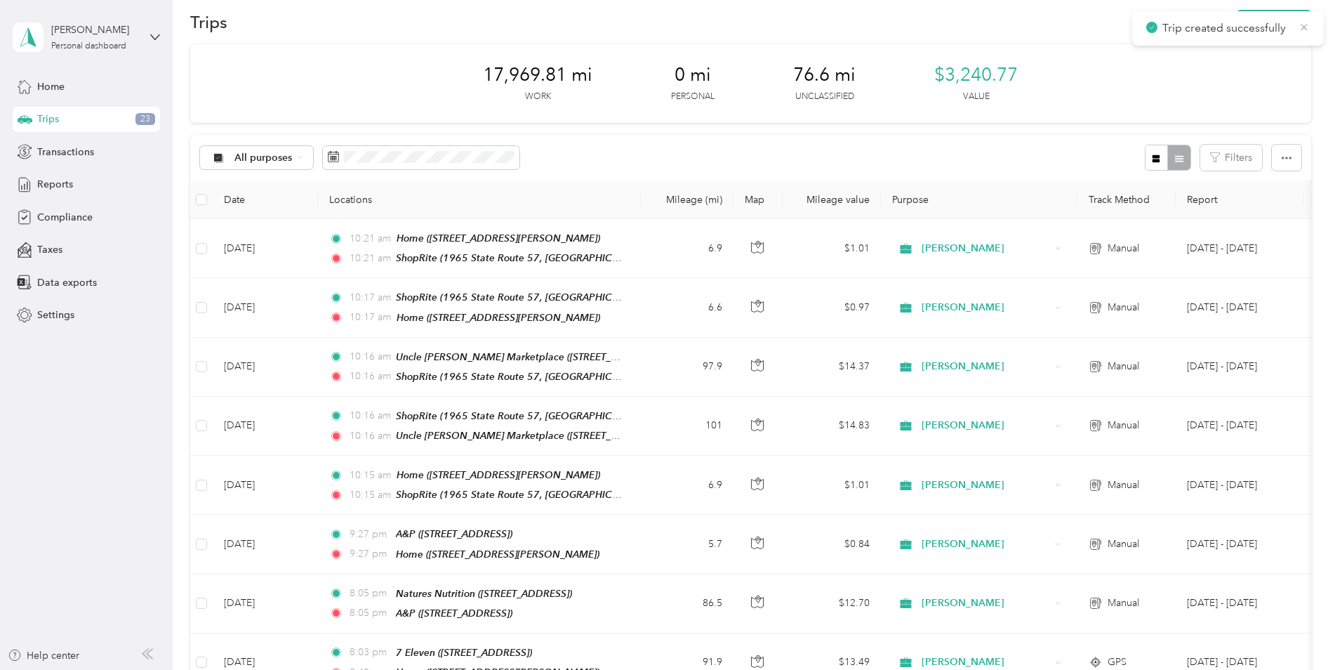
click at [1306, 27] on icon at bounding box center [1304, 27] width 11 height 13
click at [1292, 27] on button "New trip" at bounding box center [1274, 22] width 74 height 25
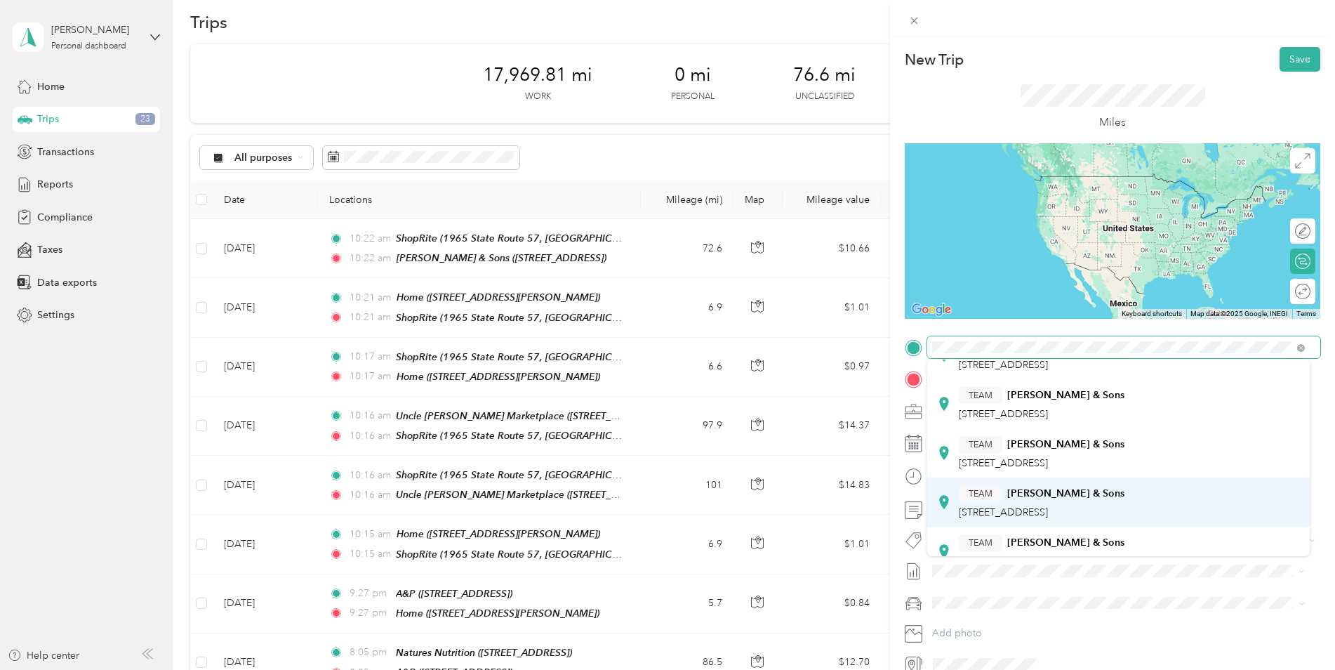
scroll to position [211, 0]
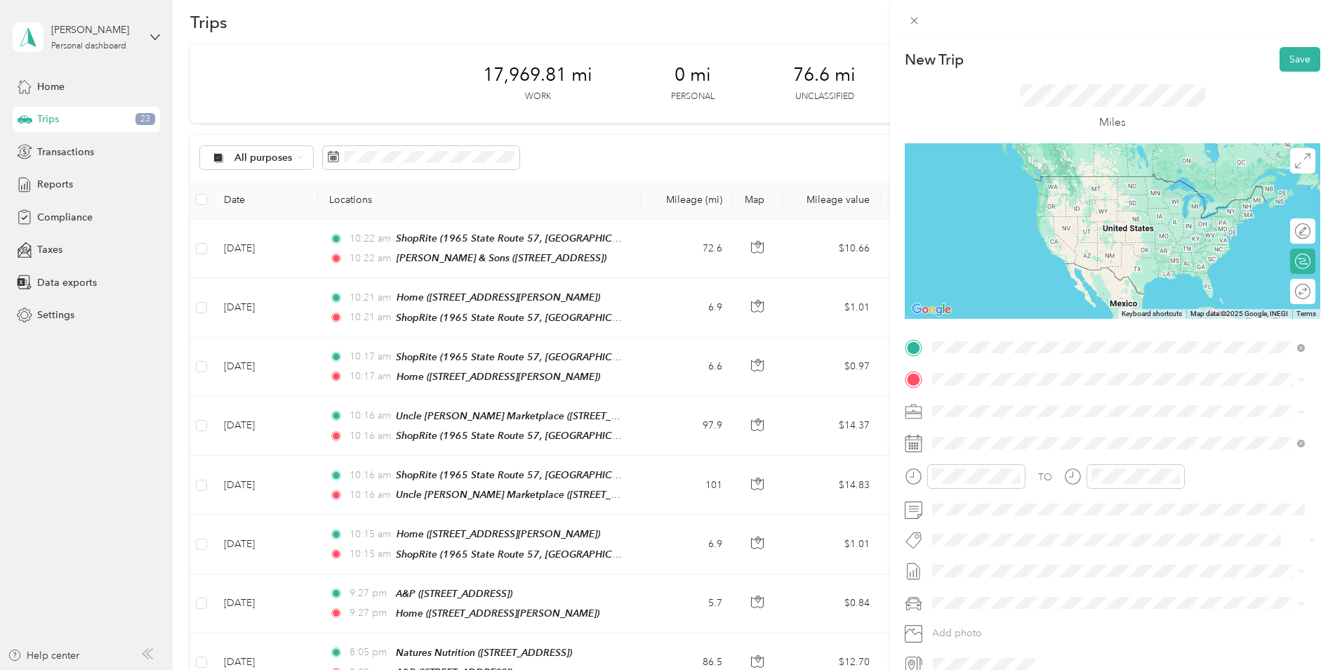
click at [1098, 500] on div "TEAM [PERSON_NAME] & Sons [STREET_ADDRESS]" at bounding box center [1042, 498] width 166 height 34
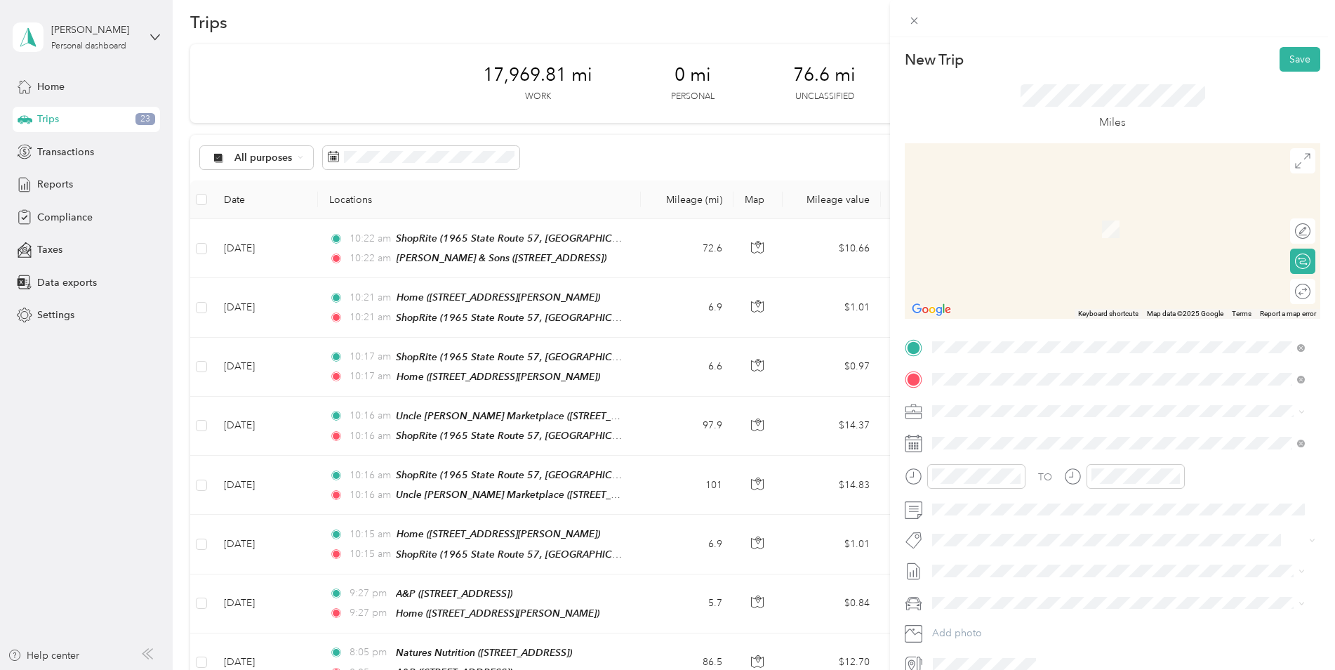
click at [1034, 559] on strong "ShopRite" at bounding box center [1028, 565] width 42 height 13
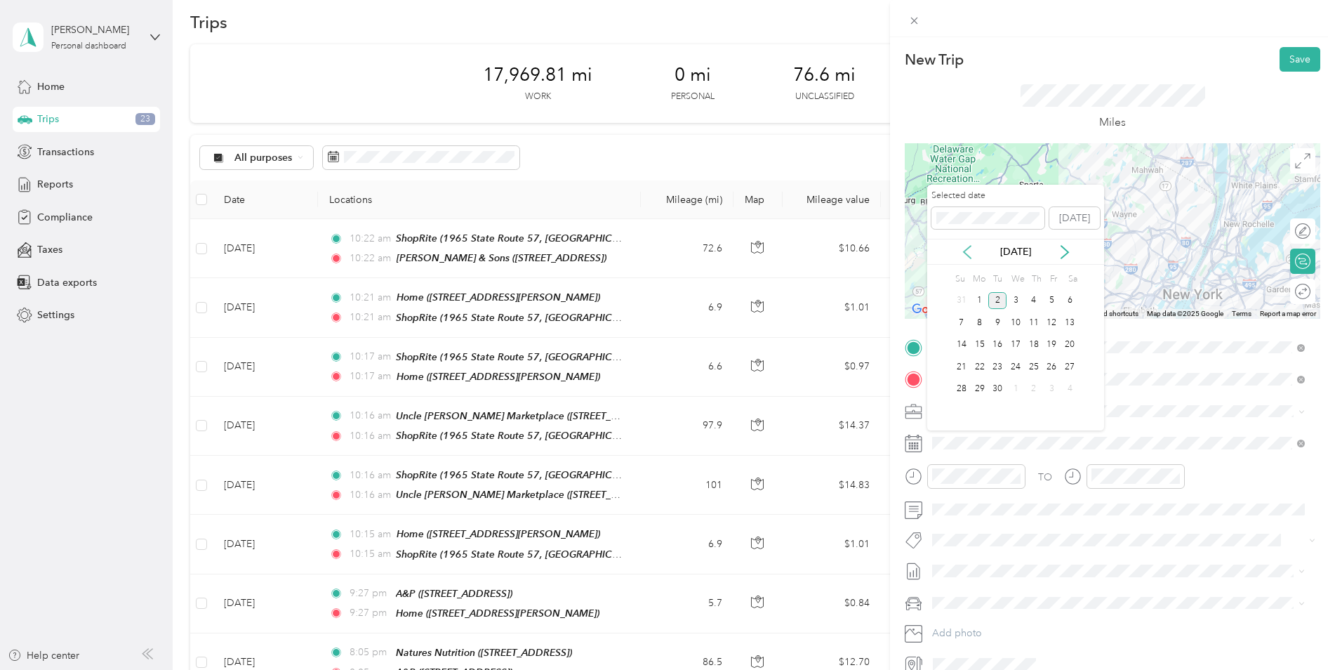
click at [968, 253] on icon at bounding box center [967, 252] width 14 height 14
click at [984, 345] on div "11" at bounding box center [980, 345] width 18 height 18
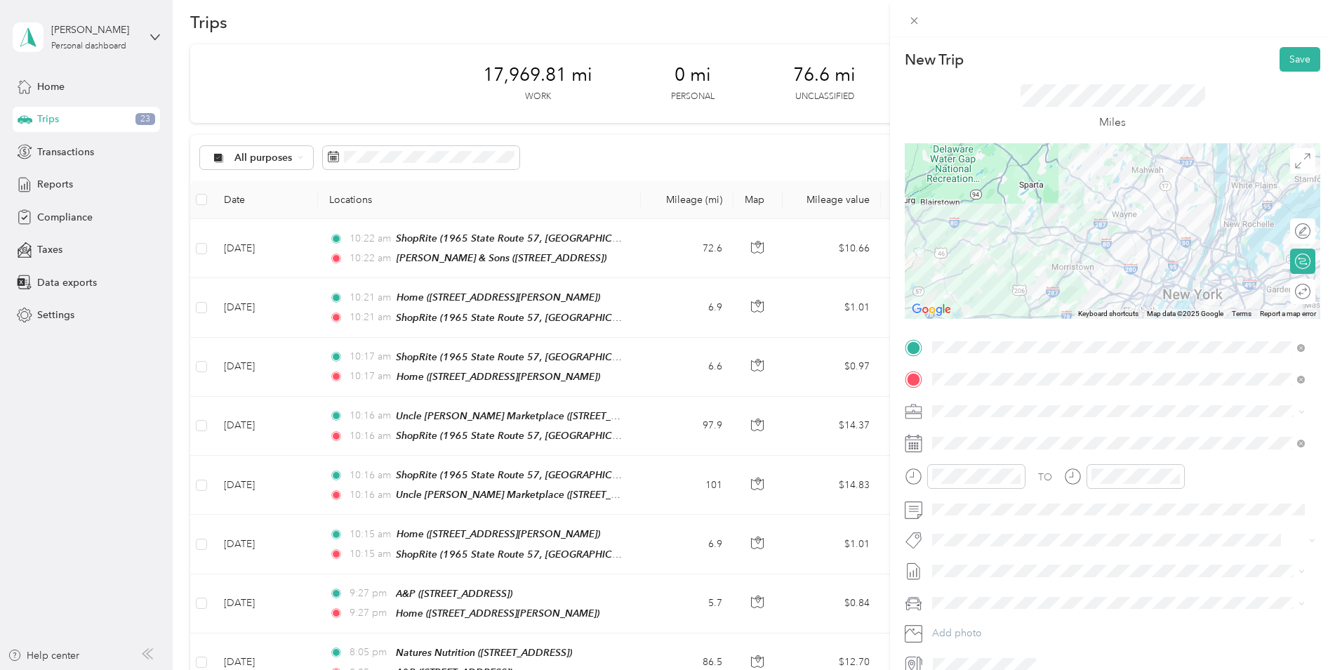
click at [1109, 202] on div at bounding box center [1113, 231] width 416 height 176
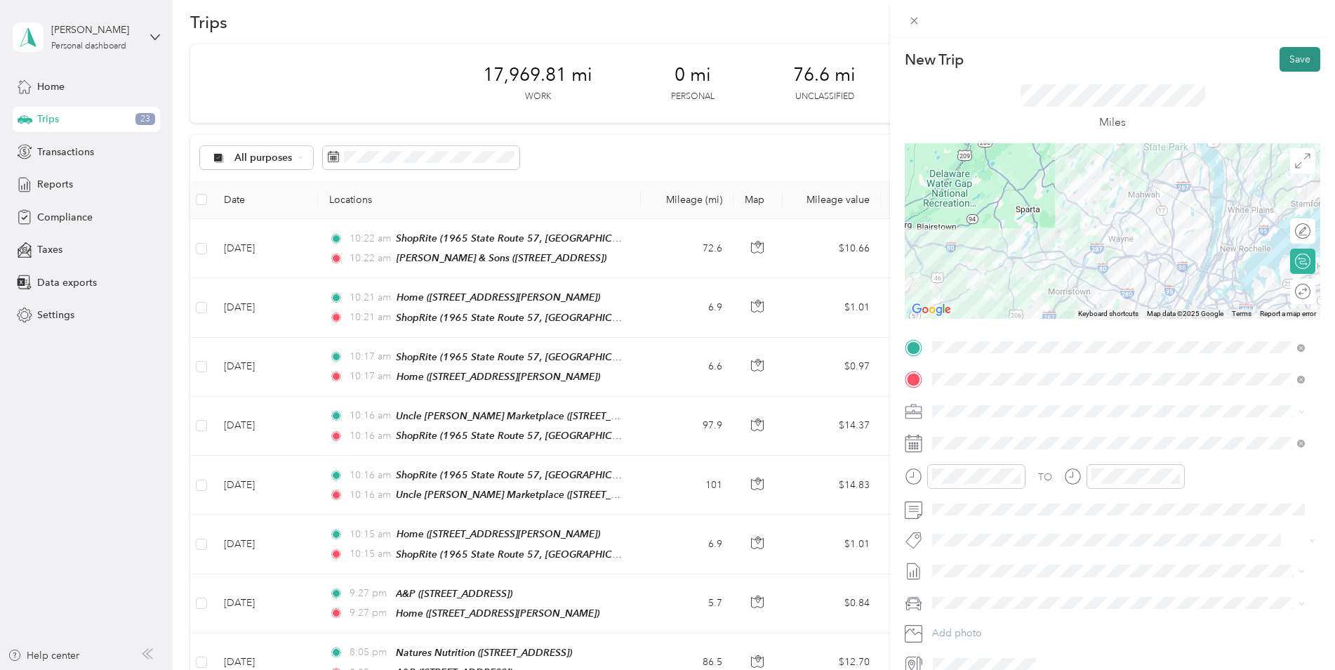
click at [1283, 55] on button "Save" at bounding box center [1300, 59] width 41 height 25
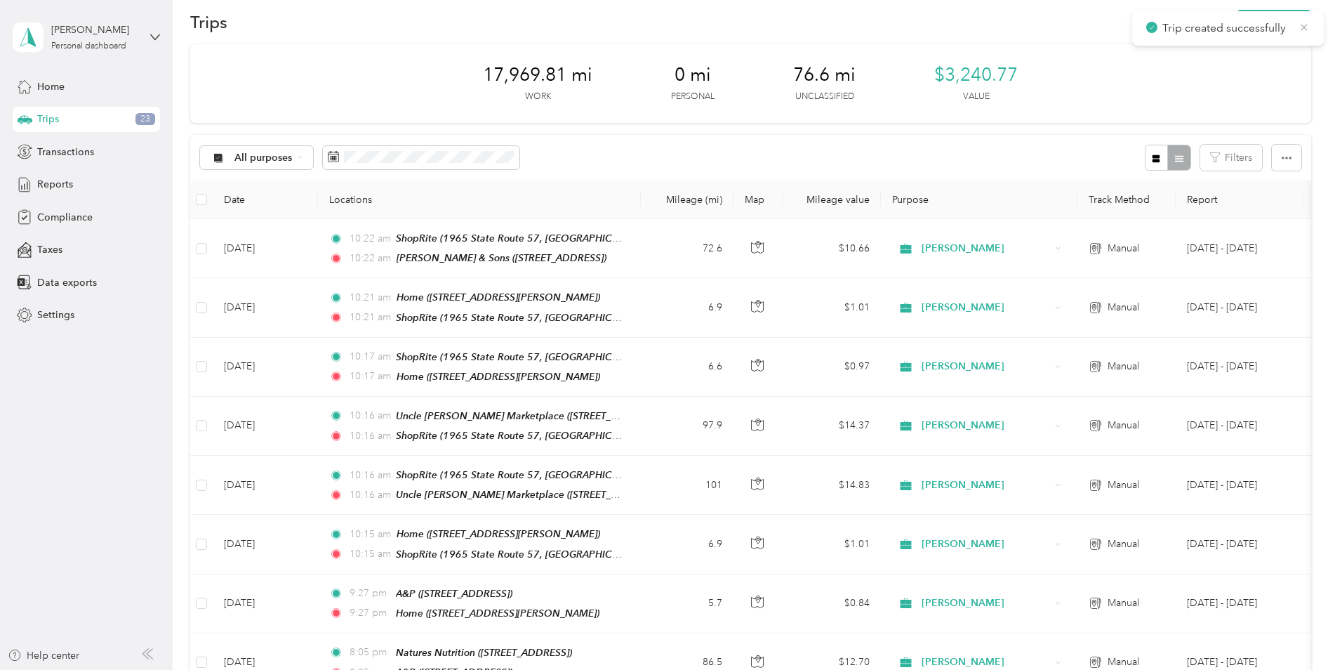
click at [1304, 27] on icon at bounding box center [1305, 27] width 6 height 6
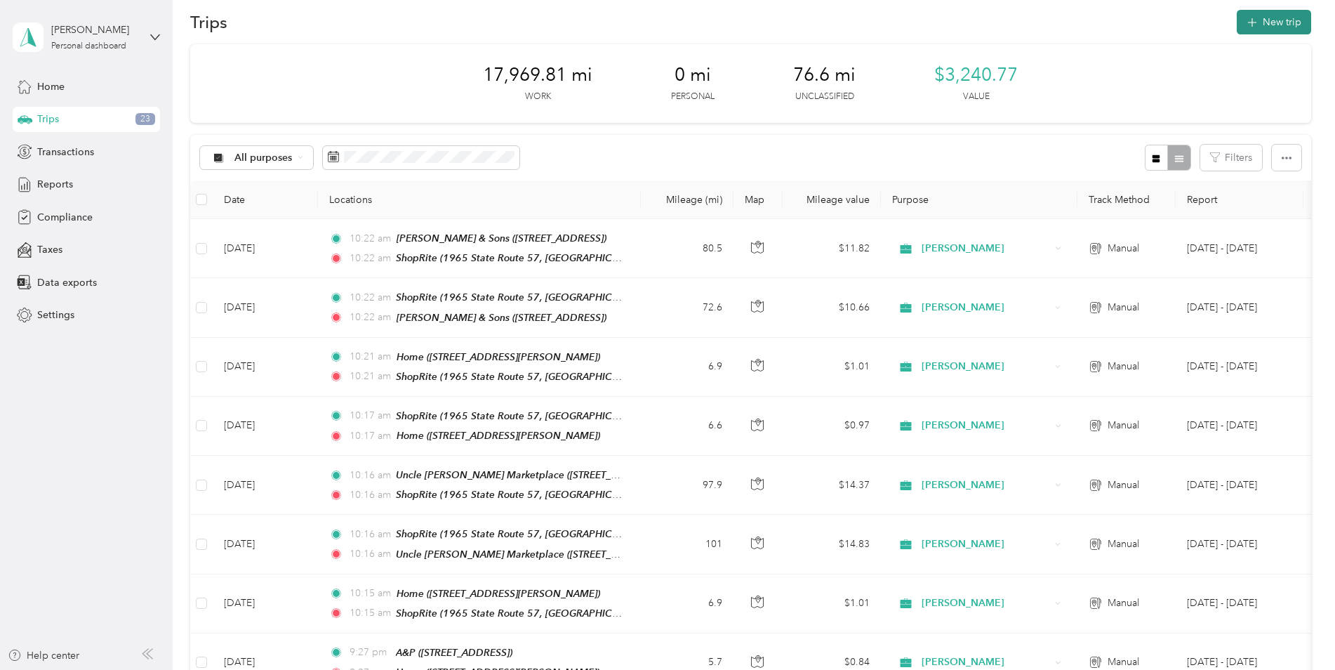
click at [1282, 27] on button "New trip" at bounding box center [1274, 22] width 74 height 25
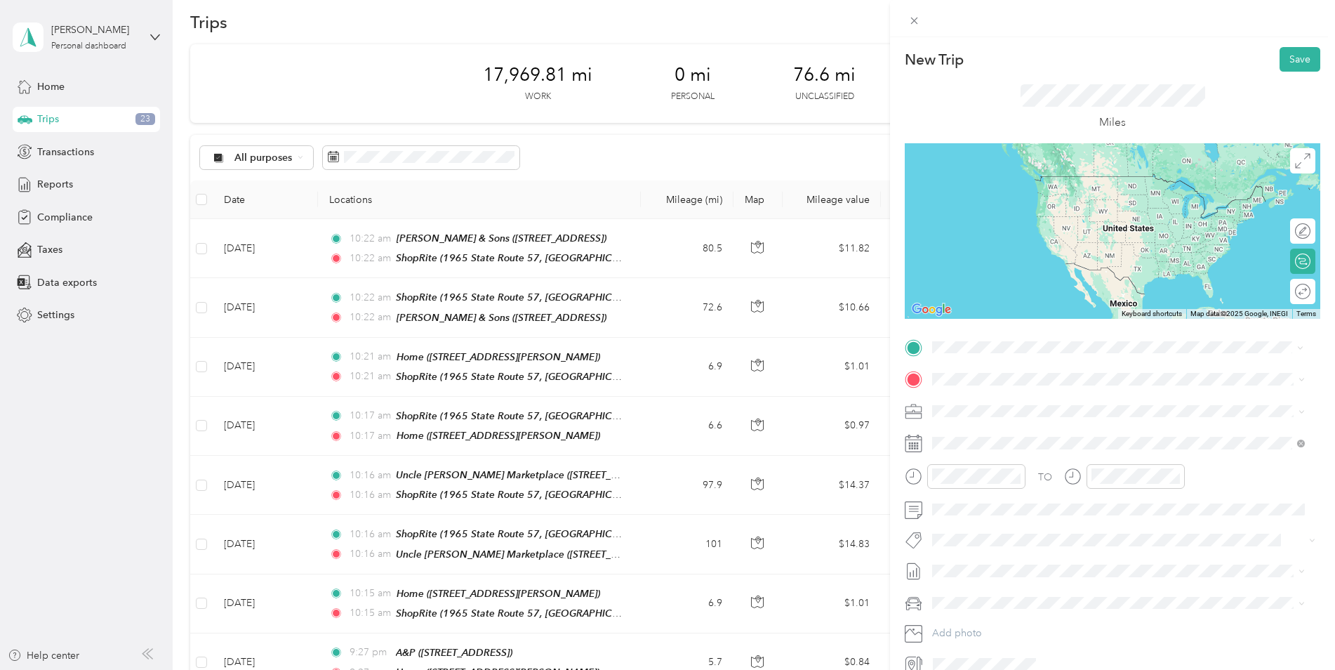
click at [1085, 524] on div "TEAM ShopRite 1965 State Route 57, 078403475, [GEOGRAPHIC_DATA], [GEOGRAPHIC_DA…" at bounding box center [1129, 548] width 341 height 49
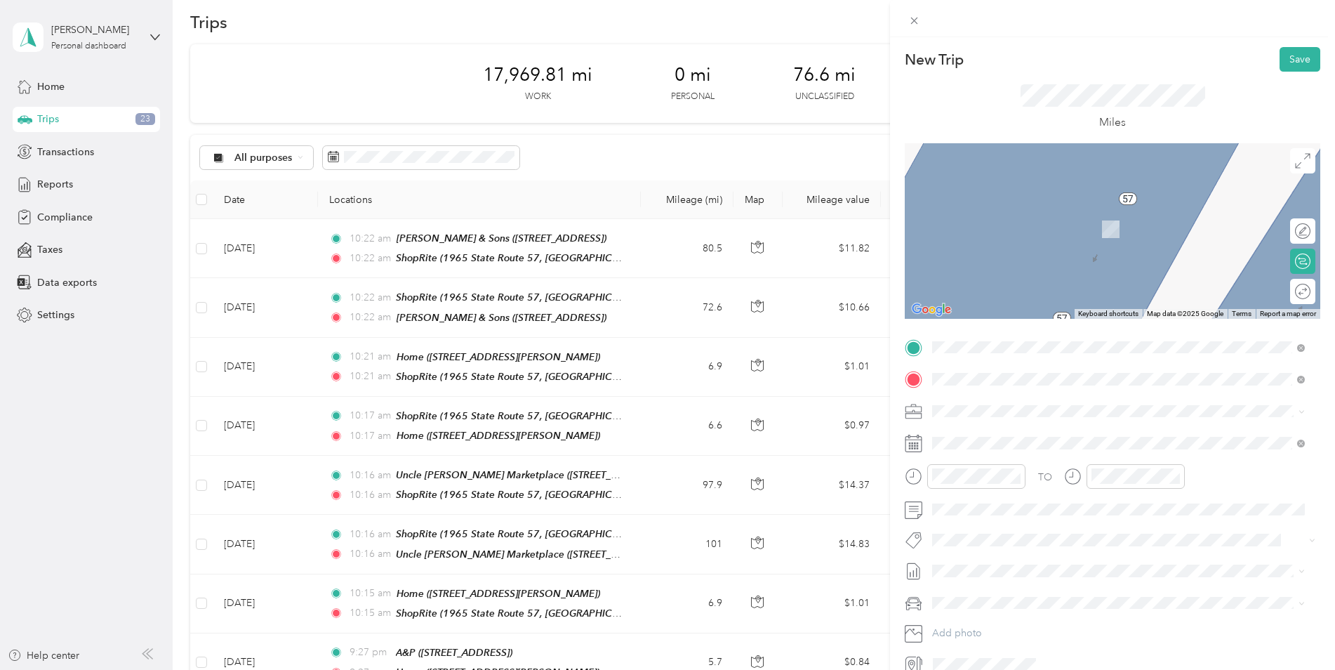
click at [1081, 438] on div "Home [STREET_ADDRESS][PERSON_NAME]" at bounding box center [1042, 442] width 167 height 29
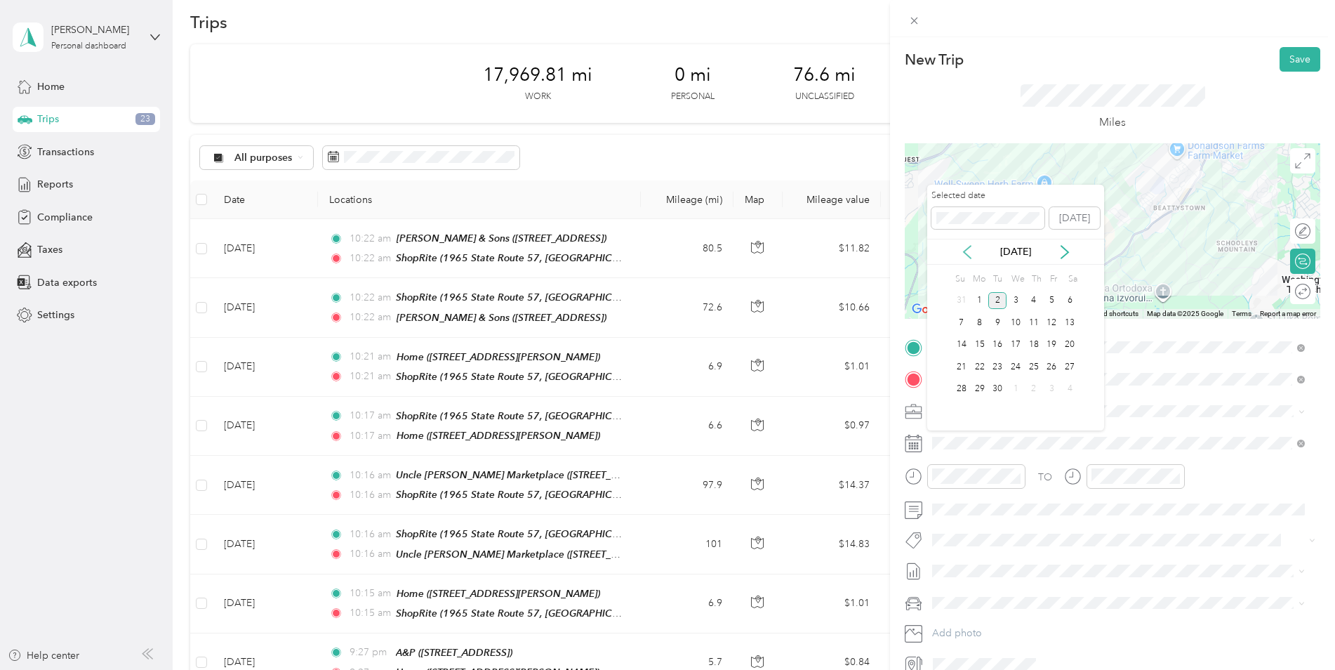
click at [965, 252] on icon at bounding box center [967, 252] width 7 height 13
click at [981, 345] on div "11" at bounding box center [980, 345] width 18 height 18
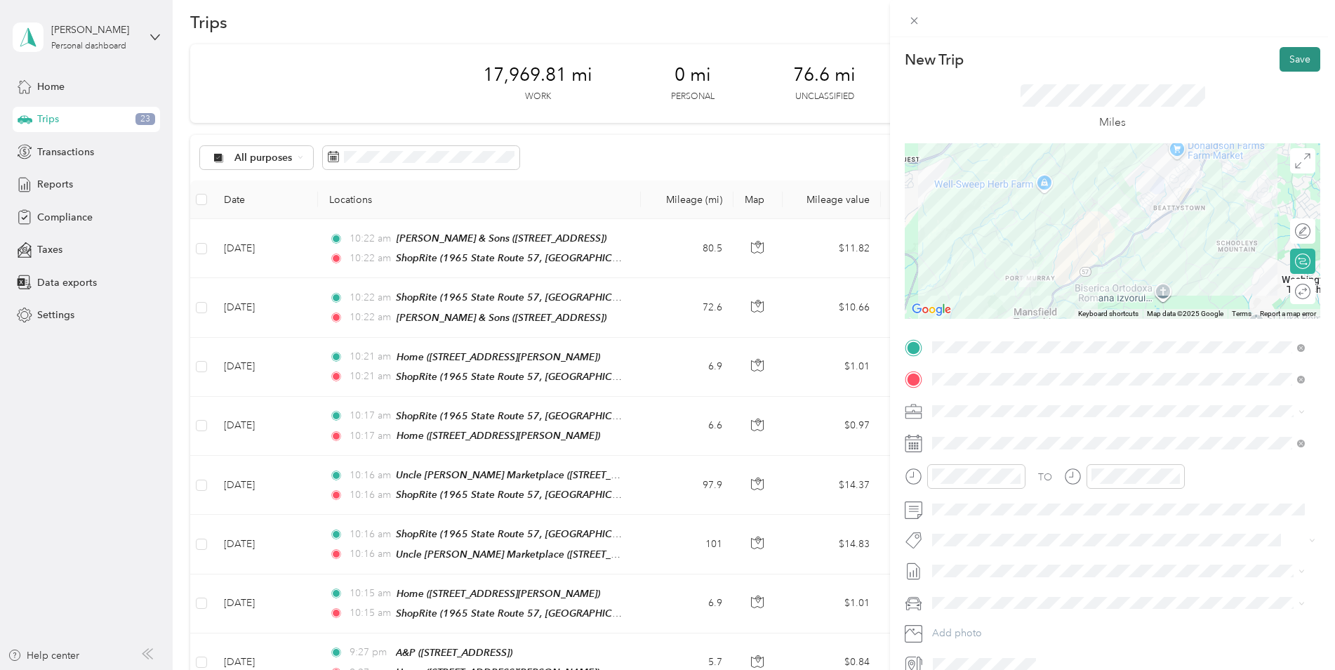
click at [1292, 65] on button "Save" at bounding box center [1300, 59] width 41 height 25
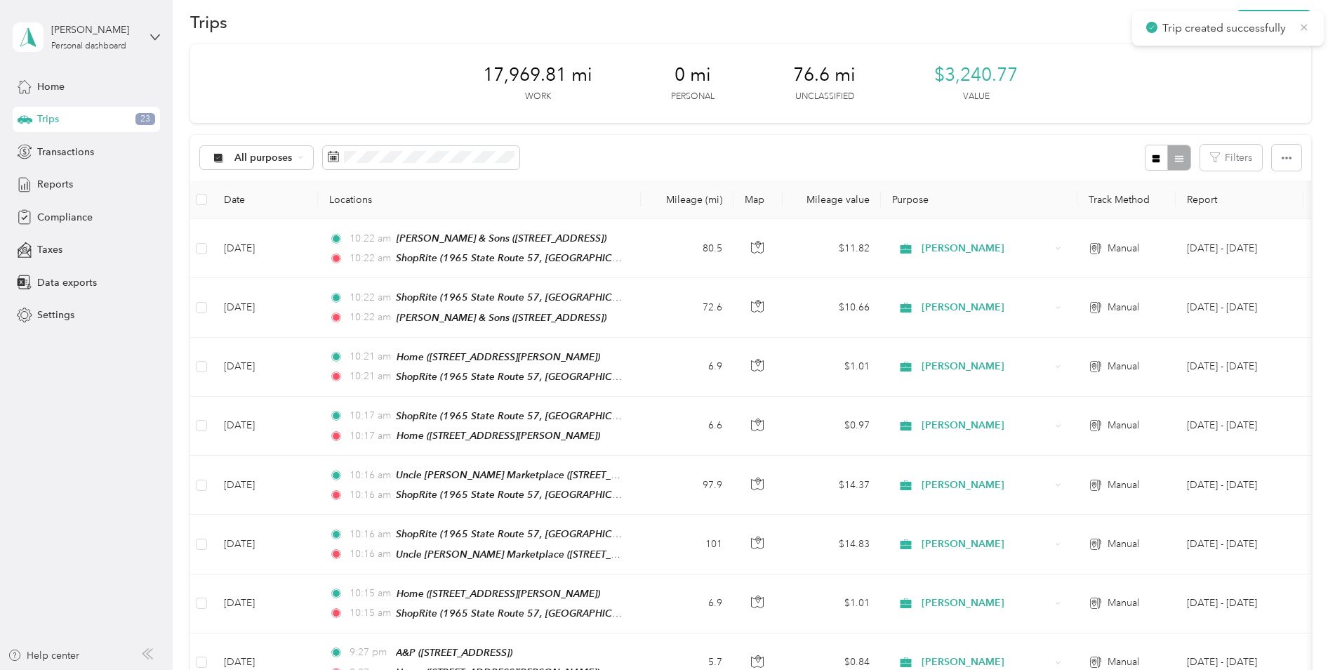
click at [1301, 24] on icon at bounding box center [1304, 27] width 11 height 13
click at [1298, 23] on button "New trip" at bounding box center [1274, 22] width 74 height 25
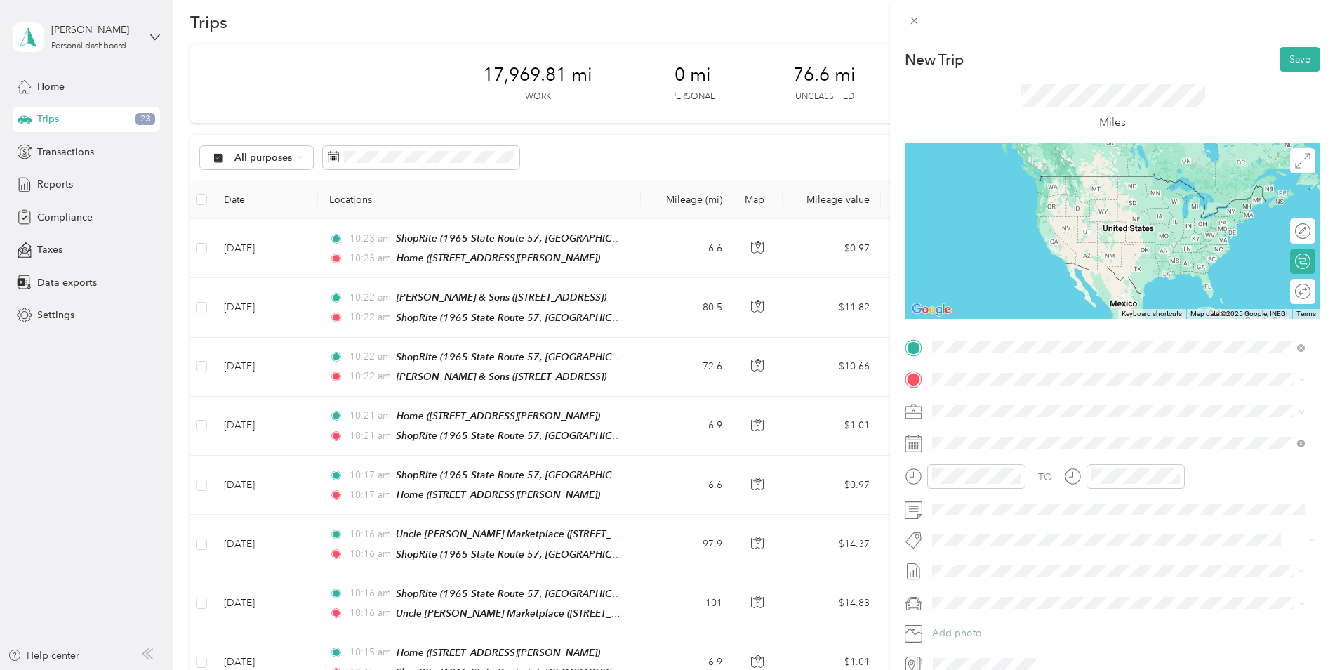
click at [1032, 423] on li "Home [STREET_ADDRESS][PERSON_NAME]" at bounding box center [1118, 411] width 383 height 44
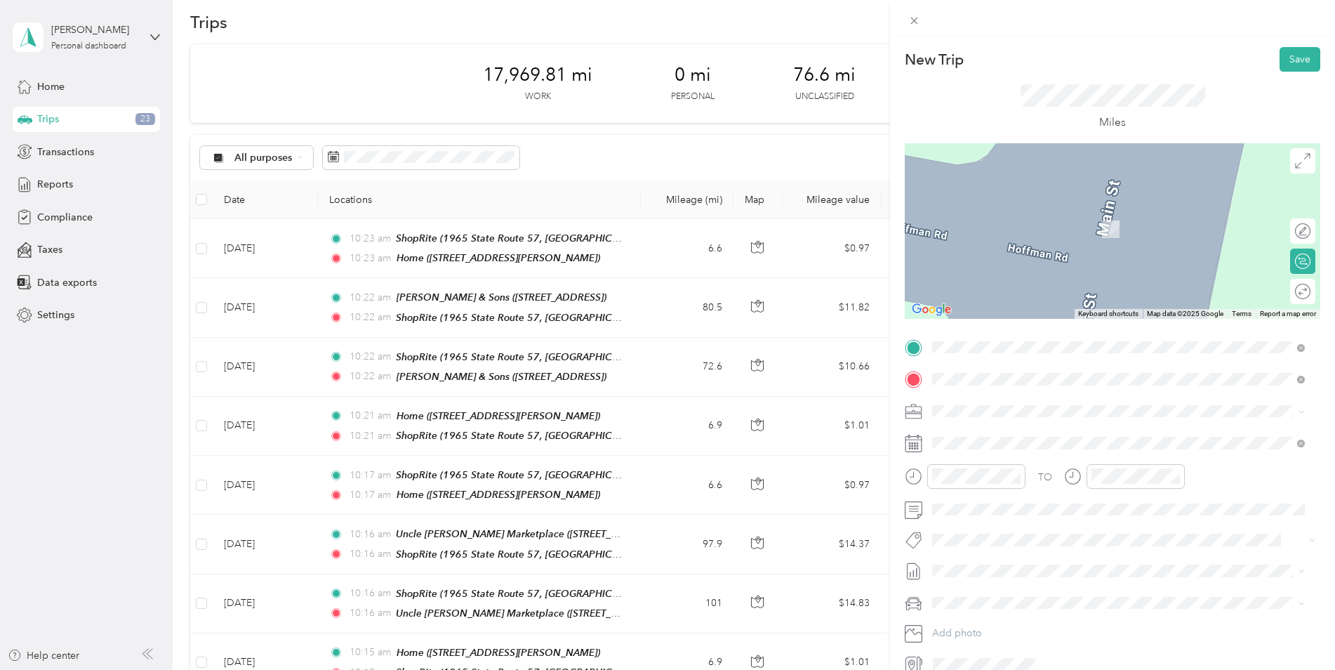
click at [1045, 577] on span "1965 State Route 57, 078403475, [GEOGRAPHIC_DATA], [GEOGRAPHIC_DATA], [GEOGRAPH…" at bounding box center [1087, 590] width 256 height 27
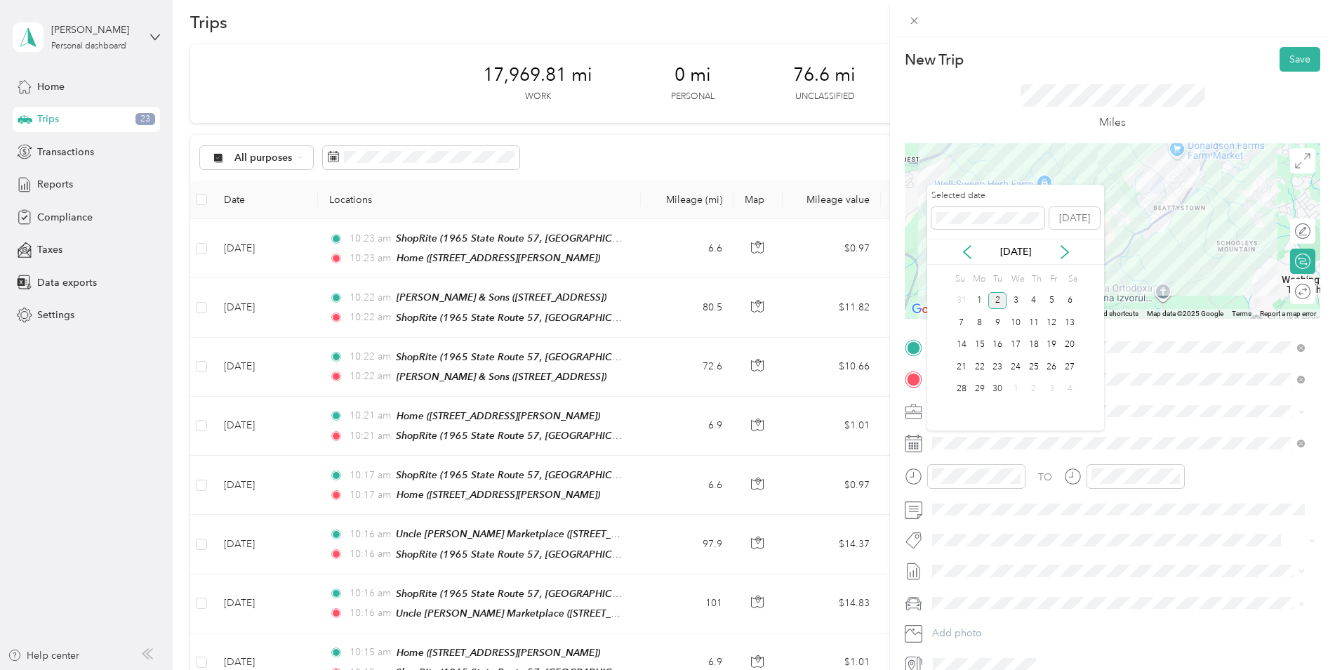
click at [965, 242] on div "[DATE]" at bounding box center [1015, 252] width 177 height 26
click at [965, 251] on icon at bounding box center [967, 252] width 7 height 13
click at [1013, 345] on div "13" at bounding box center [1016, 345] width 18 height 18
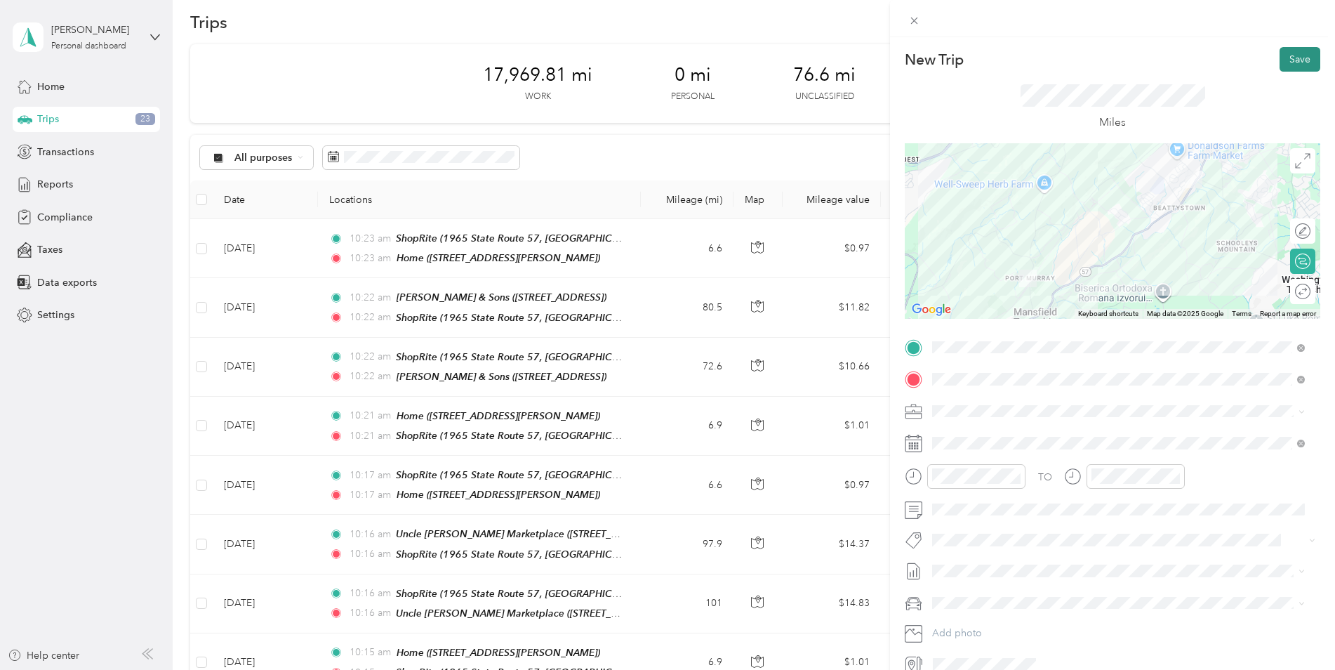
click at [1285, 53] on button "Save" at bounding box center [1300, 59] width 41 height 25
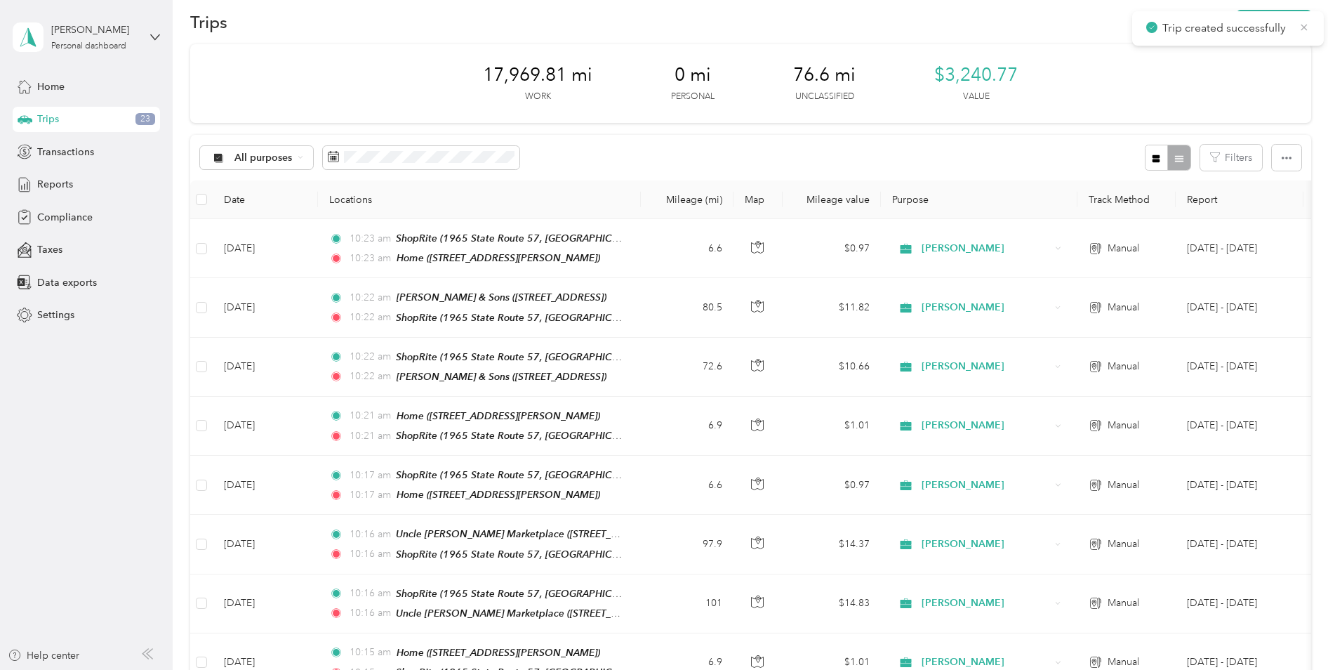
click at [1308, 28] on icon at bounding box center [1304, 27] width 11 height 13
click at [1295, 28] on button "New trip" at bounding box center [1274, 22] width 74 height 25
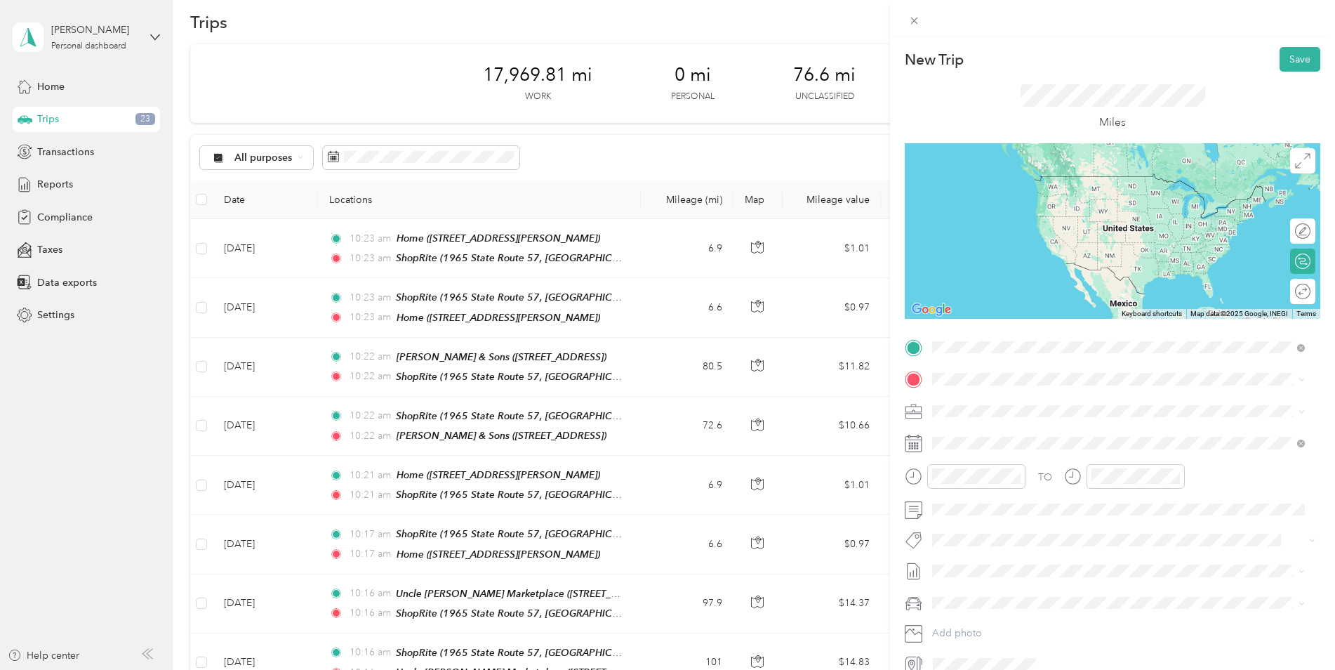
click at [1056, 524] on div "TEAM ShopRite 1965 State Route 57, 078403475, [GEOGRAPHIC_DATA], [GEOGRAPHIC_DA…" at bounding box center [1129, 548] width 341 height 49
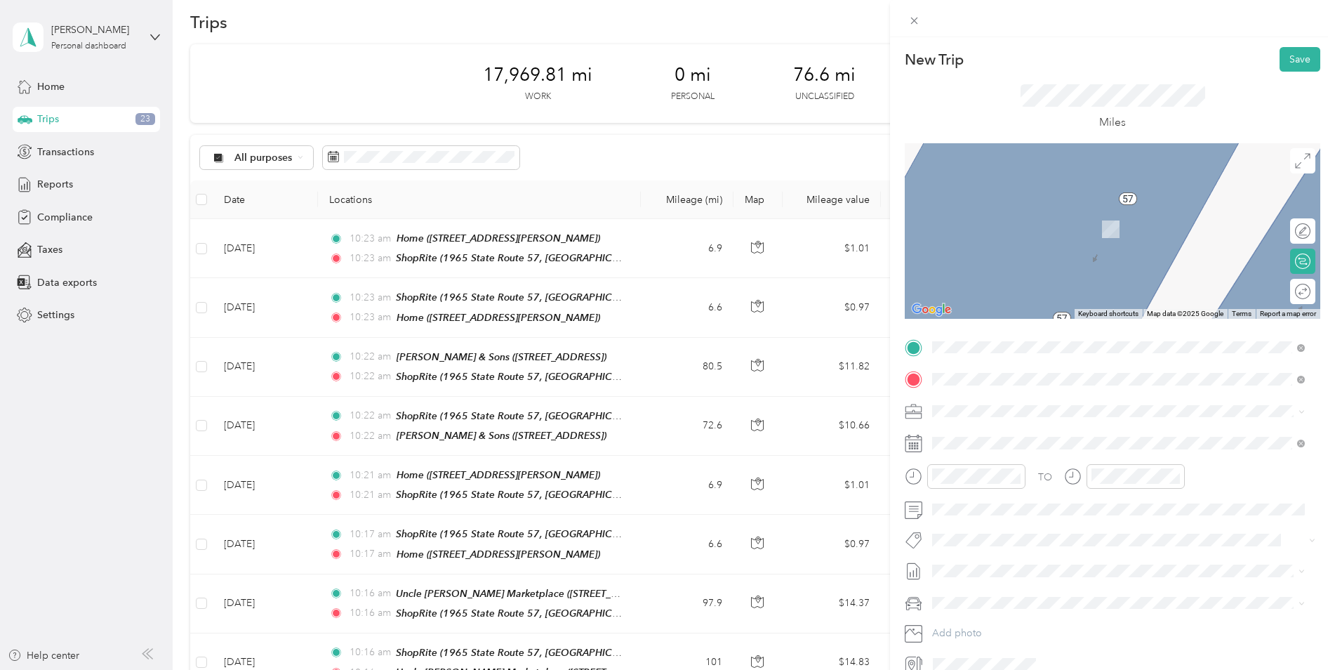
click at [1048, 456] on span "[STREET_ADDRESS]" at bounding box center [1003, 455] width 89 height 12
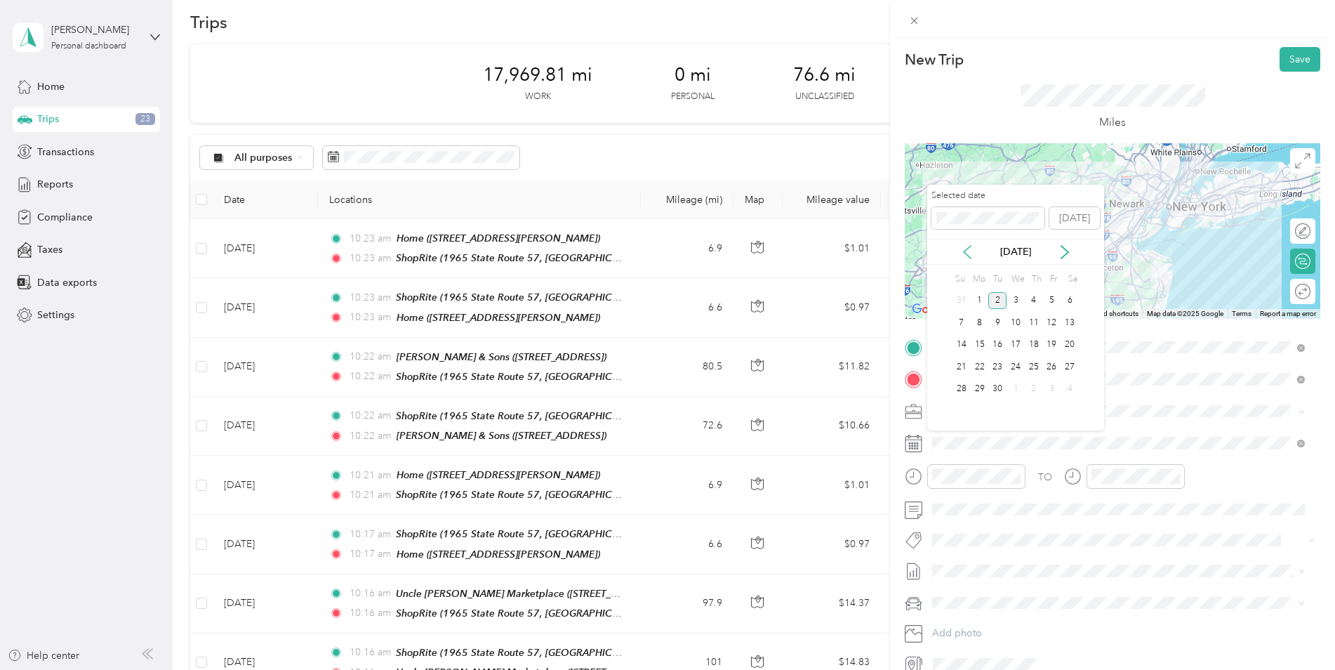
click at [962, 245] on icon at bounding box center [967, 252] width 14 height 14
click at [1016, 346] on div "13" at bounding box center [1016, 345] width 18 height 18
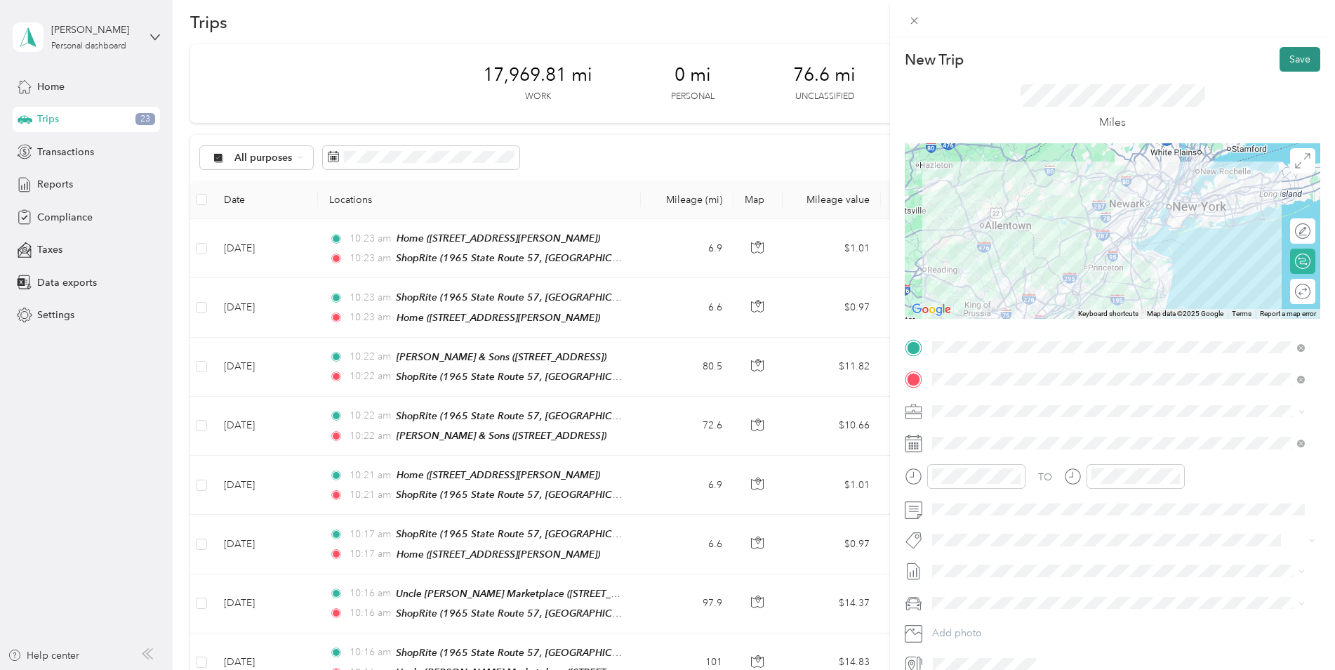
click at [1287, 58] on button "Save" at bounding box center [1300, 59] width 41 height 25
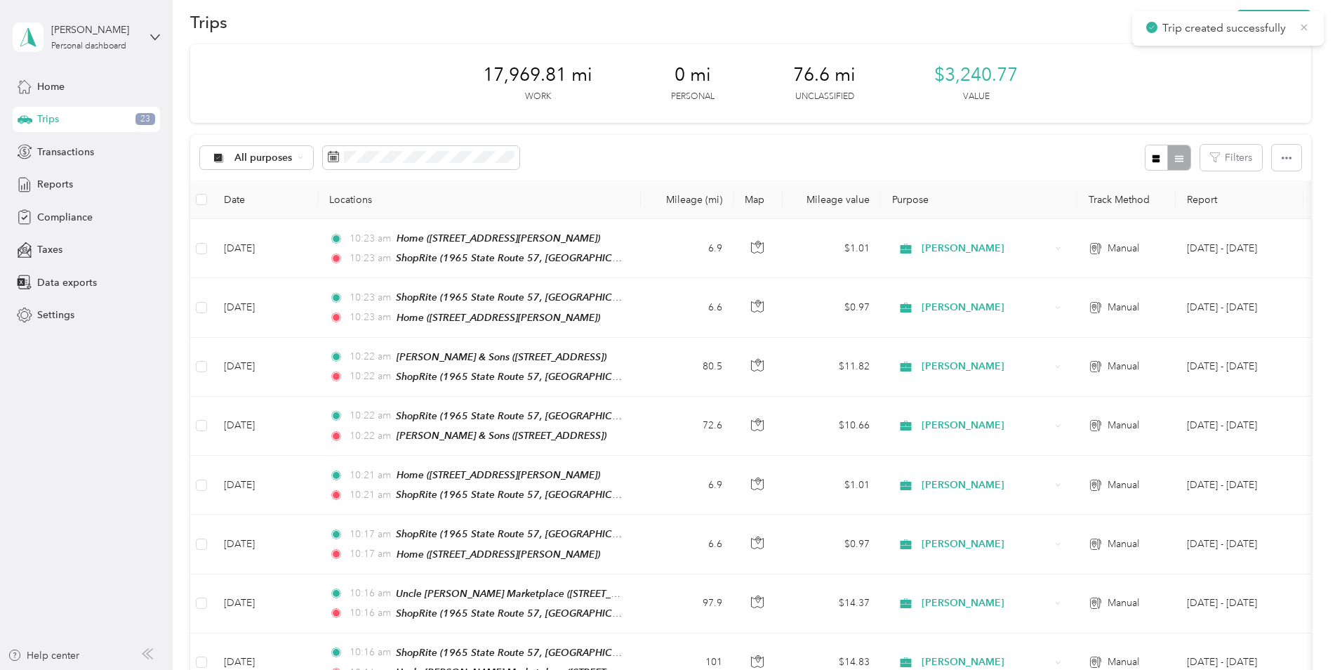
click at [1306, 27] on icon at bounding box center [1304, 27] width 11 height 13
click at [1294, 22] on button "New trip" at bounding box center [1274, 22] width 74 height 25
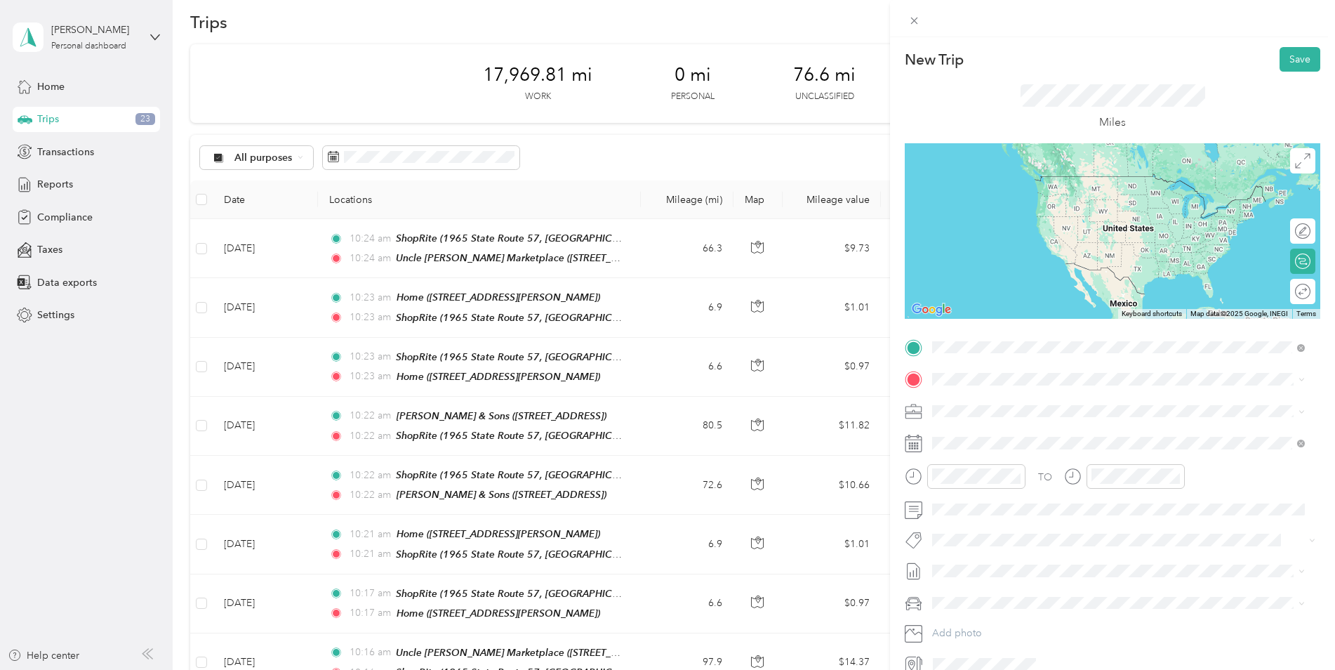
click at [1013, 421] on span "[STREET_ADDRESS]" at bounding box center [1003, 424] width 89 height 12
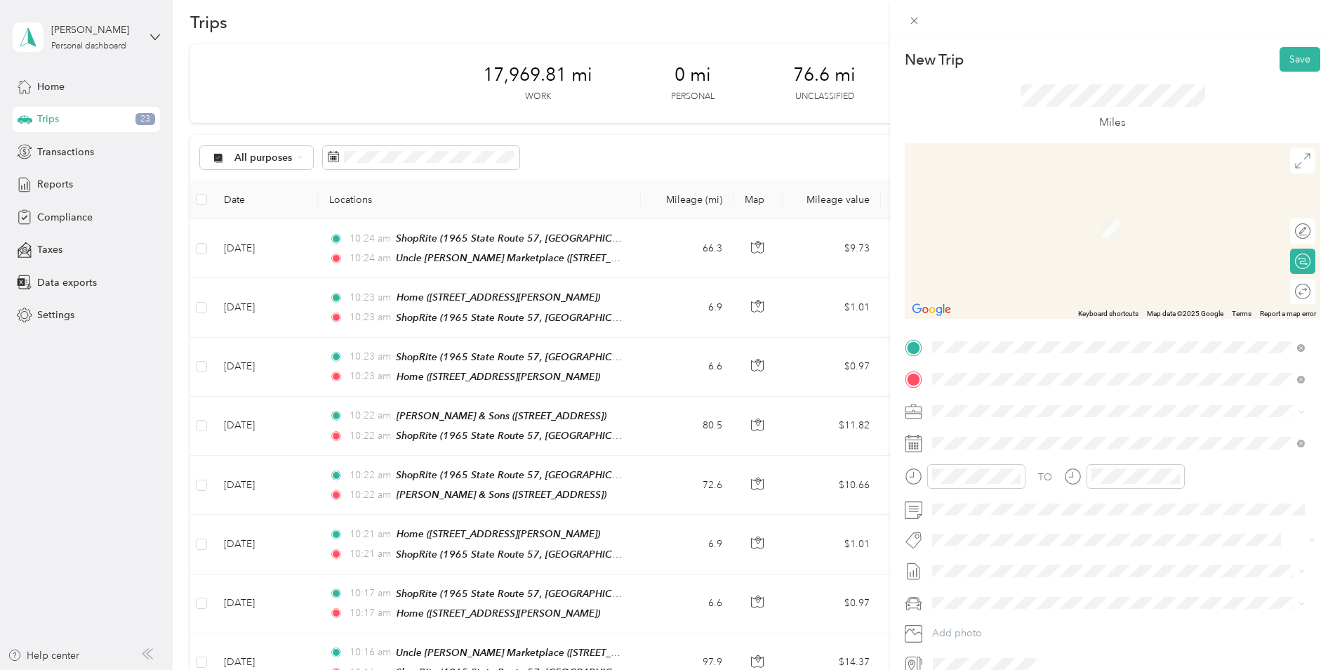
click at [1045, 556] on div "TEAM ShopRite 1965 State Route 57, 078403475, [GEOGRAPHIC_DATA], [GEOGRAPHIC_DA…" at bounding box center [1129, 580] width 341 height 49
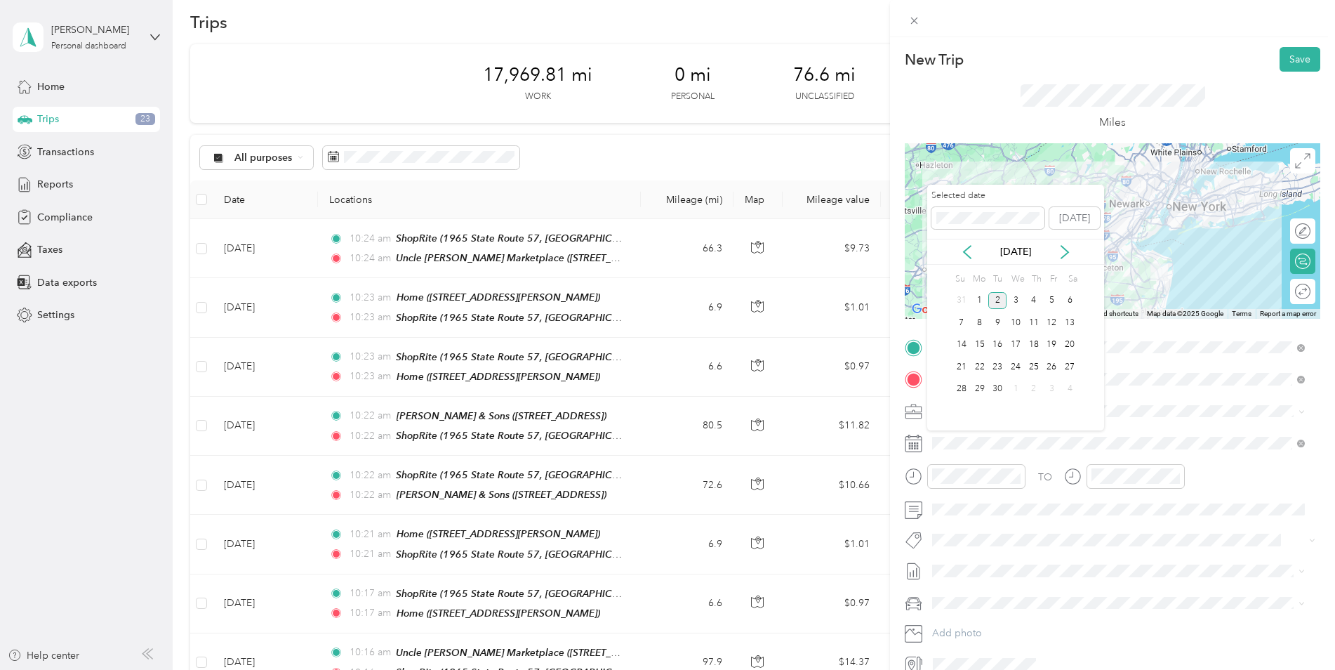
click at [974, 246] on div "[DATE]" at bounding box center [1015, 251] width 177 height 15
click at [971, 249] on icon at bounding box center [967, 252] width 14 height 14
click at [1012, 344] on div "13" at bounding box center [1016, 345] width 18 height 18
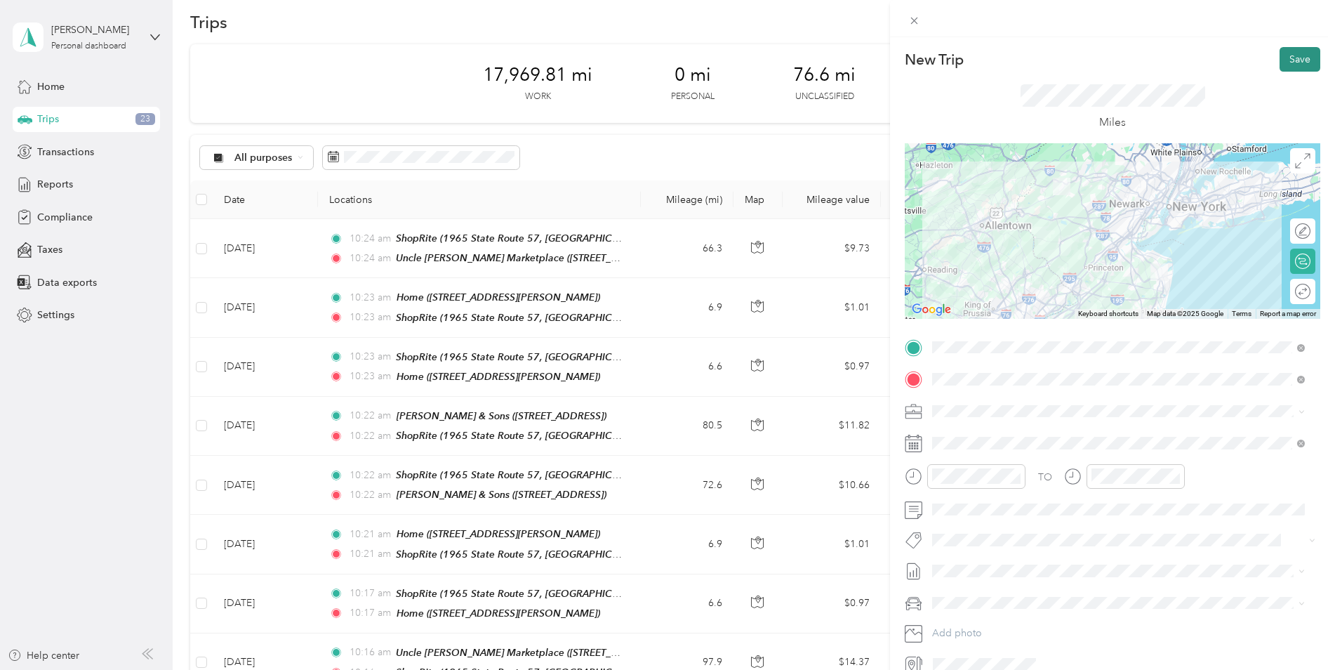
click at [1287, 65] on button "Save" at bounding box center [1300, 59] width 41 height 25
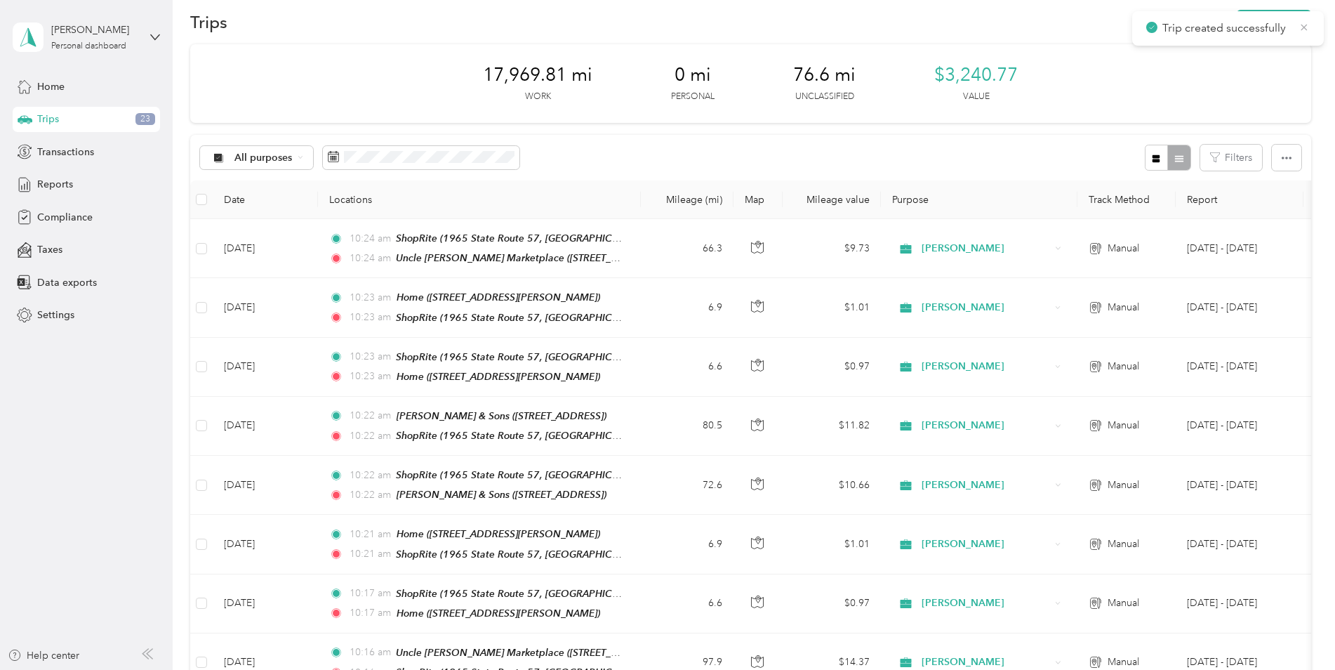
click at [1302, 29] on icon at bounding box center [1305, 27] width 6 height 6
click at [1302, 29] on button "New trip" at bounding box center [1274, 22] width 74 height 25
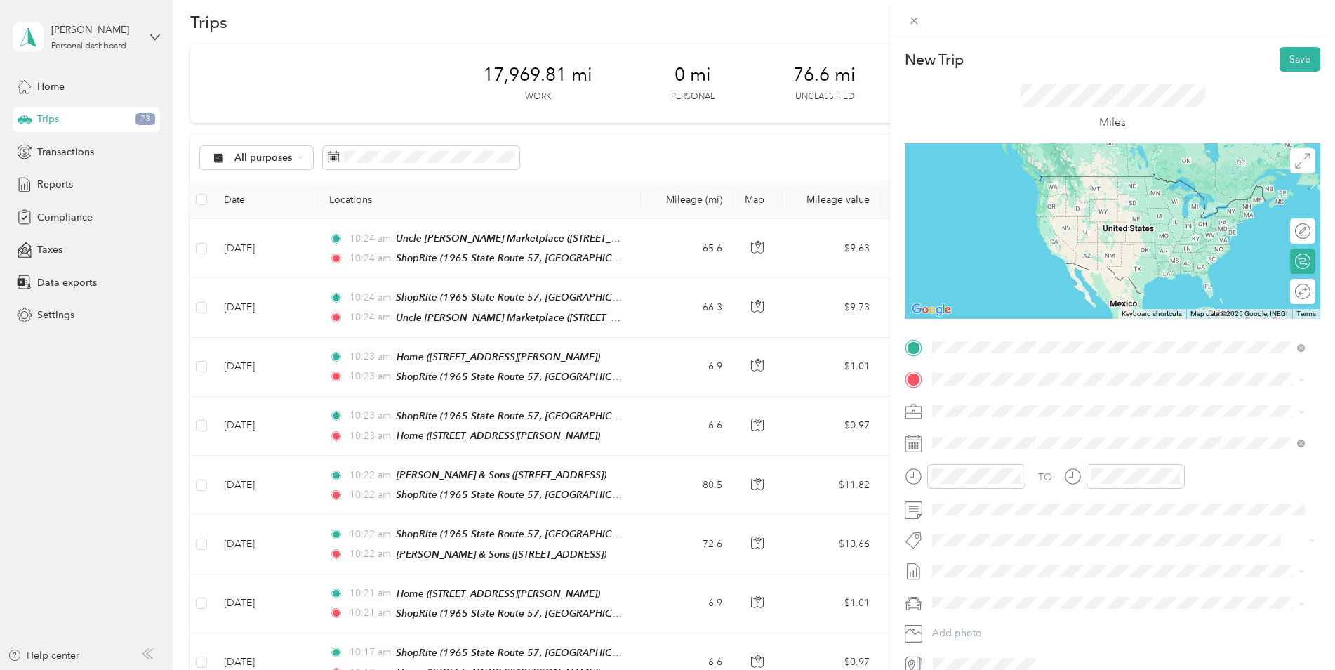
click at [1071, 532] on ol "From your Favorite places TEAM CVS Pharmacy 1965 State Route 57, 078403475, [GE…" at bounding box center [1118, 457] width 383 height 197
click at [1014, 524] on div "TEAM ShopRite" at bounding box center [1129, 533] width 341 height 18
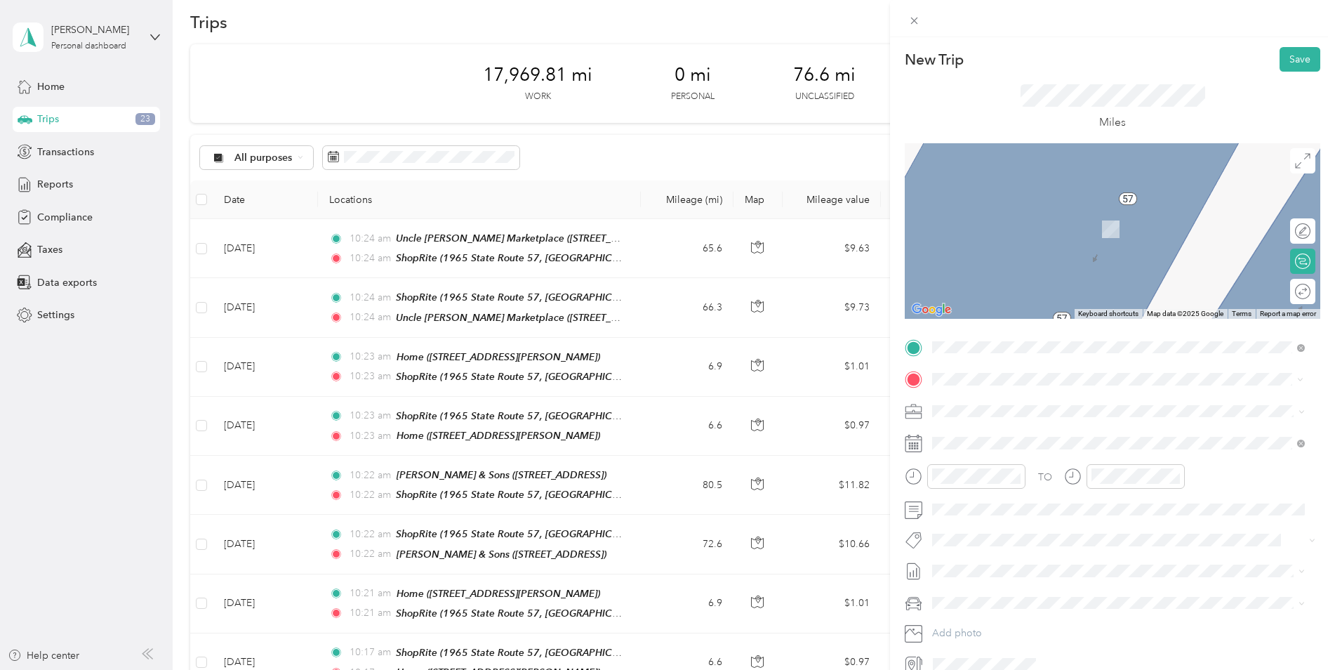
click at [1057, 555] on li "Home [STREET_ADDRESS][PERSON_NAME]" at bounding box center [1118, 542] width 383 height 44
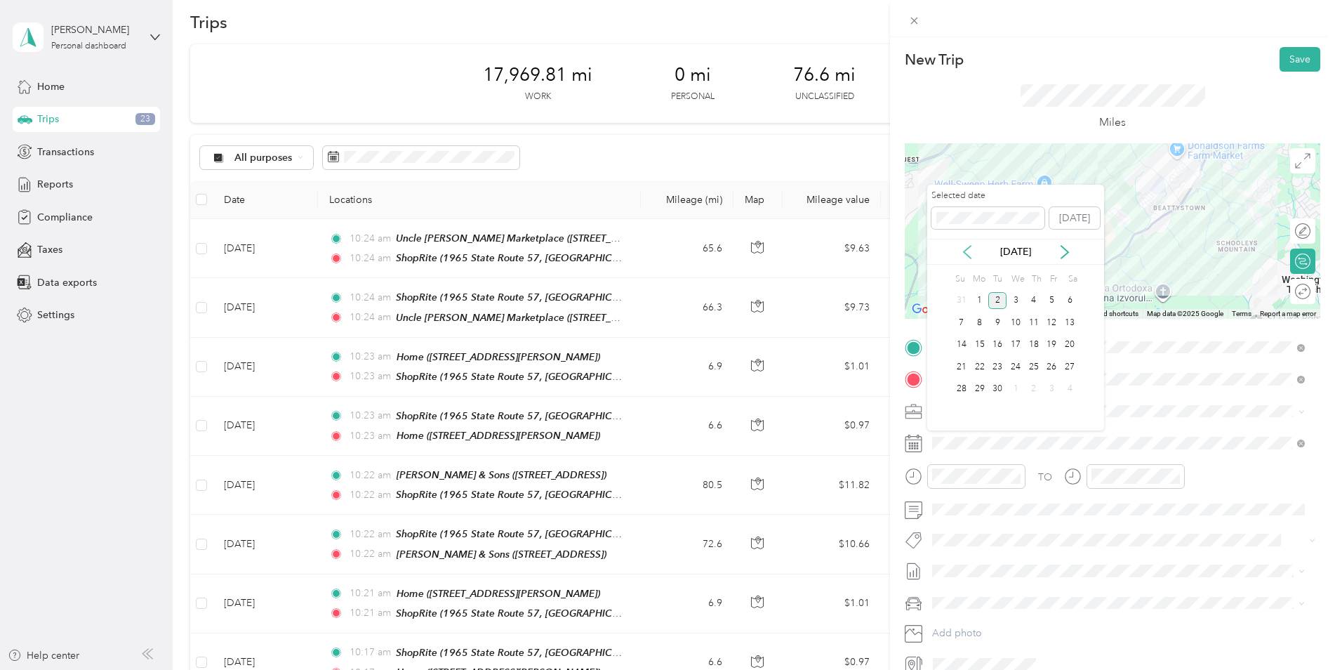
click at [966, 255] on icon at bounding box center [967, 252] width 14 height 14
click at [1017, 350] on div "13" at bounding box center [1016, 345] width 18 height 18
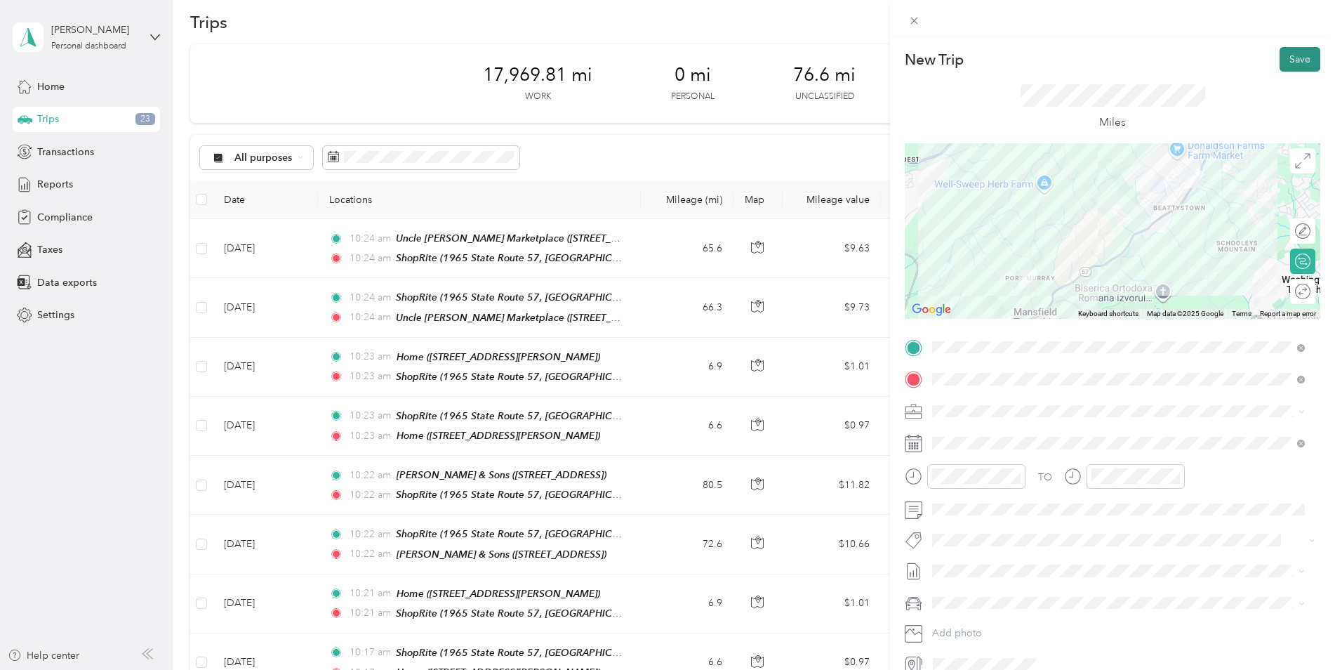
click at [1296, 59] on button "Save" at bounding box center [1300, 59] width 41 height 25
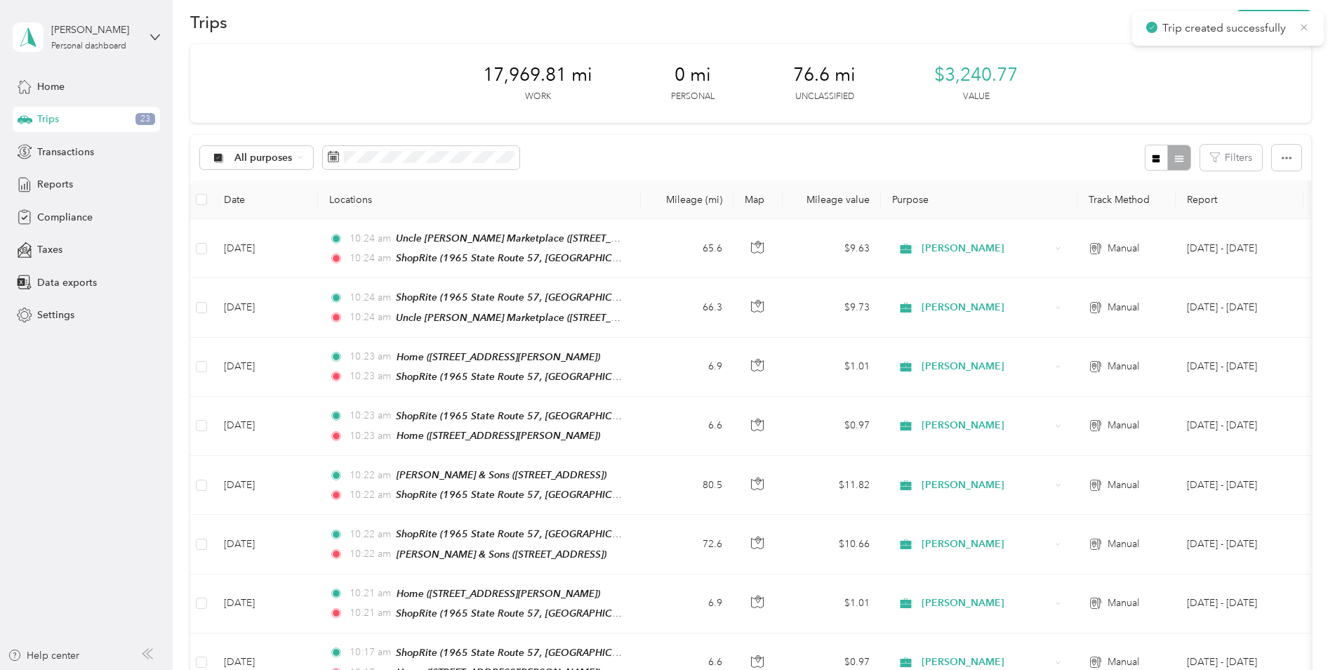
click at [1301, 25] on icon at bounding box center [1304, 27] width 11 height 13
click at [1299, 25] on button "New trip" at bounding box center [1274, 22] width 74 height 25
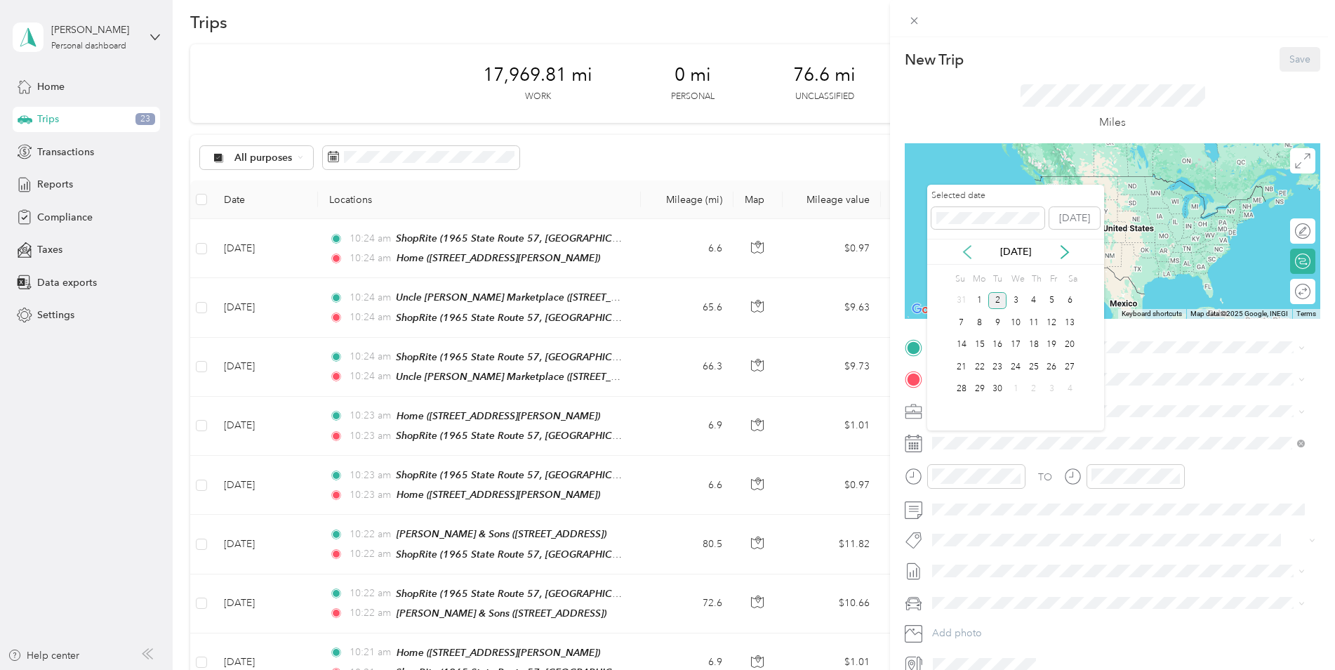
click at [962, 252] on icon at bounding box center [967, 252] width 14 height 14
click at [1053, 343] on div "15" at bounding box center [1052, 345] width 18 height 18
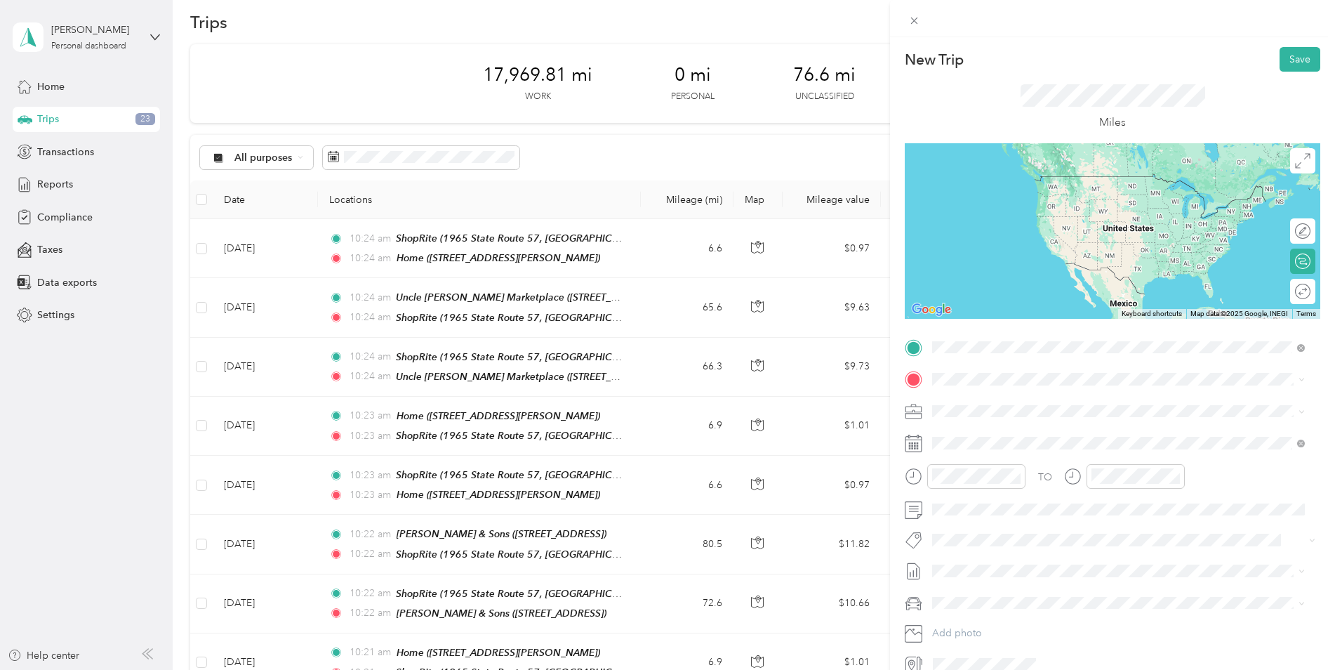
click at [1012, 406] on div "Home [STREET_ADDRESS][PERSON_NAME]" at bounding box center [1042, 411] width 167 height 29
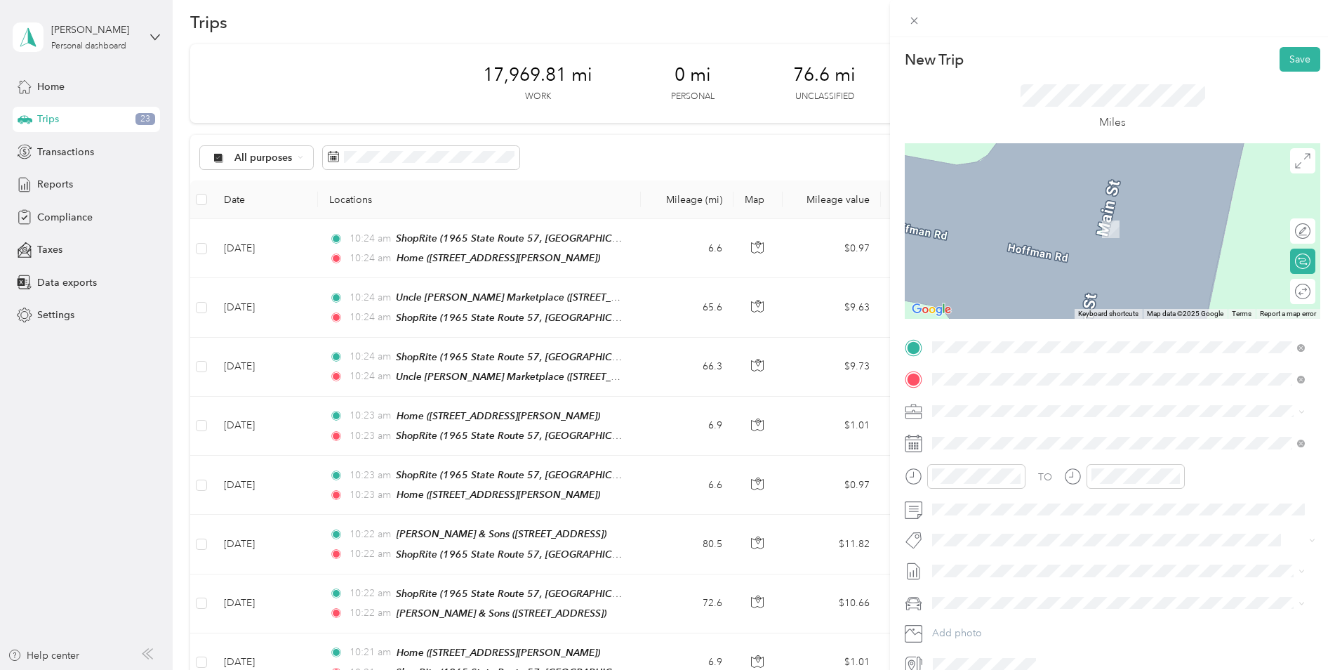
click at [1047, 556] on div "TEAM ShopRite" at bounding box center [1129, 565] width 341 height 18
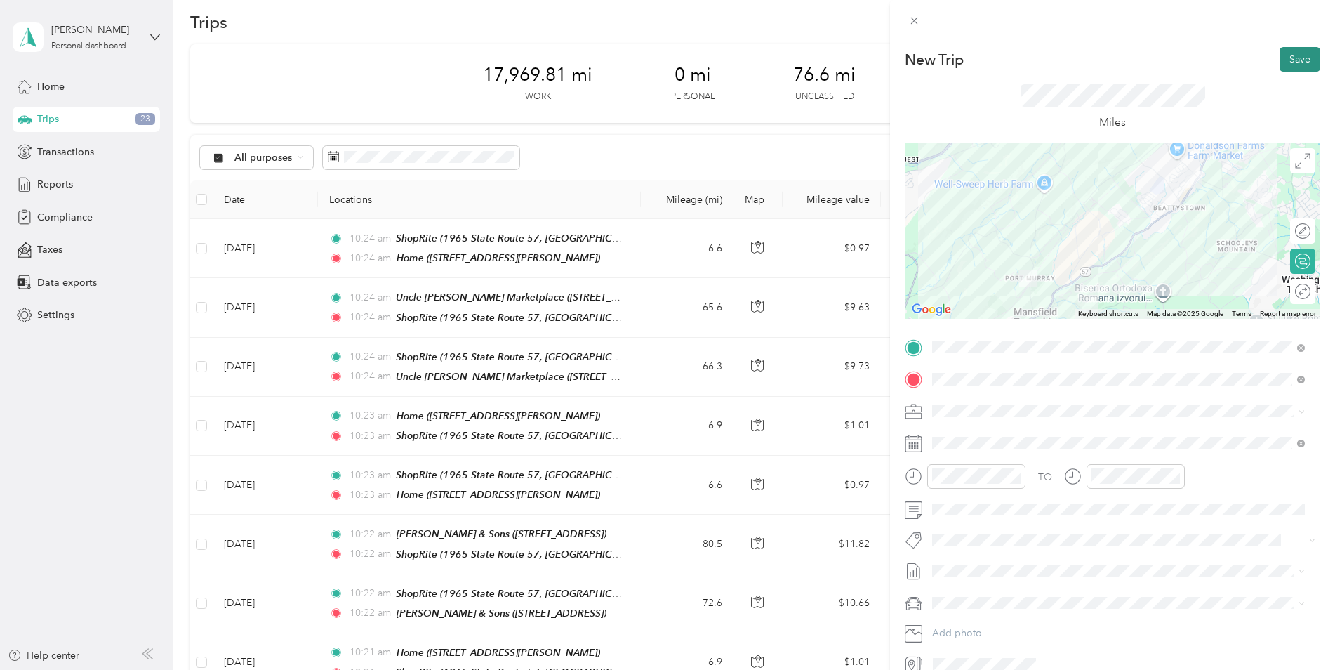
click at [1285, 57] on button "Save" at bounding box center [1300, 59] width 41 height 25
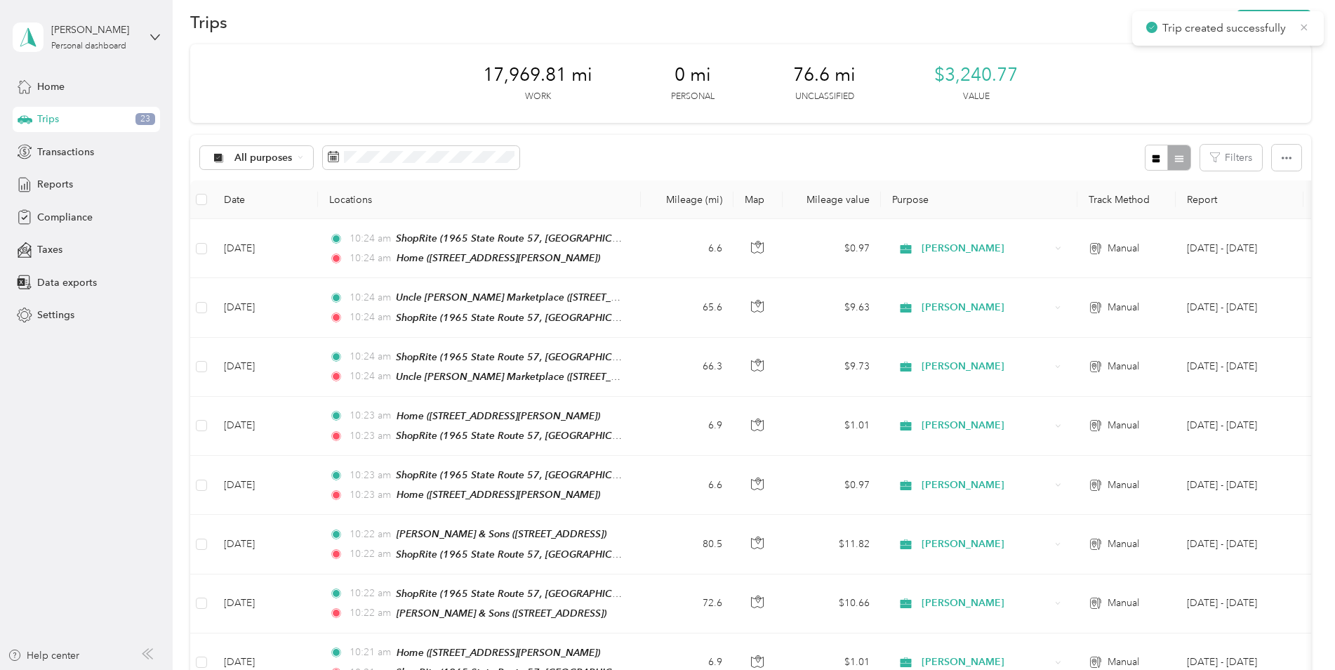
click at [1303, 28] on icon at bounding box center [1305, 27] width 6 height 6
click at [1303, 27] on button "New trip" at bounding box center [1274, 22] width 74 height 25
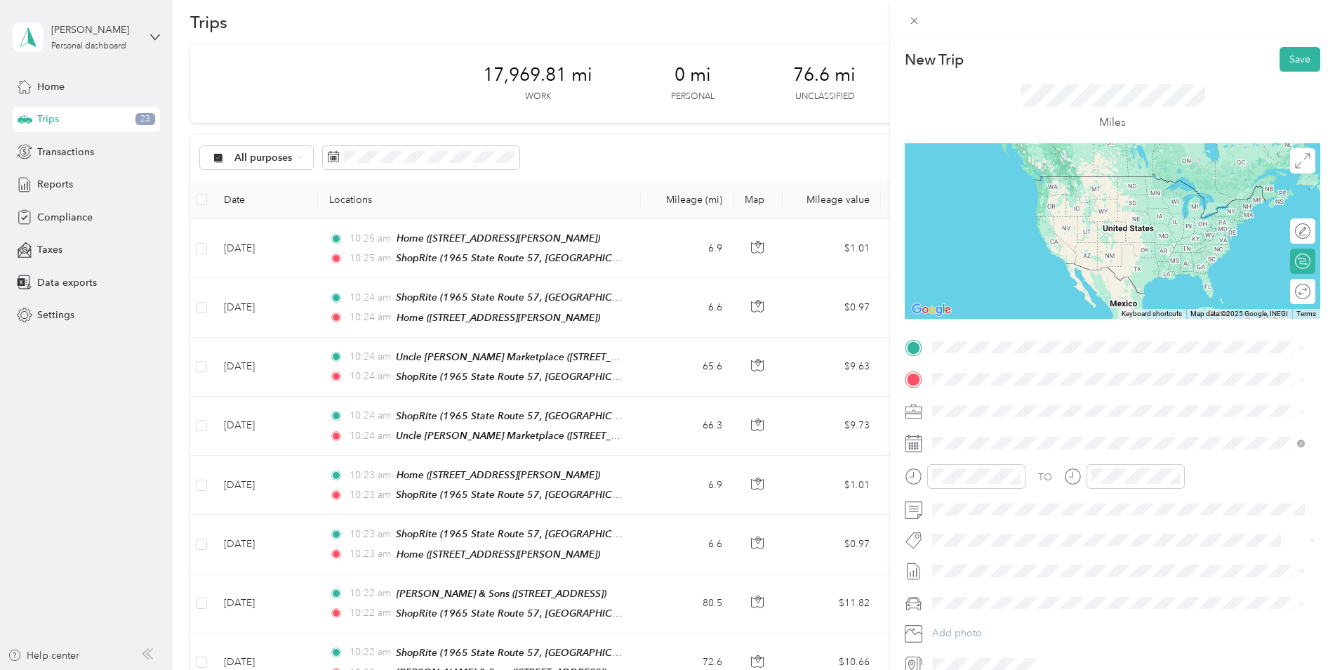
click at [1047, 518] on div "TEAM ShopRite" at bounding box center [1129, 527] width 341 height 18
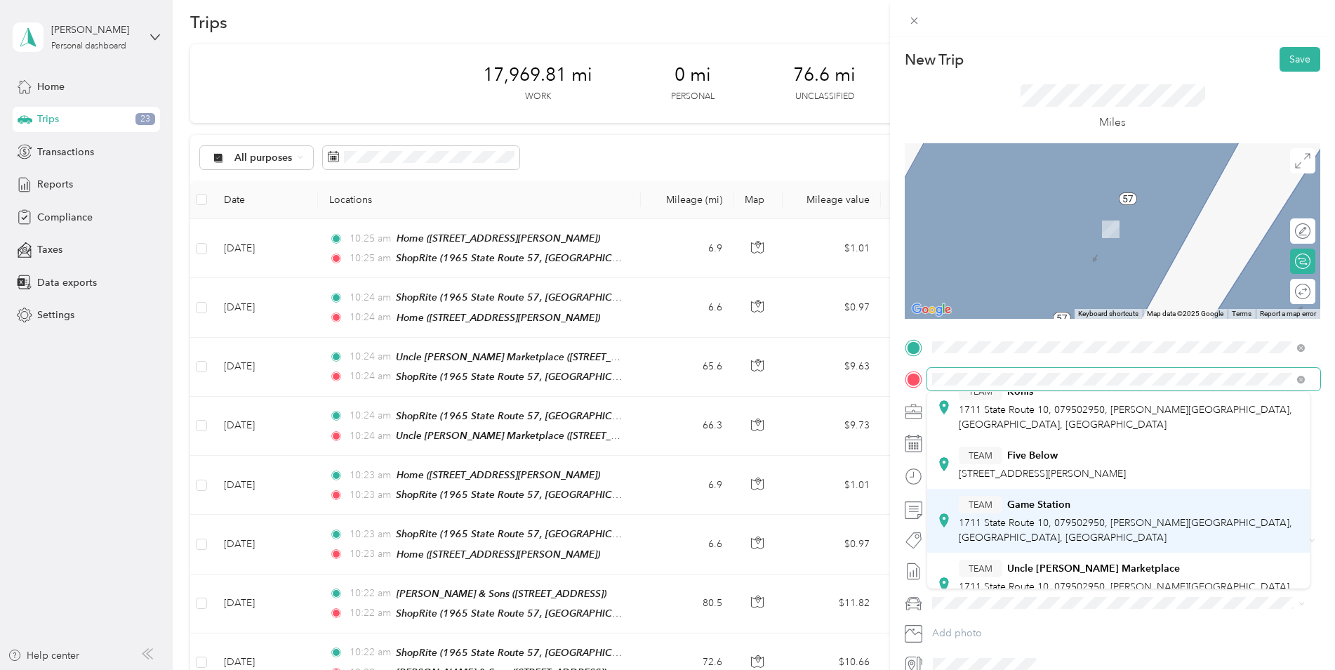
scroll to position [70, 0]
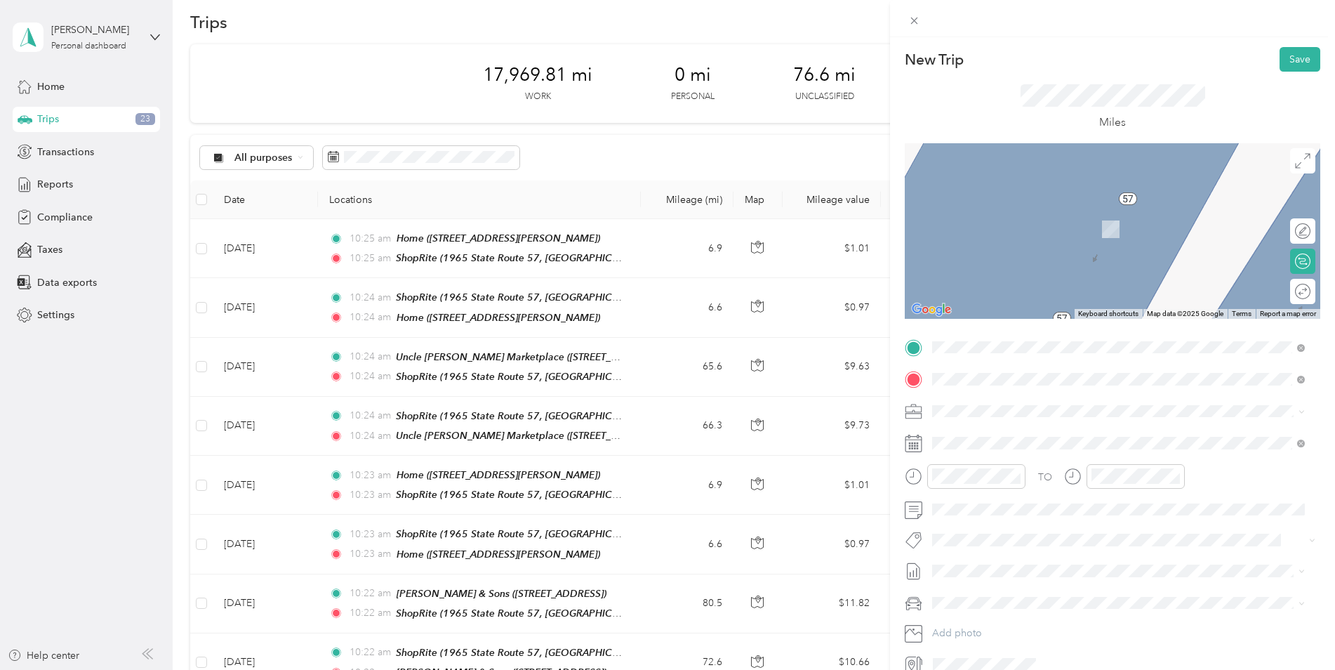
click at [1098, 538] on strong "Uncle [PERSON_NAME] Marketplace" at bounding box center [1093, 544] width 173 height 13
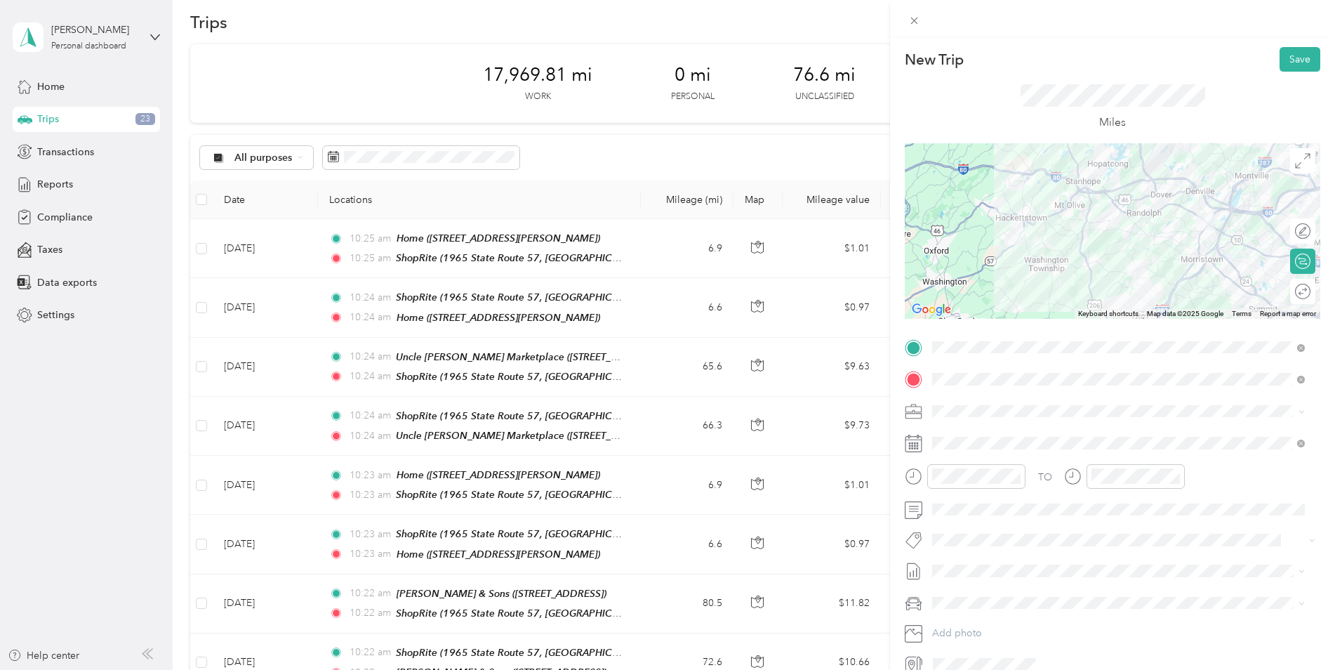
click at [1065, 268] on div at bounding box center [1113, 231] width 416 height 176
click at [1078, 265] on div at bounding box center [1113, 231] width 416 height 176
click at [1116, 187] on div at bounding box center [1113, 231] width 416 height 176
click at [1123, 180] on div at bounding box center [1113, 231] width 416 height 176
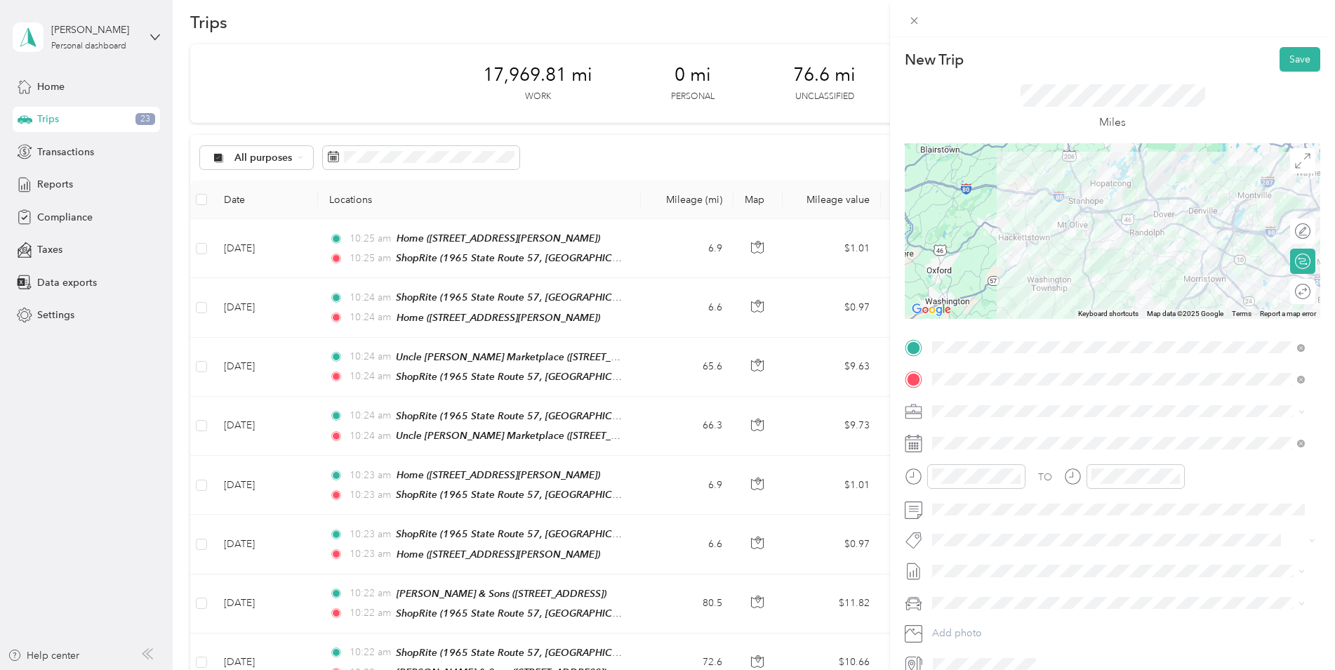
click at [1115, 226] on div at bounding box center [1113, 231] width 416 height 176
click at [1123, 202] on div at bounding box center [1113, 231] width 416 height 176
click at [1123, 198] on div at bounding box center [1113, 231] width 416 height 176
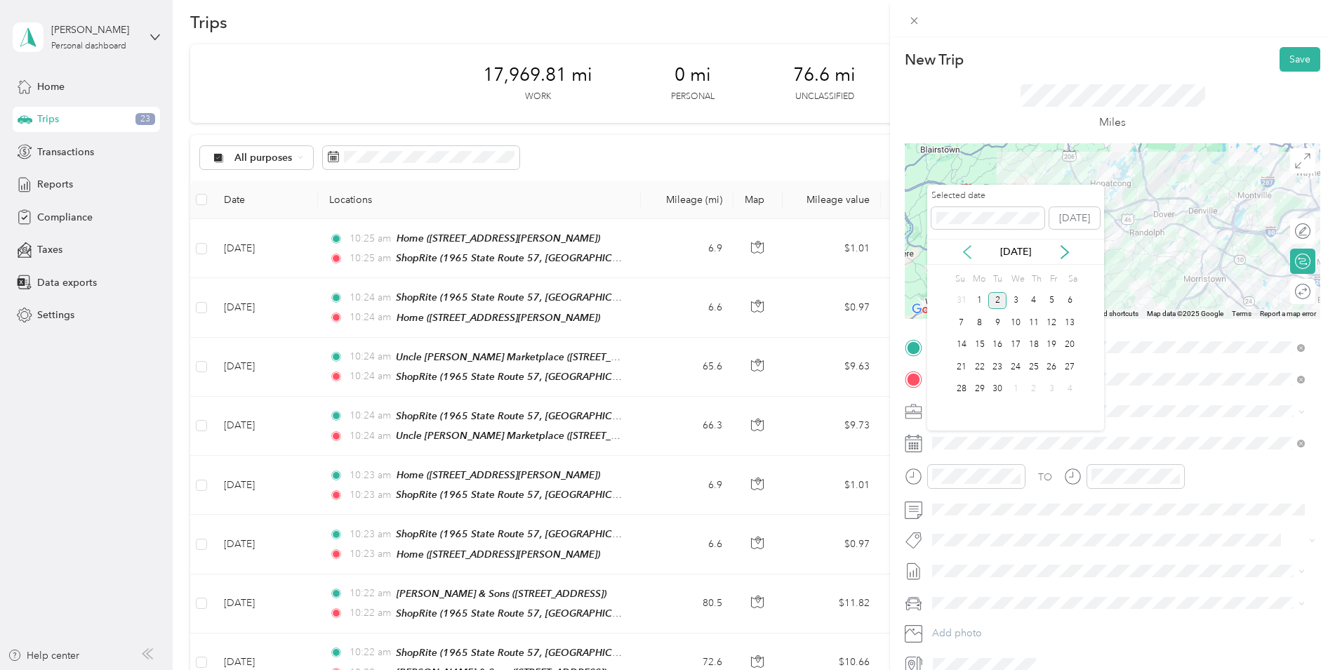
click at [971, 252] on icon at bounding box center [967, 252] width 14 height 14
click at [1050, 341] on div "15" at bounding box center [1052, 345] width 18 height 18
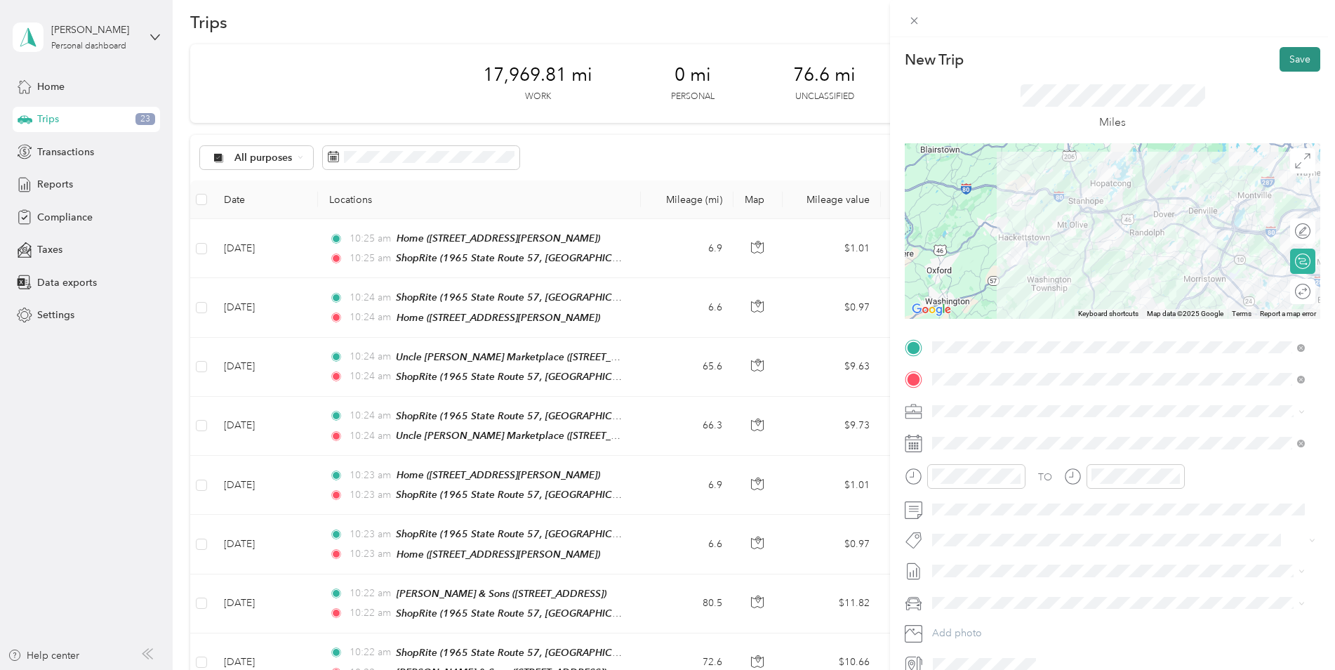
click at [1292, 57] on button "Save" at bounding box center [1300, 59] width 41 height 25
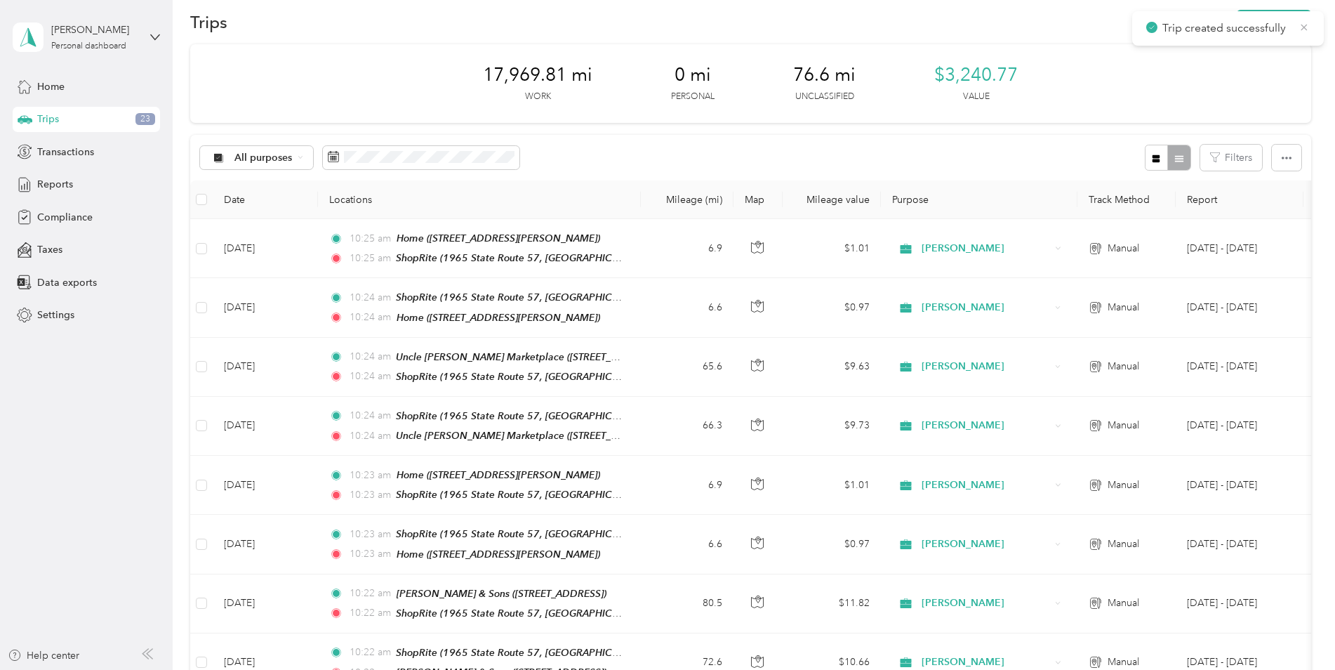
click at [1304, 24] on icon at bounding box center [1304, 27] width 11 height 13
click at [1304, 23] on button "New trip" at bounding box center [1274, 22] width 74 height 25
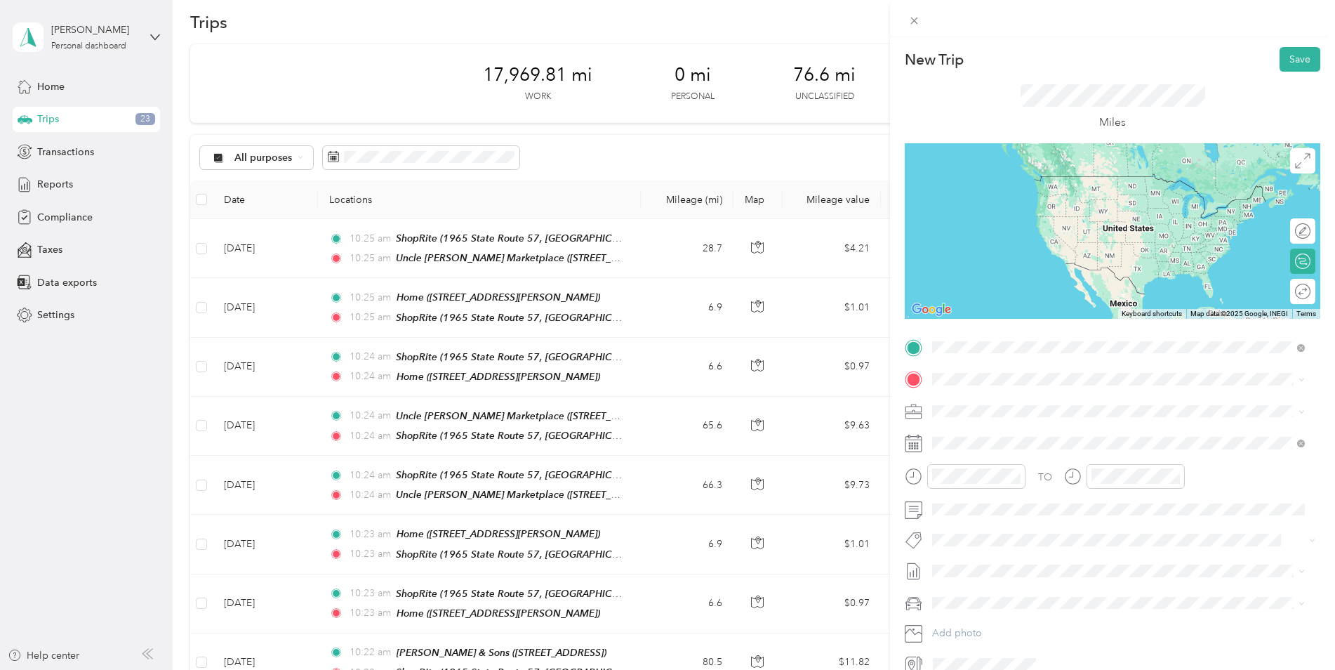
click at [1144, 574] on div "TEAM Uncle [PERSON_NAME] Marketplace" at bounding box center [1129, 583] width 341 height 18
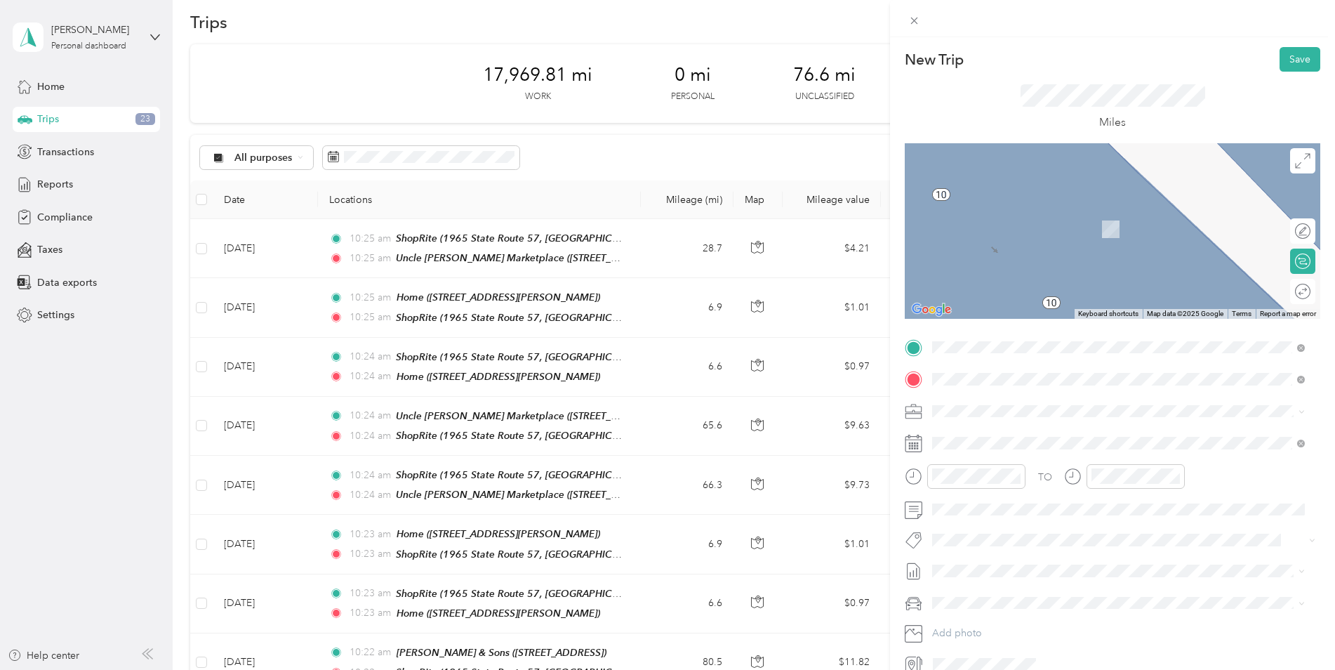
click at [1057, 577] on span "1965 State Route 57, 078403475, [GEOGRAPHIC_DATA], [GEOGRAPHIC_DATA], [GEOGRAPH…" at bounding box center [1087, 590] width 256 height 27
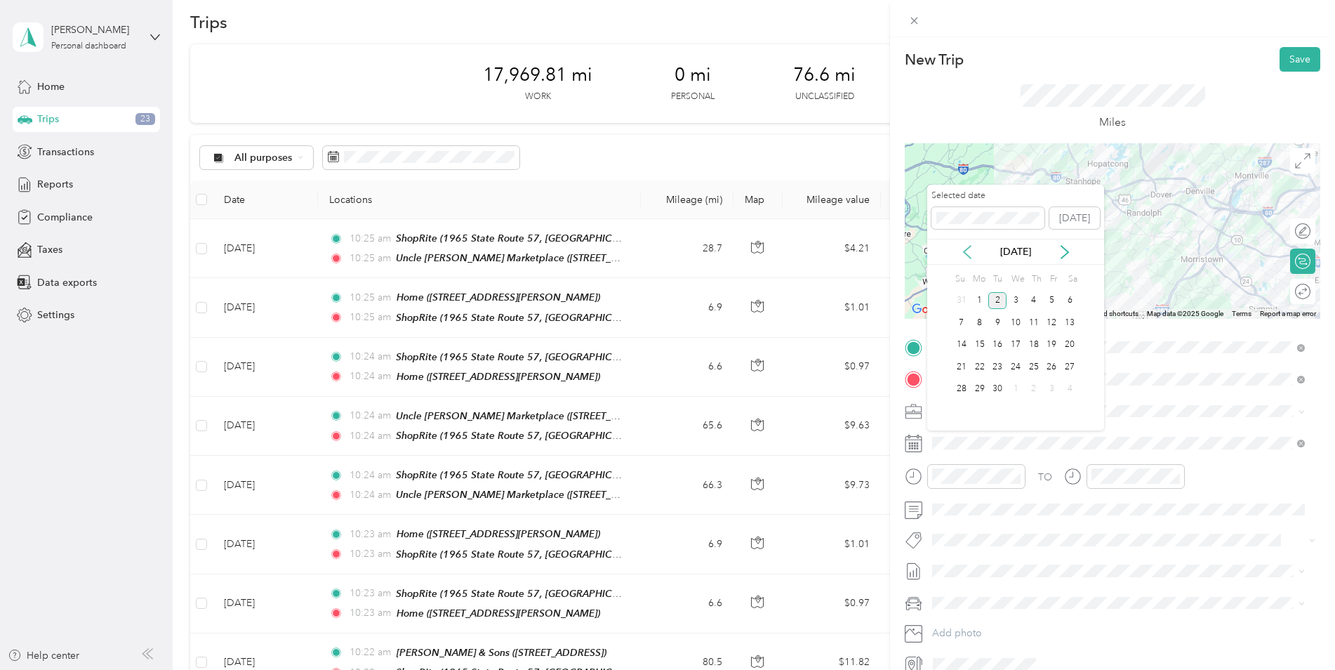
click at [969, 251] on icon at bounding box center [967, 252] width 14 height 14
click at [1051, 343] on div "15" at bounding box center [1052, 345] width 18 height 18
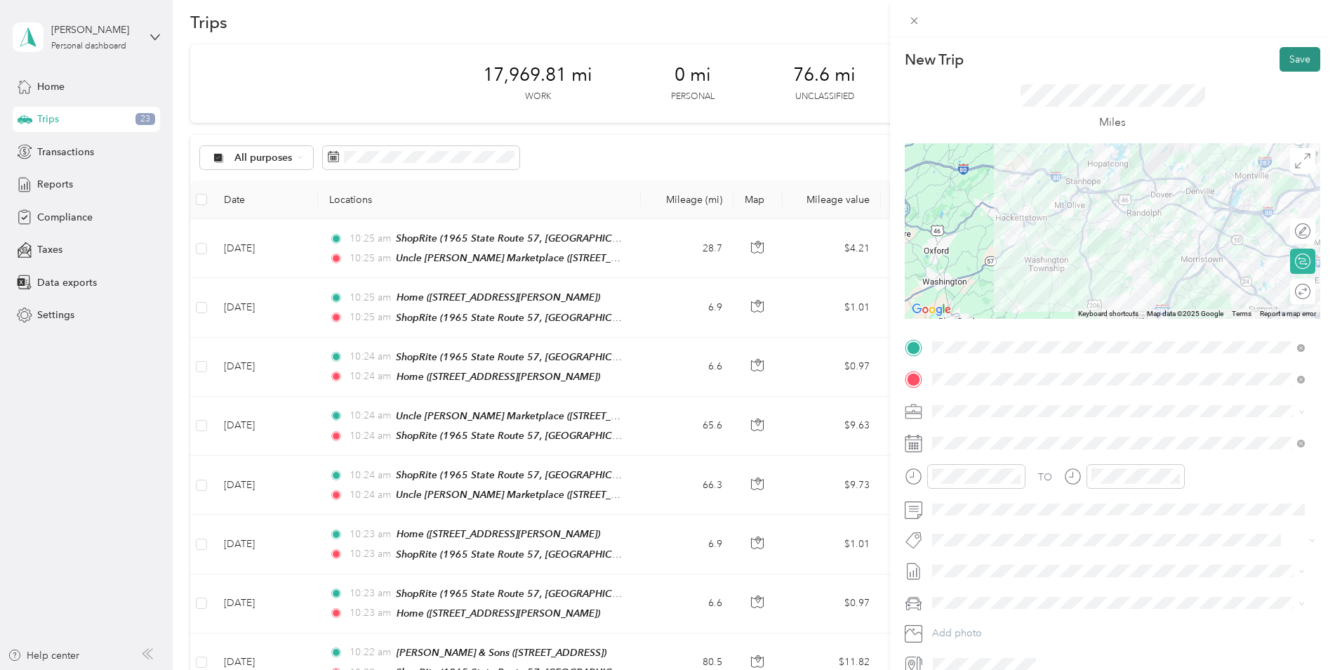
click at [1297, 60] on button "Save" at bounding box center [1300, 59] width 41 height 25
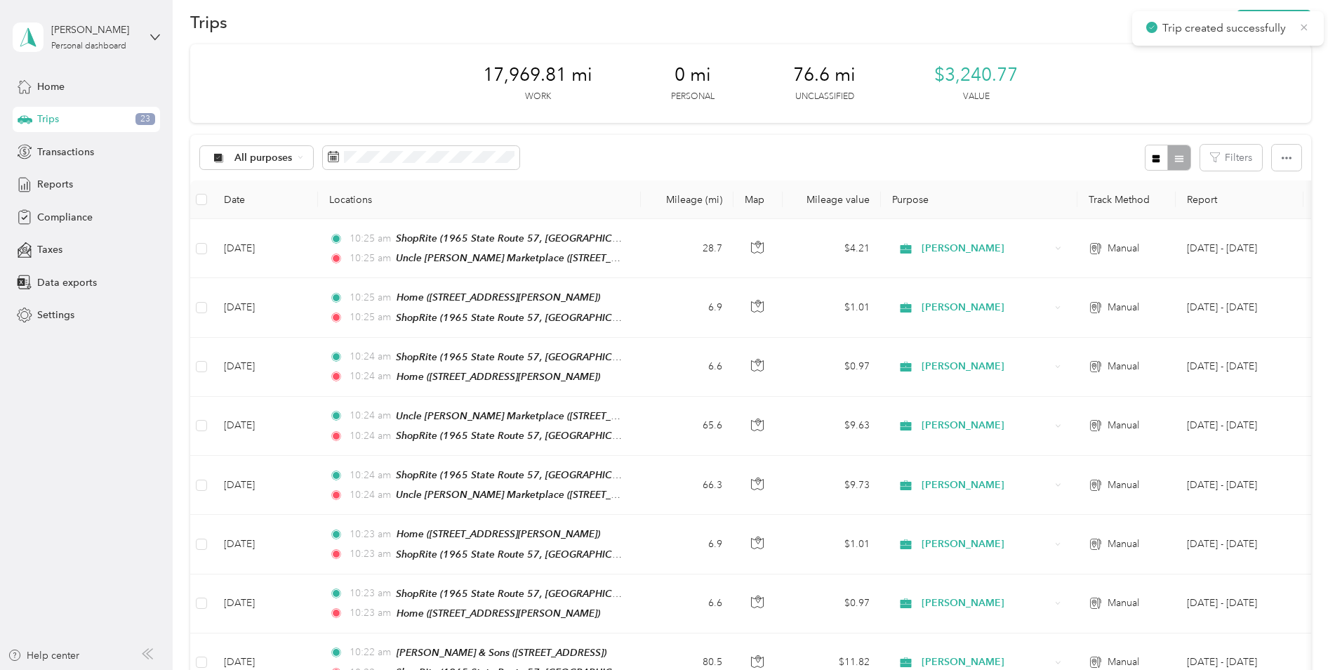
click at [1302, 26] on icon at bounding box center [1304, 27] width 11 height 13
click at [1290, 26] on button "New trip" at bounding box center [1274, 22] width 74 height 25
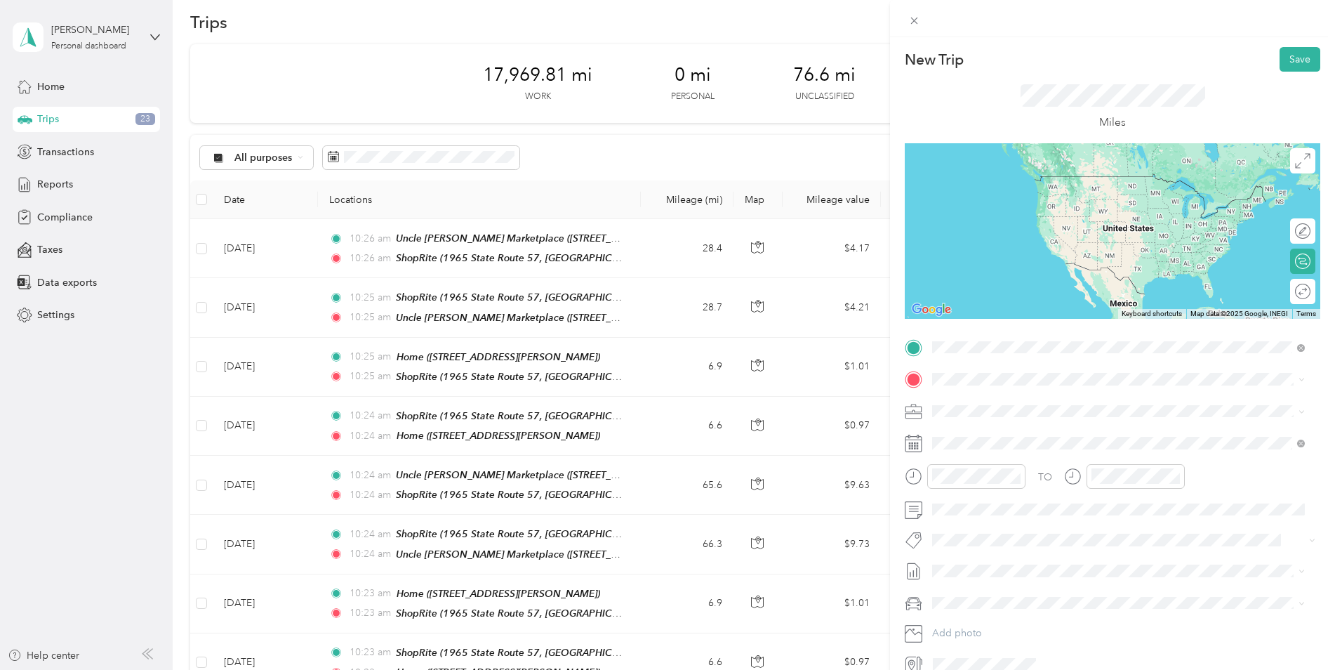
click at [1058, 524] on div "TEAM ShopRite 1965 State Route 57, 078403475, [GEOGRAPHIC_DATA], [GEOGRAPHIC_DA…" at bounding box center [1129, 548] width 341 height 49
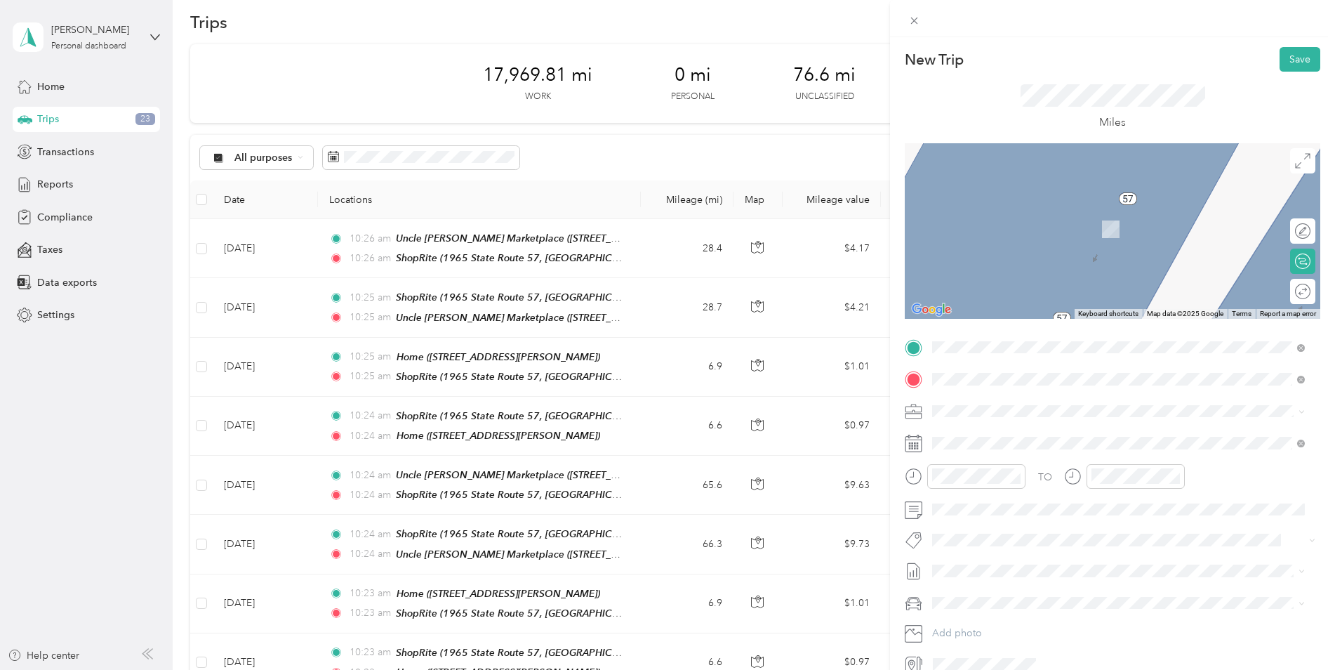
click at [1028, 439] on div "Home [STREET_ADDRESS][PERSON_NAME]" at bounding box center [1042, 442] width 167 height 29
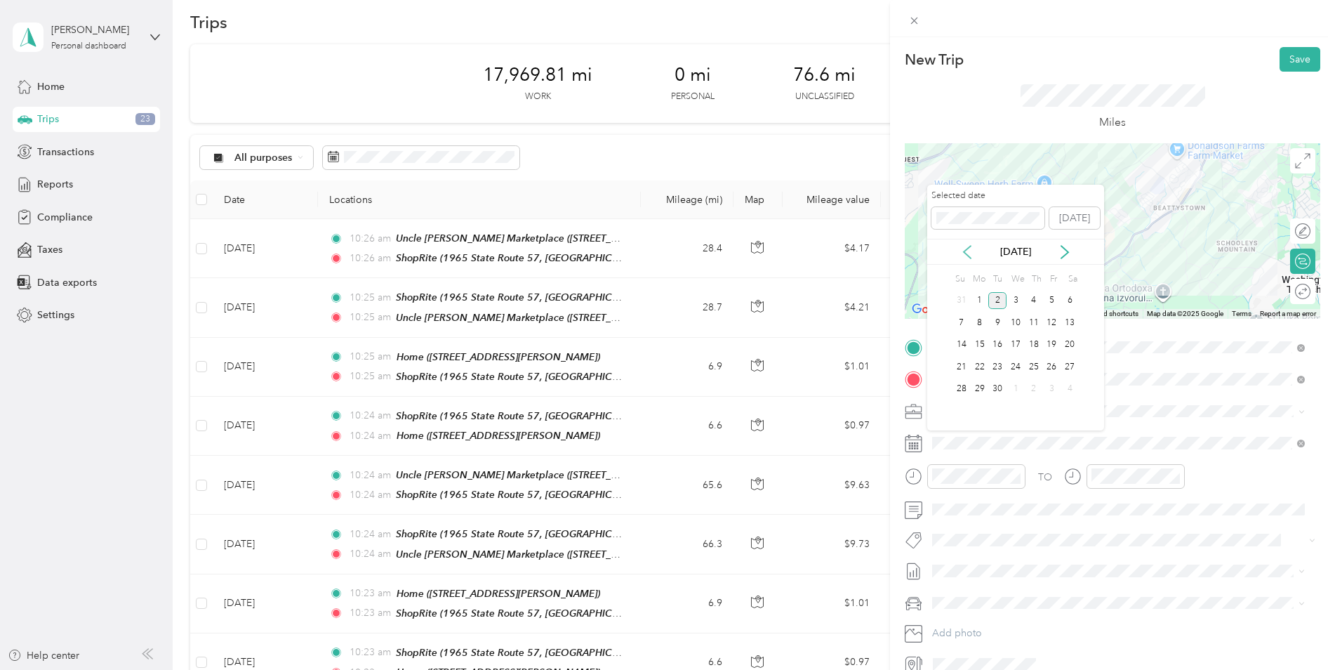
click at [965, 249] on icon at bounding box center [967, 252] width 14 height 14
click at [1053, 344] on div "15" at bounding box center [1052, 345] width 18 height 18
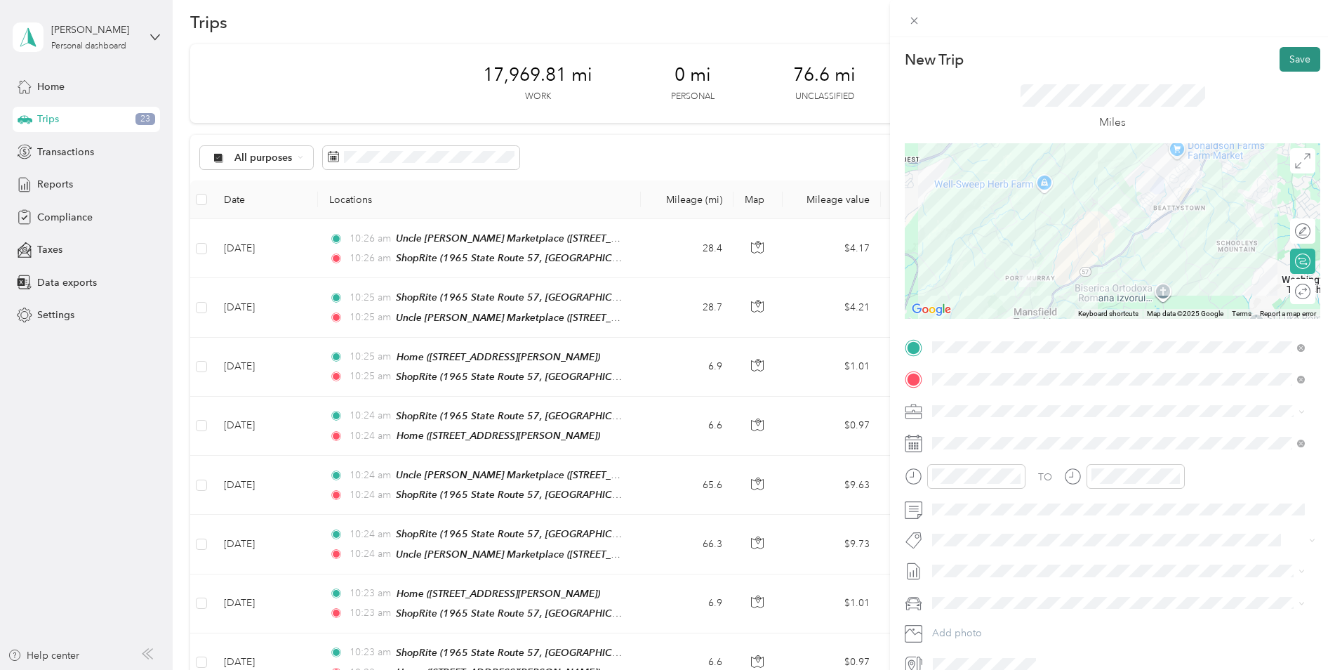
click at [1292, 58] on button "Save" at bounding box center [1300, 59] width 41 height 25
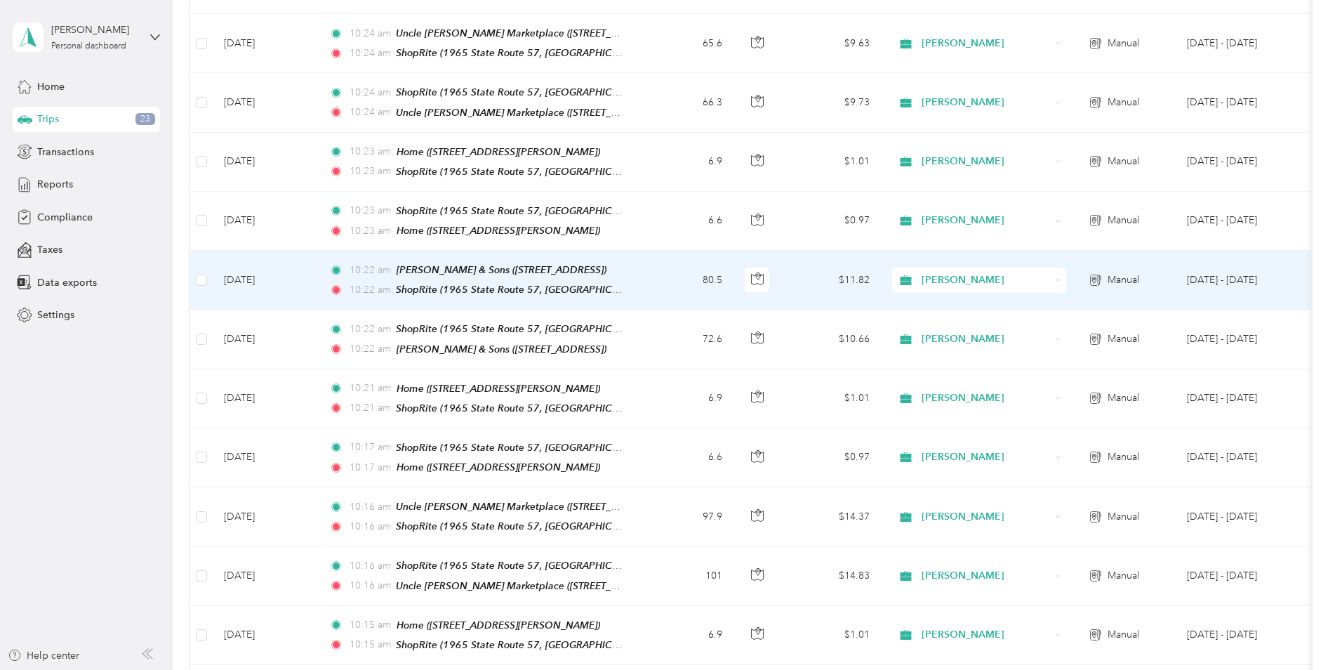
scroll to position [439, 0]
